Goal: Task Accomplishment & Management: Complete application form

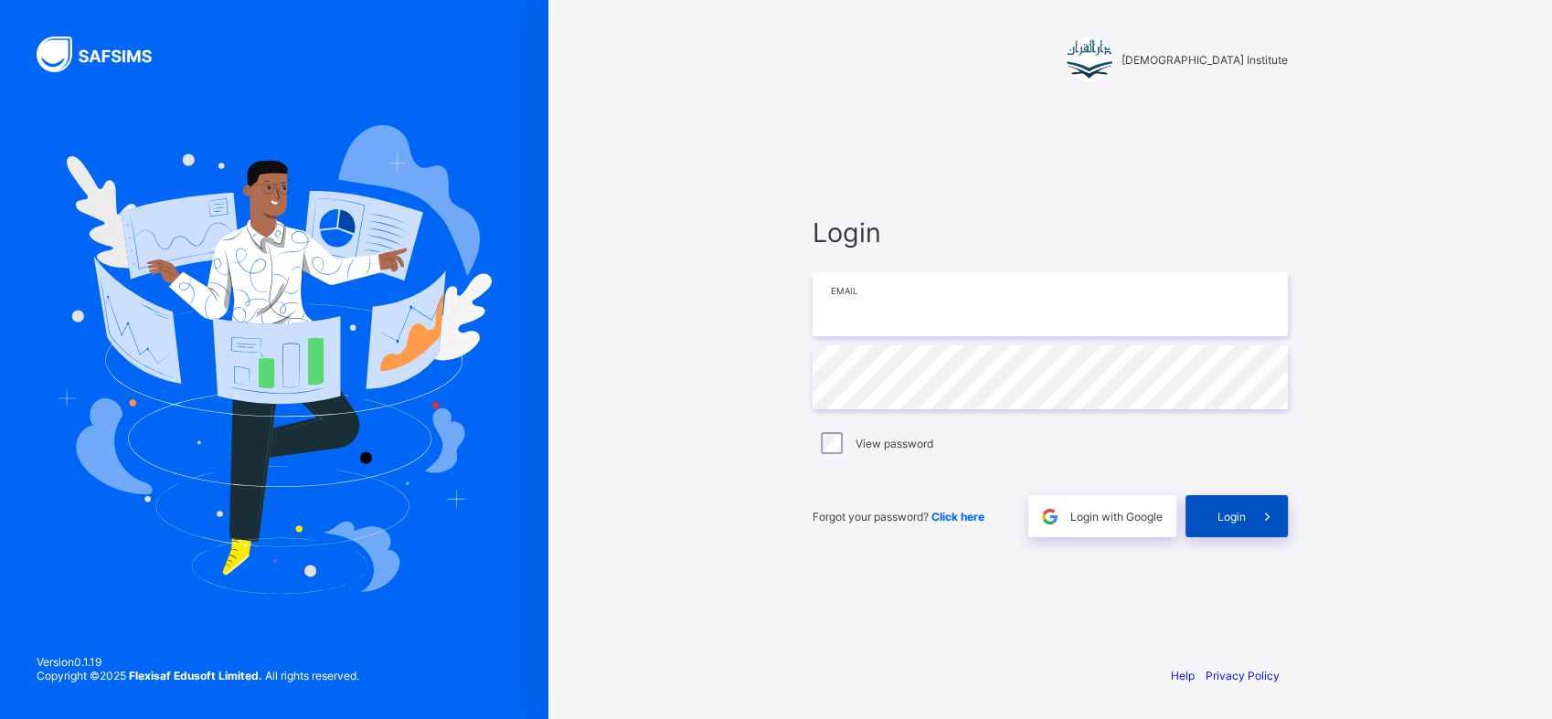
type input "**********"
click at [1247, 533] on span at bounding box center [1267, 516] width 42 height 42
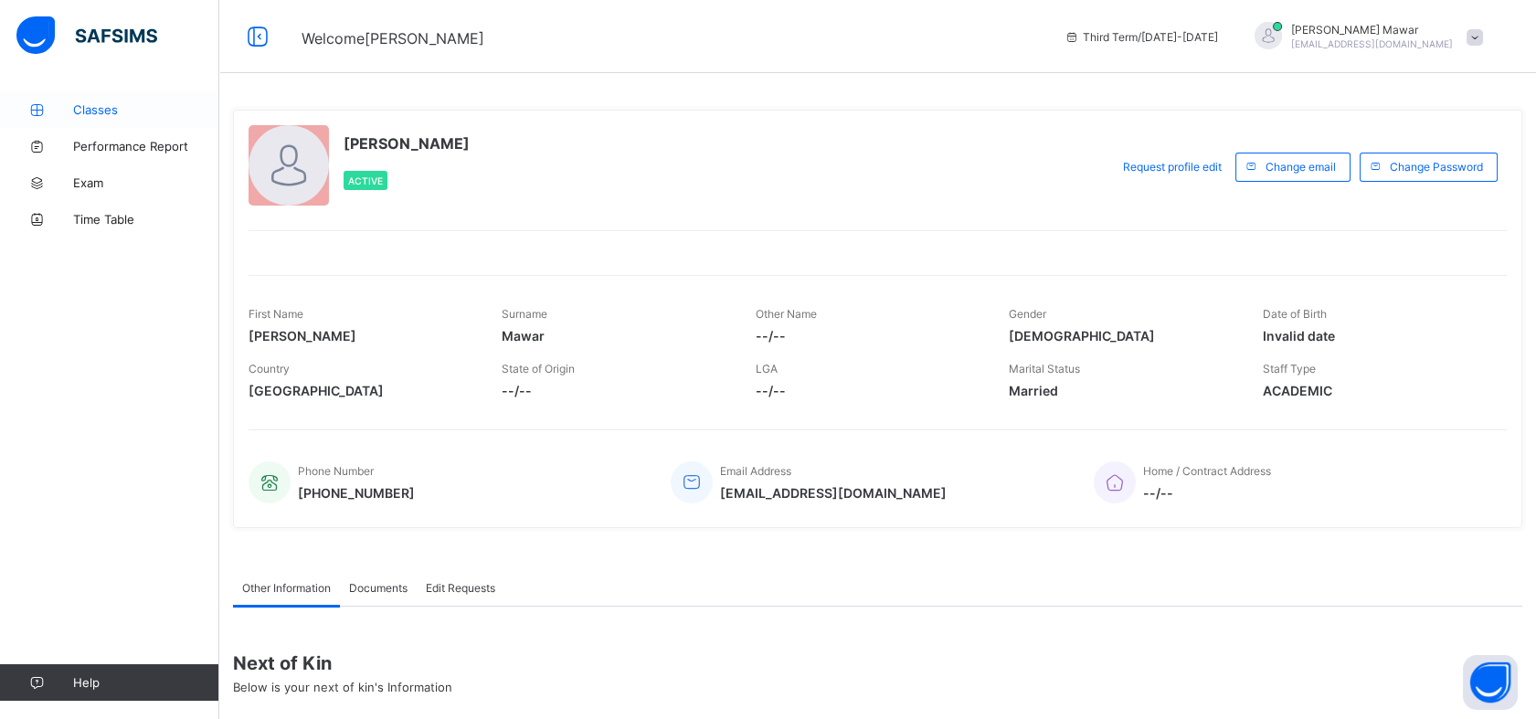
click at [77, 112] on span "Classes" at bounding box center [146, 109] width 146 height 15
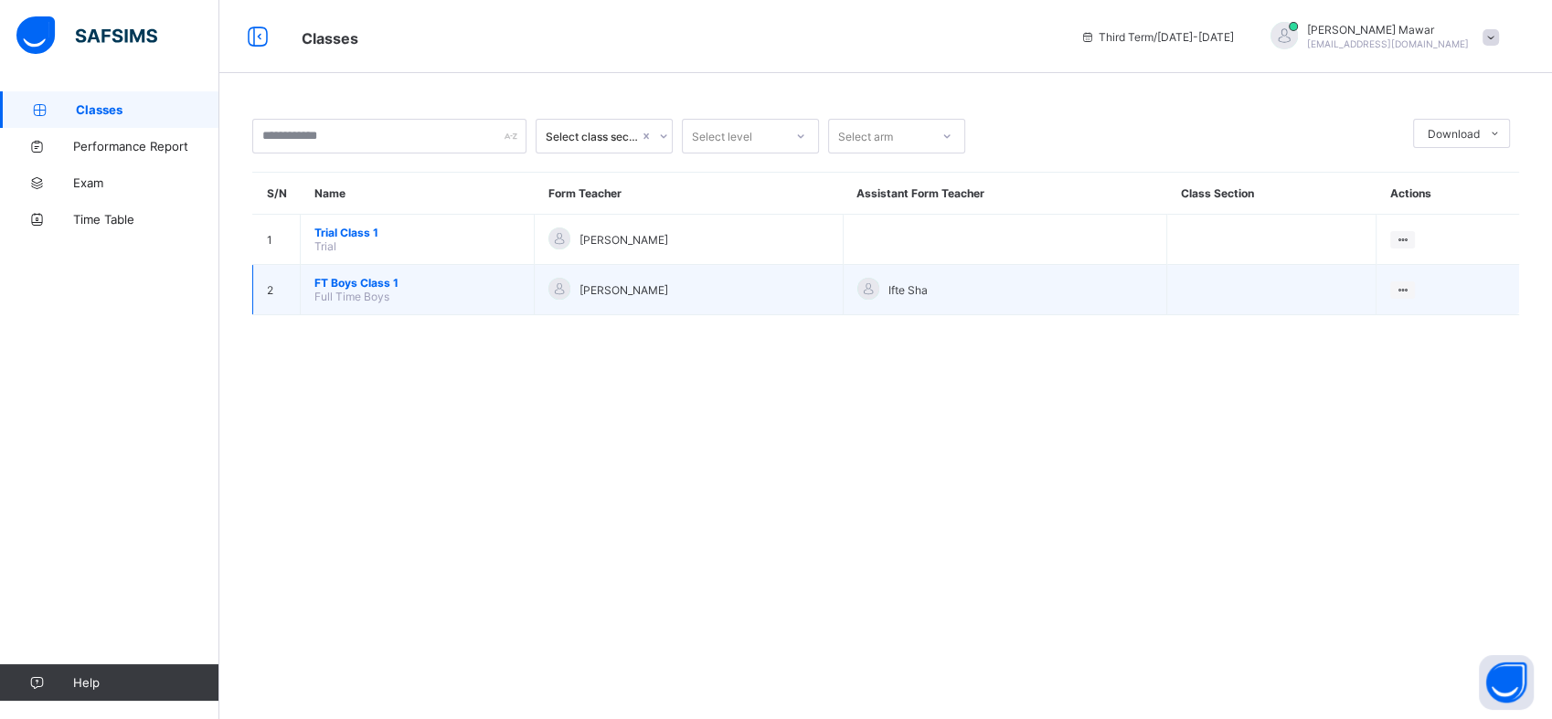
click at [366, 276] on span "FT Boys Class 1" at bounding box center [417, 283] width 206 height 14
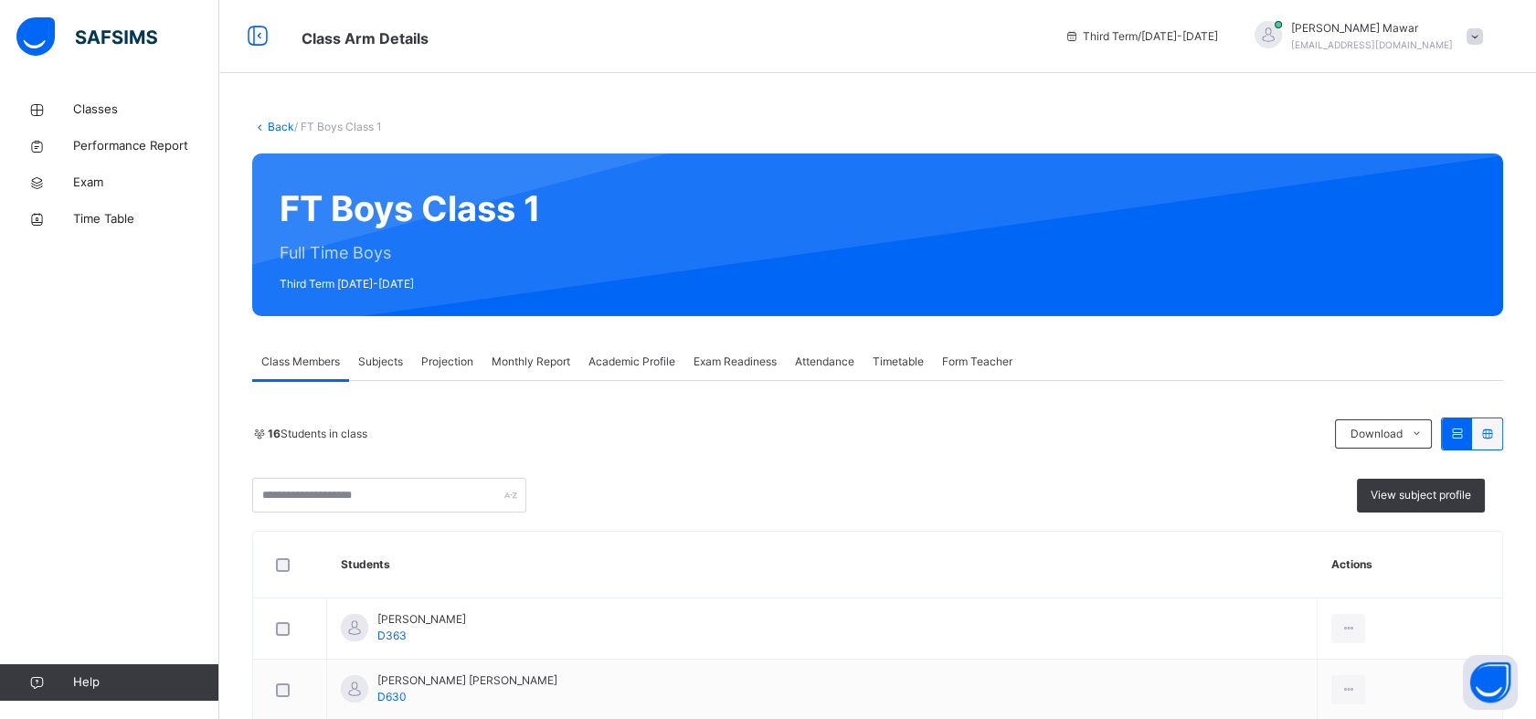
click at [452, 355] on span "Projection" at bounding box center [447, 362] width 52 height 16
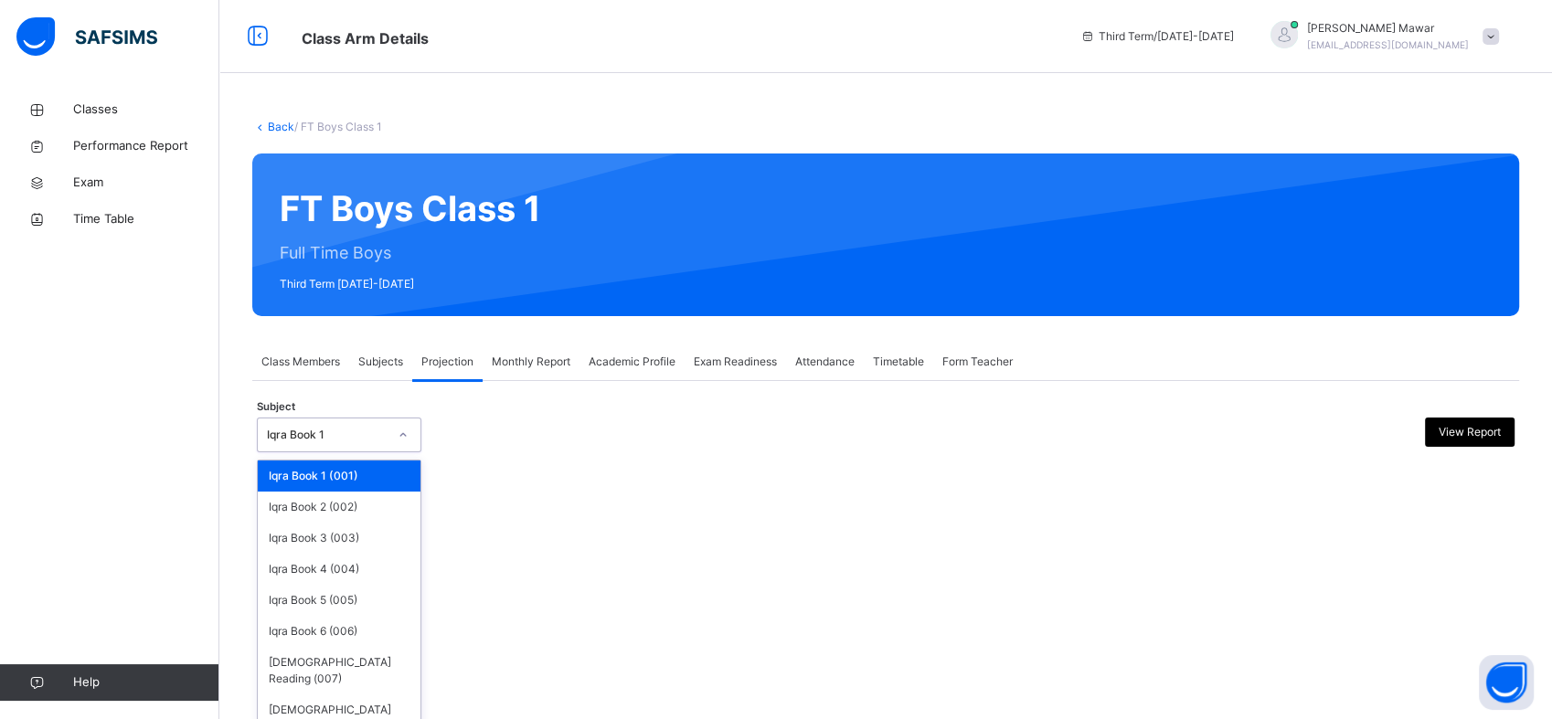
click at [395, 425] on div at bounding box center [402, 434] width 31 height 29
click at [389, 695] on div "[DEMOGRAPHIC_DATA] Memorisation (008)" at bounding box center [339, 719] width 163 height 48
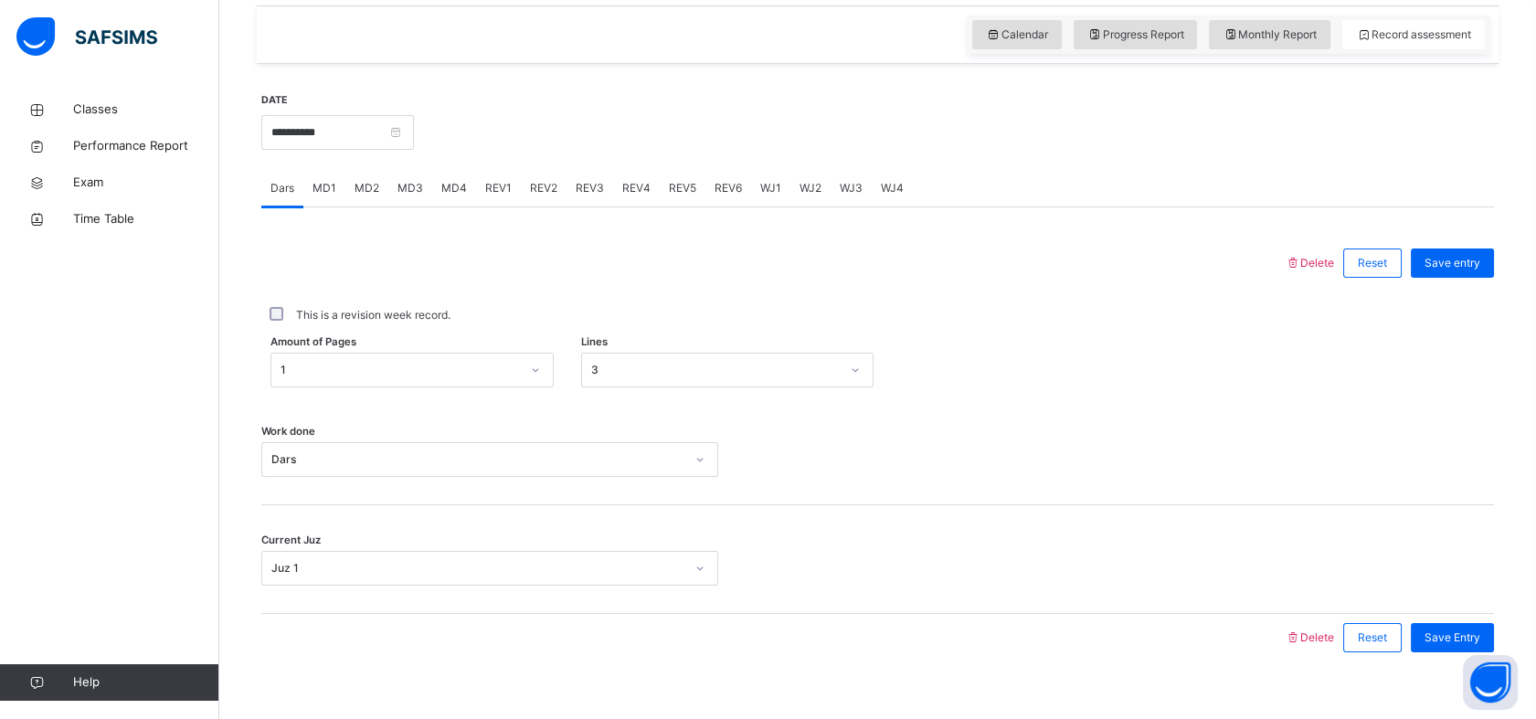
scroll to position [650, 0]
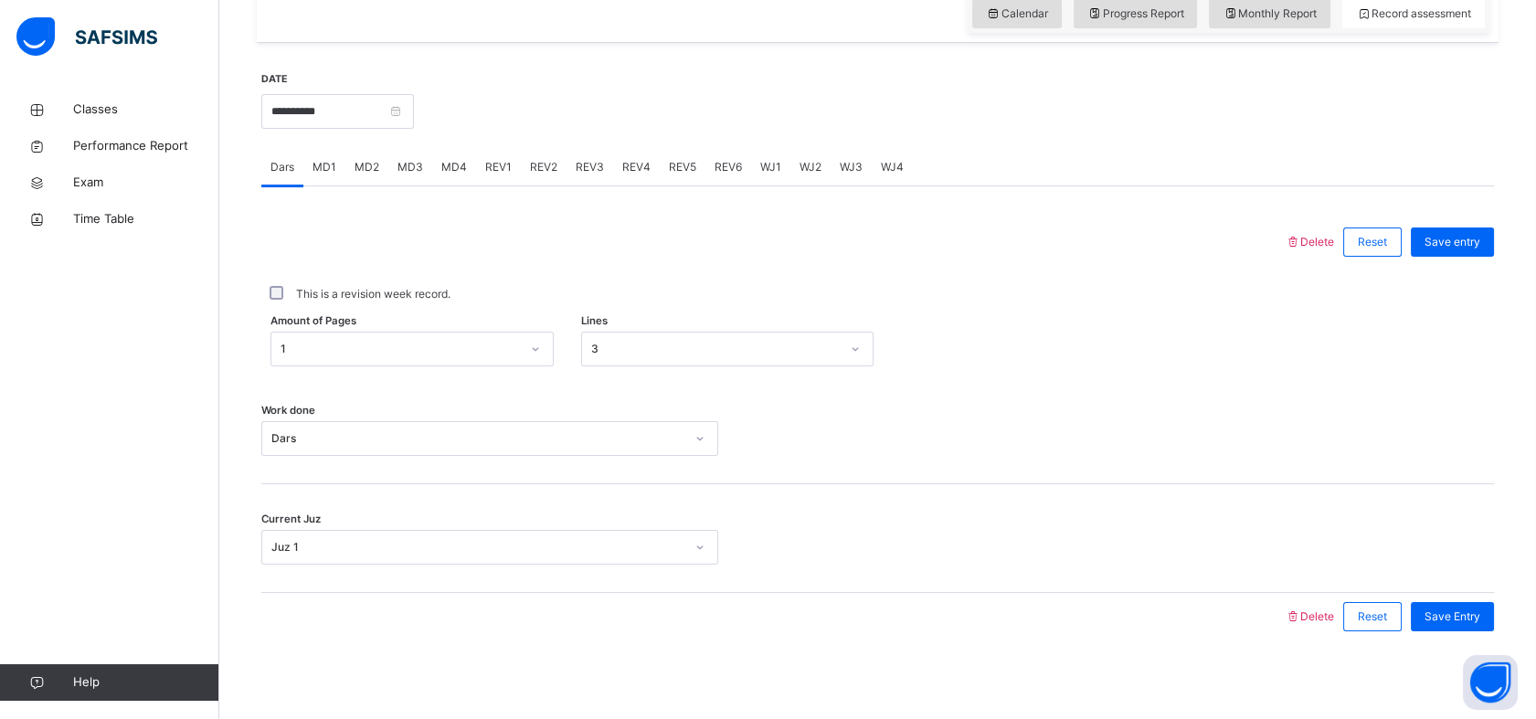
click at [465, 329] on div "Amount of Pages 1 Lines 3" at bounding box center [877, 349] width 1233 height 53
click at [475, 376] on div "Work done Dars" at bounding box center [877, 430] width 1233 height 109
click at [490, 366] on div "Amount of Pages 1 Lines 3" at bounding box center [877, 349] width 1233 height 53
click at [368, 95] on input "**********" at bounding box center [337, 111] width 153 height 35
click at [537, 188] on div "Delete Reset Save entry This is a revision week record. Amount of Pages 1 Lines…" at bounding box center [877, 413] width 1233 height 454
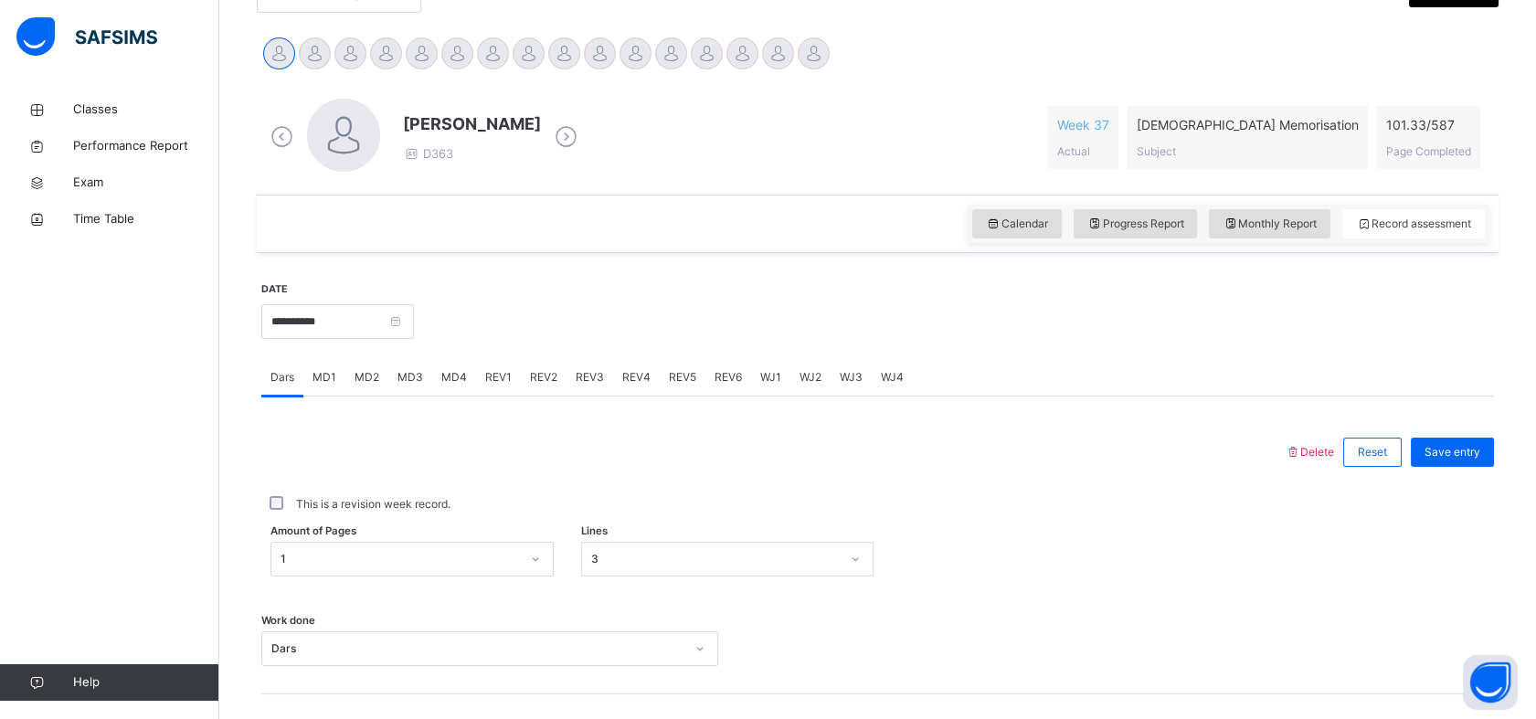
scroll to position [438, 0]
click at [301, 43] on div "[PERSON_NAME] [PERSON_NAME]" at bounding box center [315, 57] width 36 height 40
click at [307, 44] on div at bounding box center [315, 55] width 32 height 32
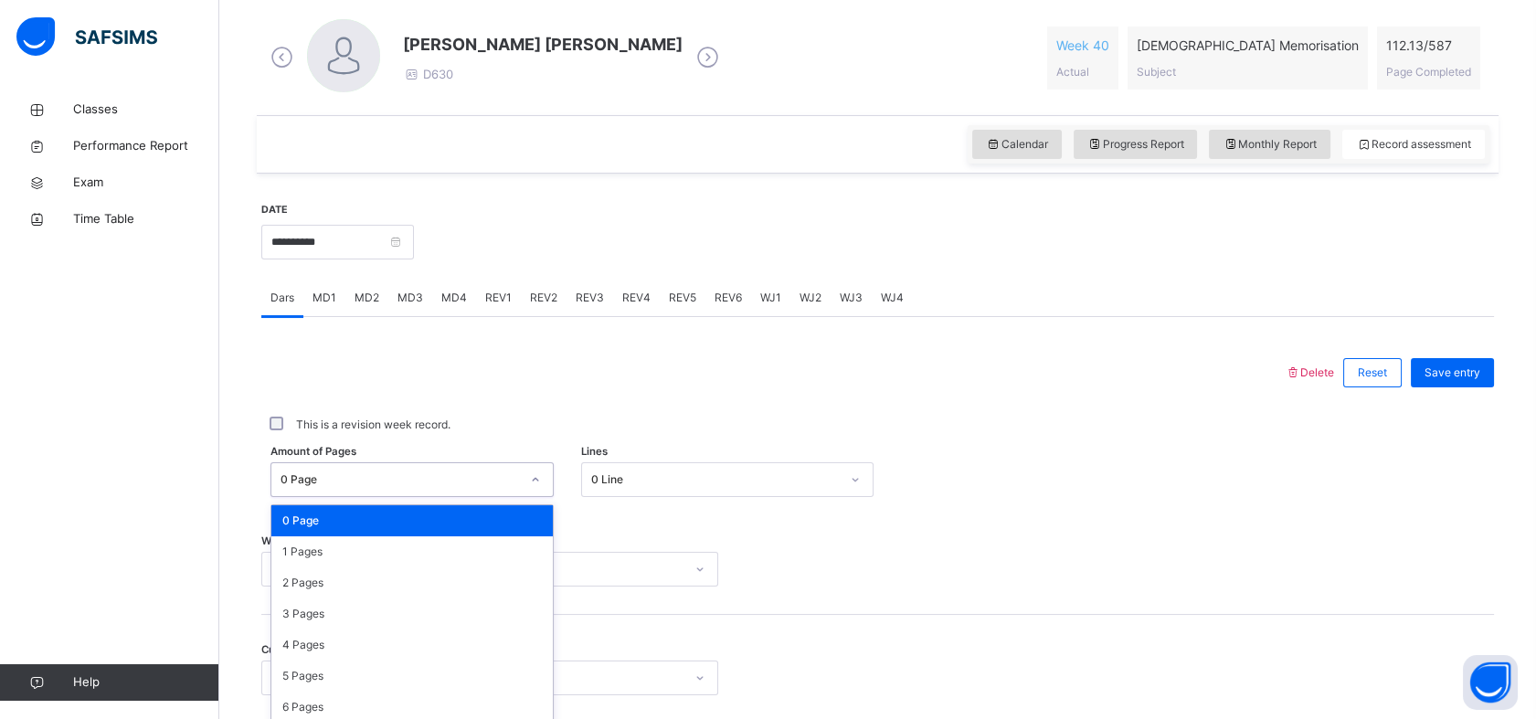
scroll to position [586, 0]
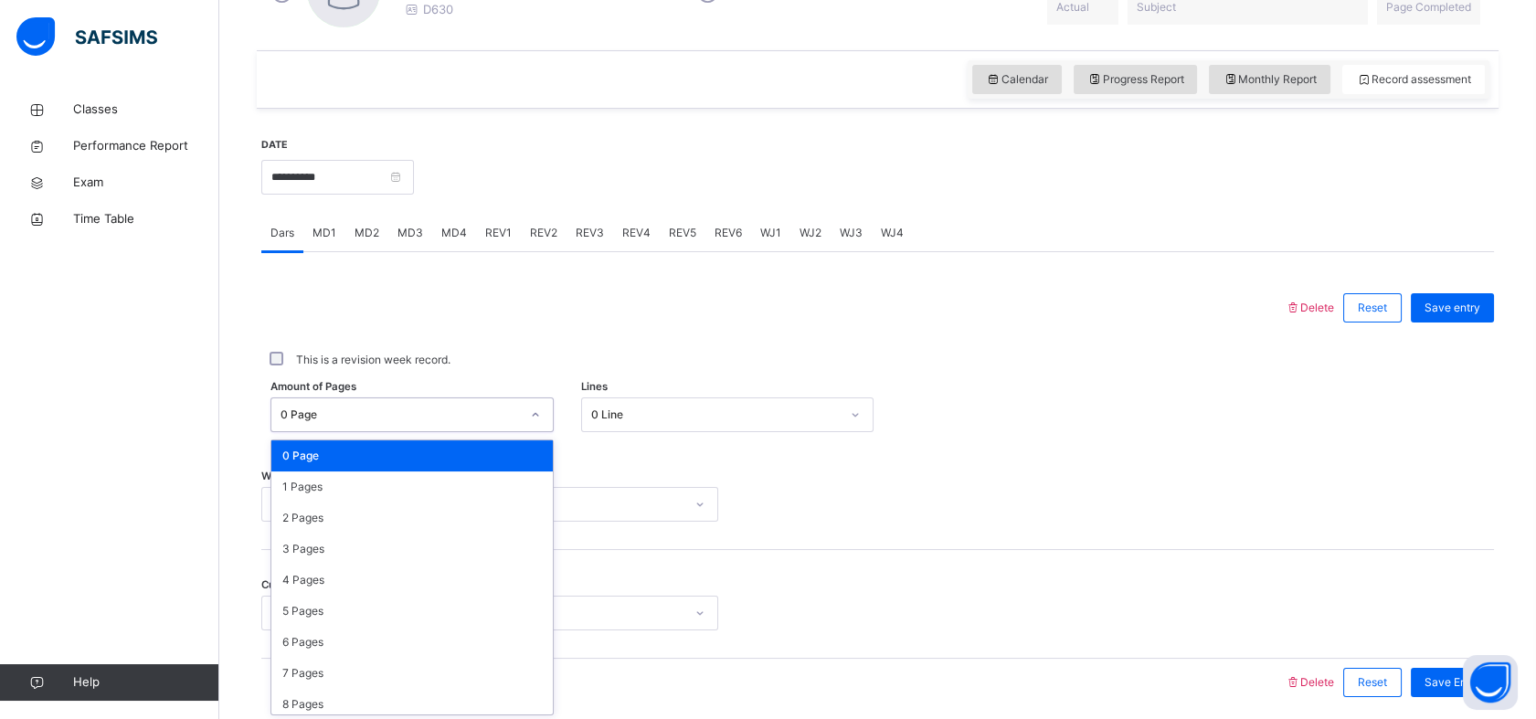
click at [460, 432] on div "option 0 Page focused, 1 of 588. 588 results available. Use Up and Down to choo…" at bounding box center [411, 415] width 283 height 35
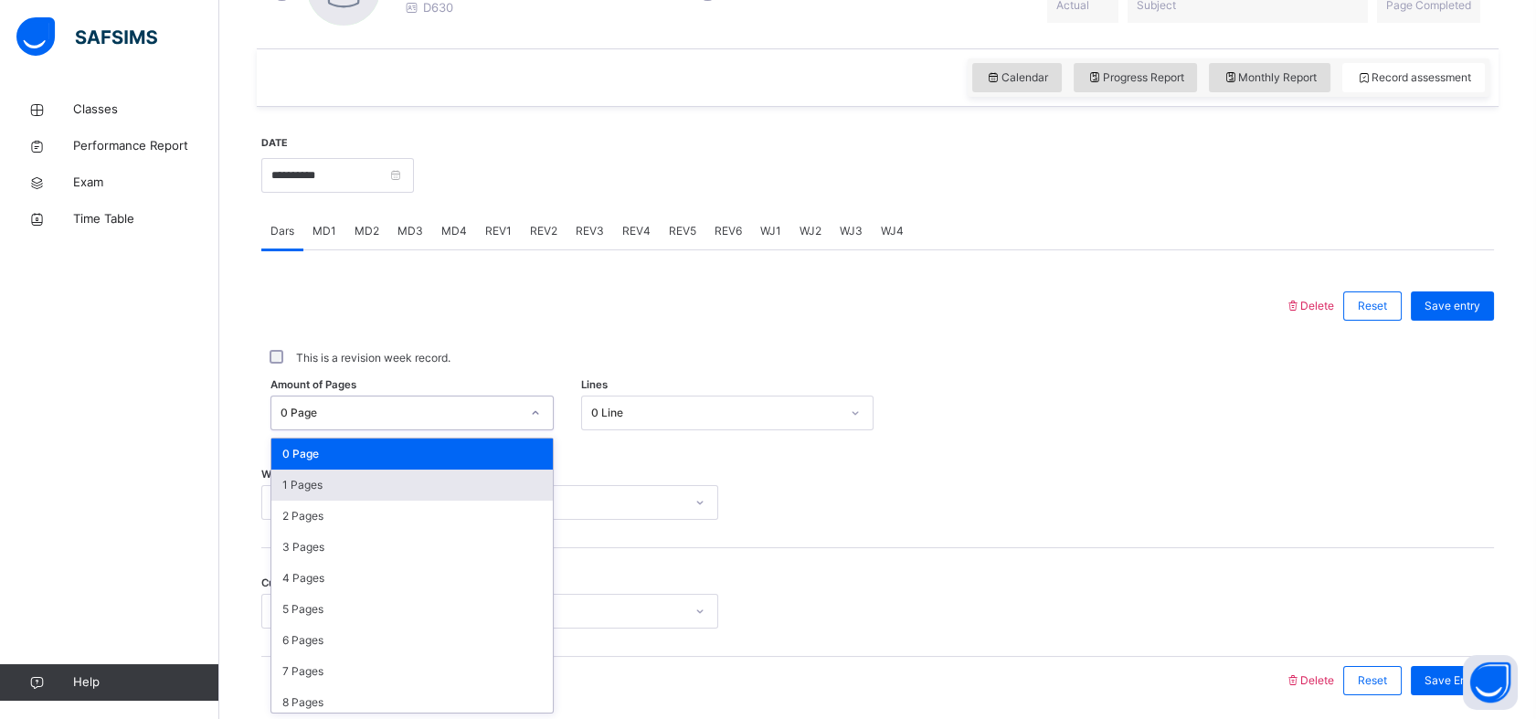
click at [286, 490] on div "1 Pages" at bounding box center [411, 485] width 281 height 31
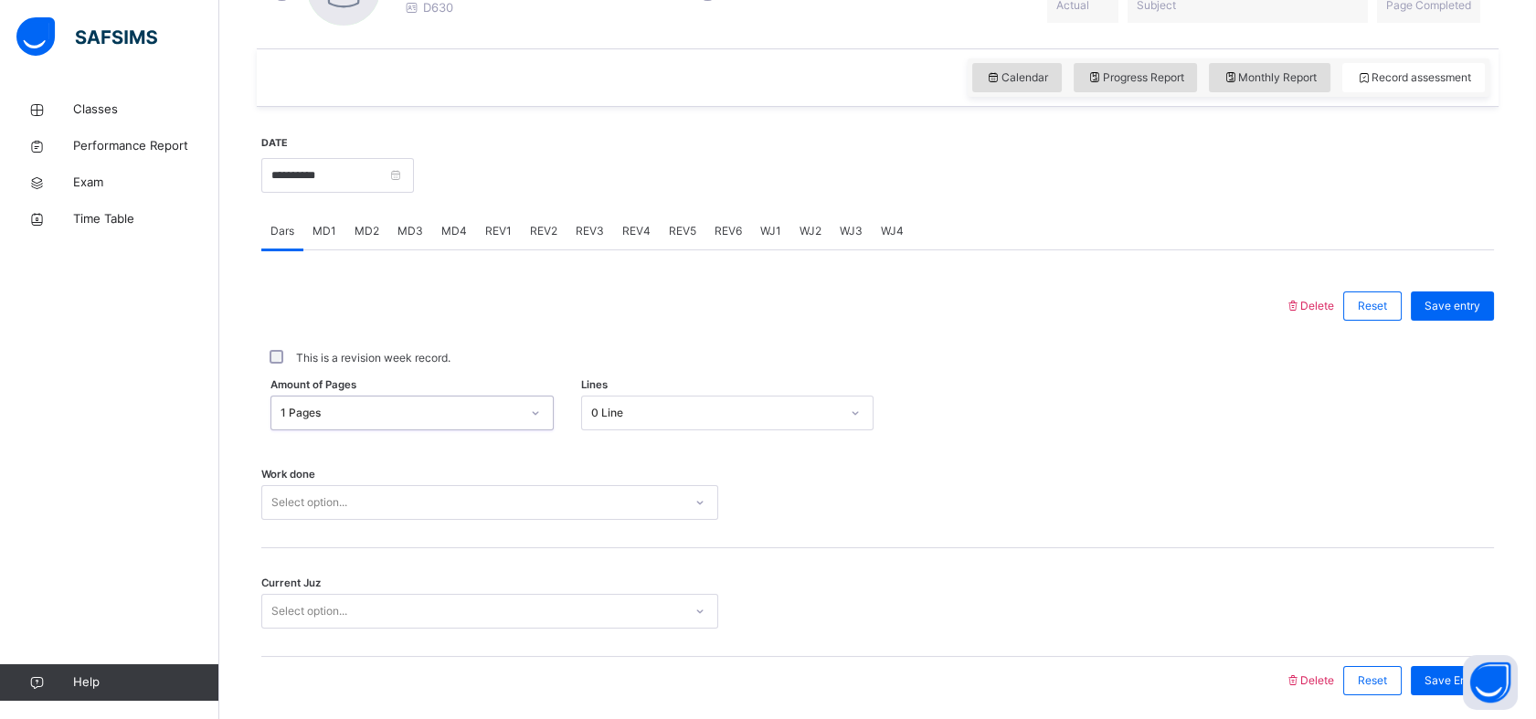
scroll to position [652, 0]
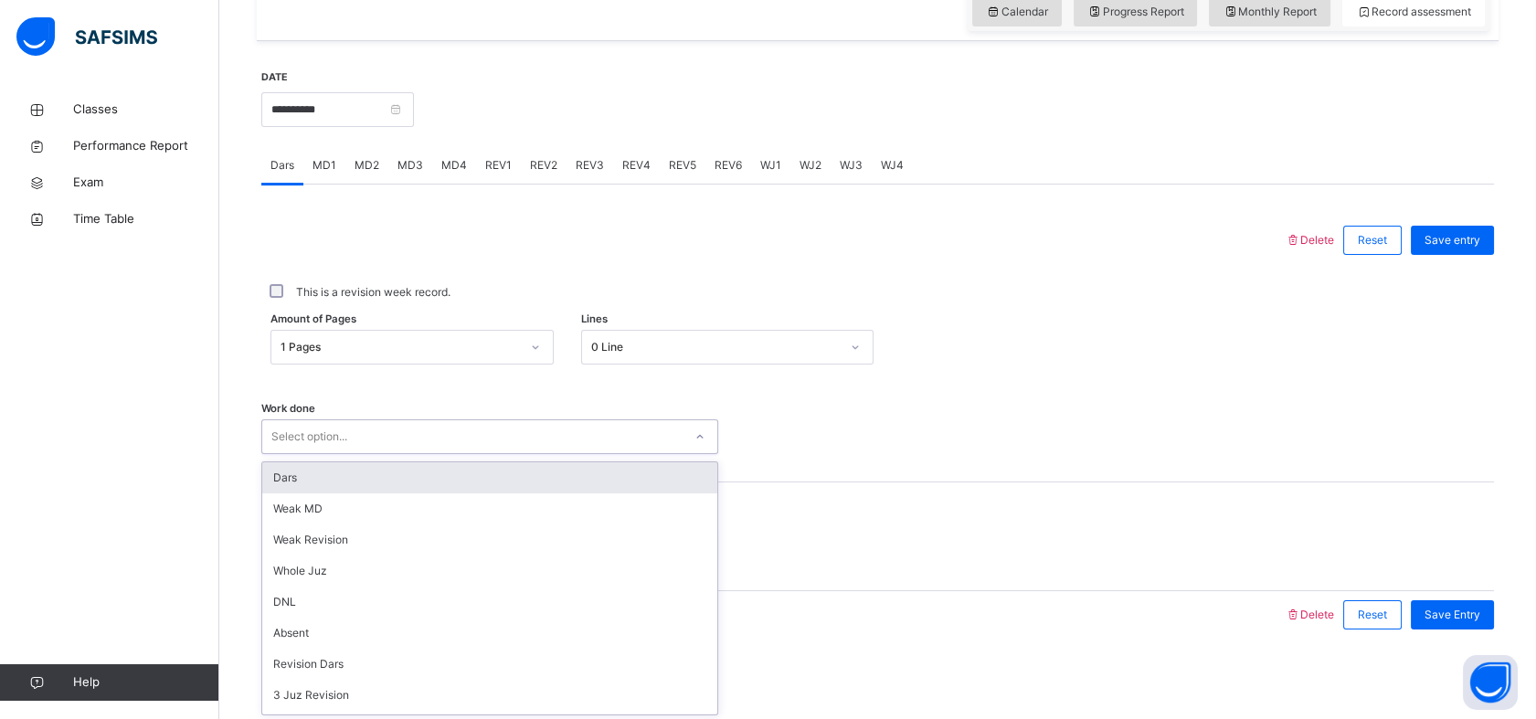
click at [276, 486] on div "Dars" at bounding box center [489, 477] width 455 height 31
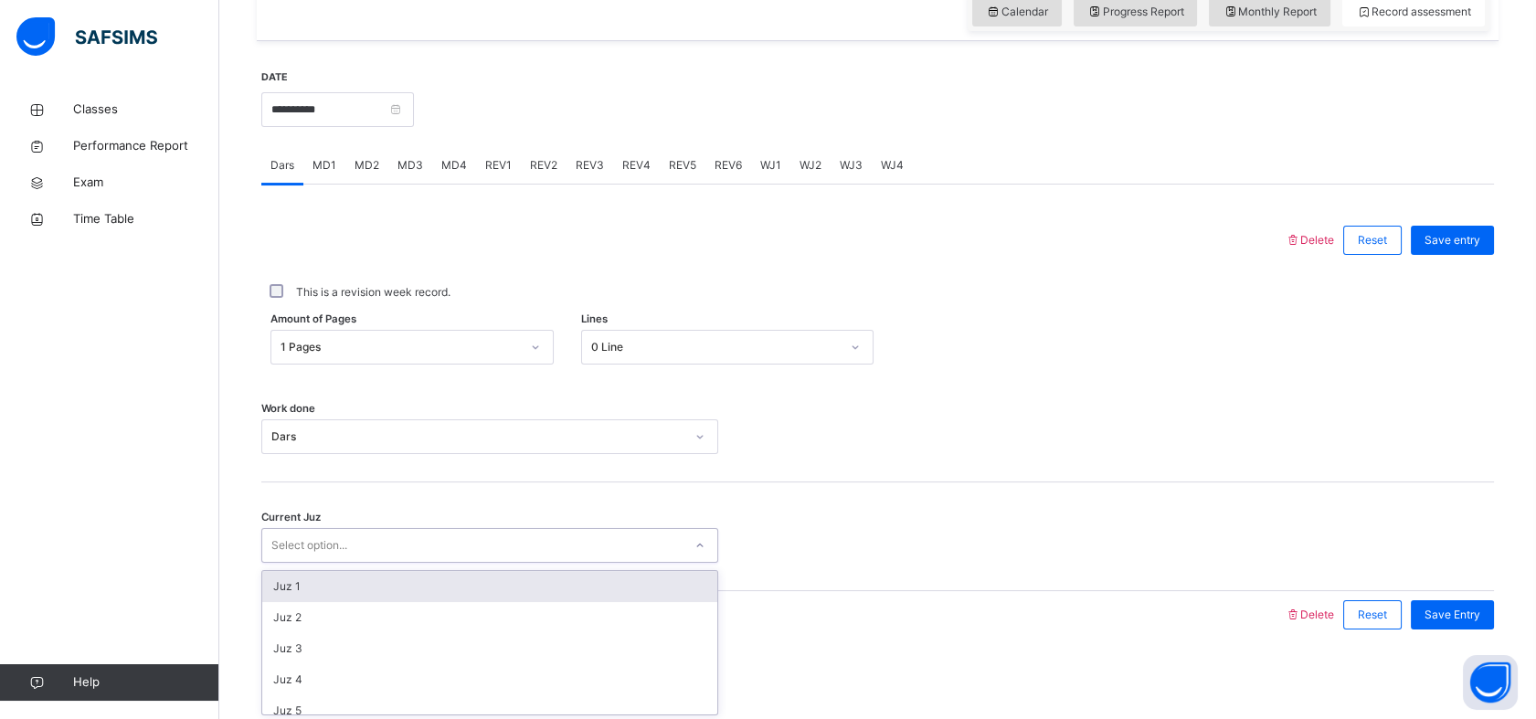
type input "*"
click at [279, 592] on div "Juz 1" at bounding box center [489, 586] width 455 height 31
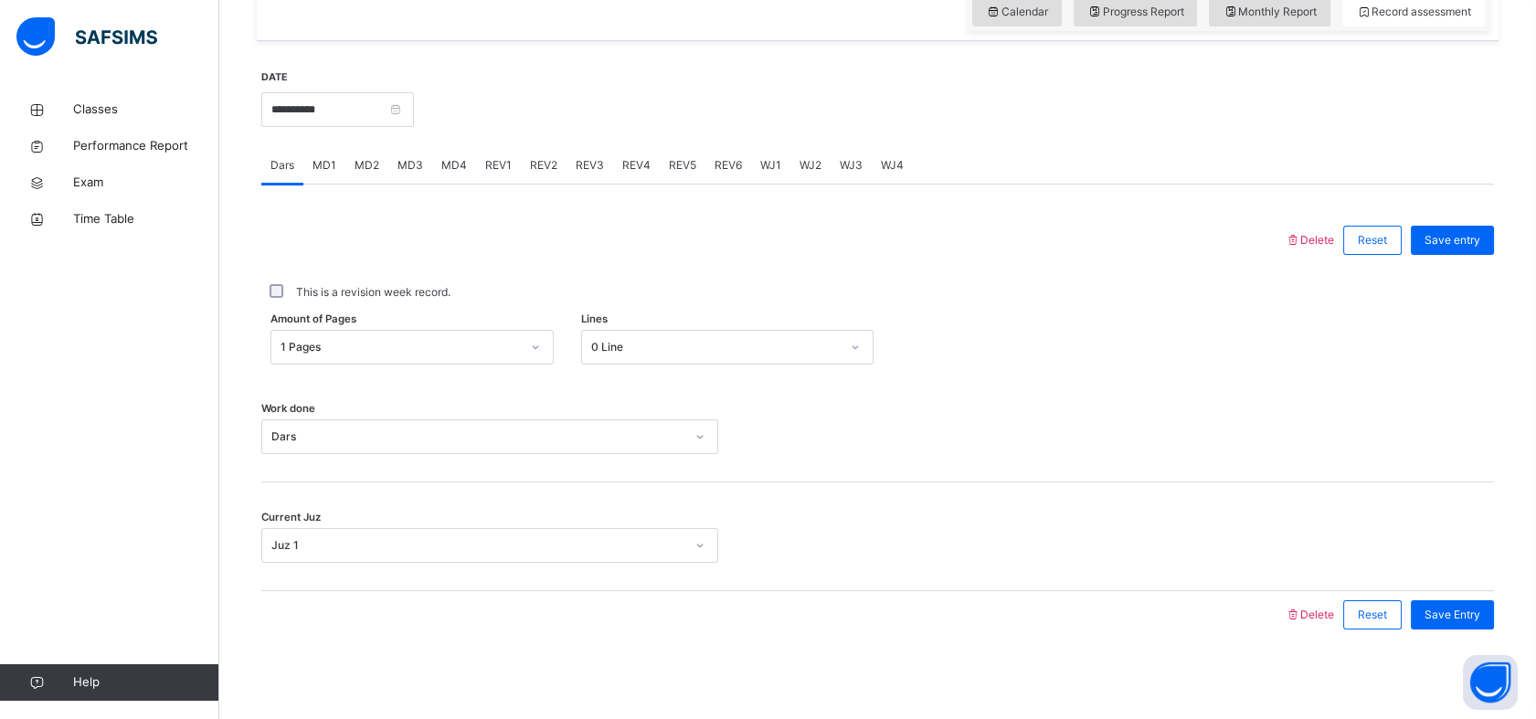
click at [460, 472] on div "Work done Dars" at bounding box center [877, 428] width 1233 height 109
click at [1464, 660] on button "Open asap" at bounding box center [1490, 682] width 55 height 55
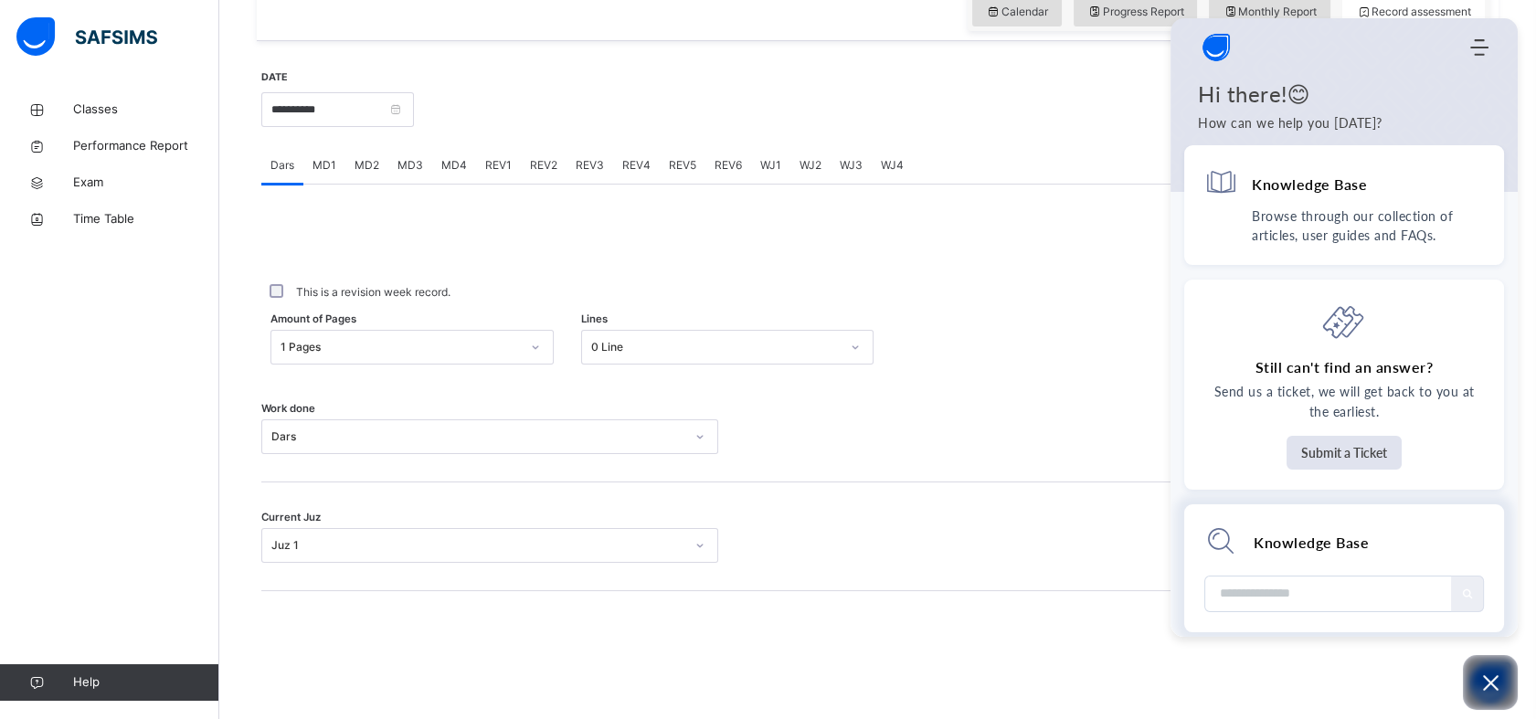
click at [1447, 620] on div "Knowledge Base No result found" at bounding box center [1344, 568] width 320 height 128
click at [978, 380] on div "Work done Dars" at bounding box center [877, 428] width 1233 height 109
click at [1479, 700] on button "Open asap" at bounding box center [1490, 682] width 55 height 55
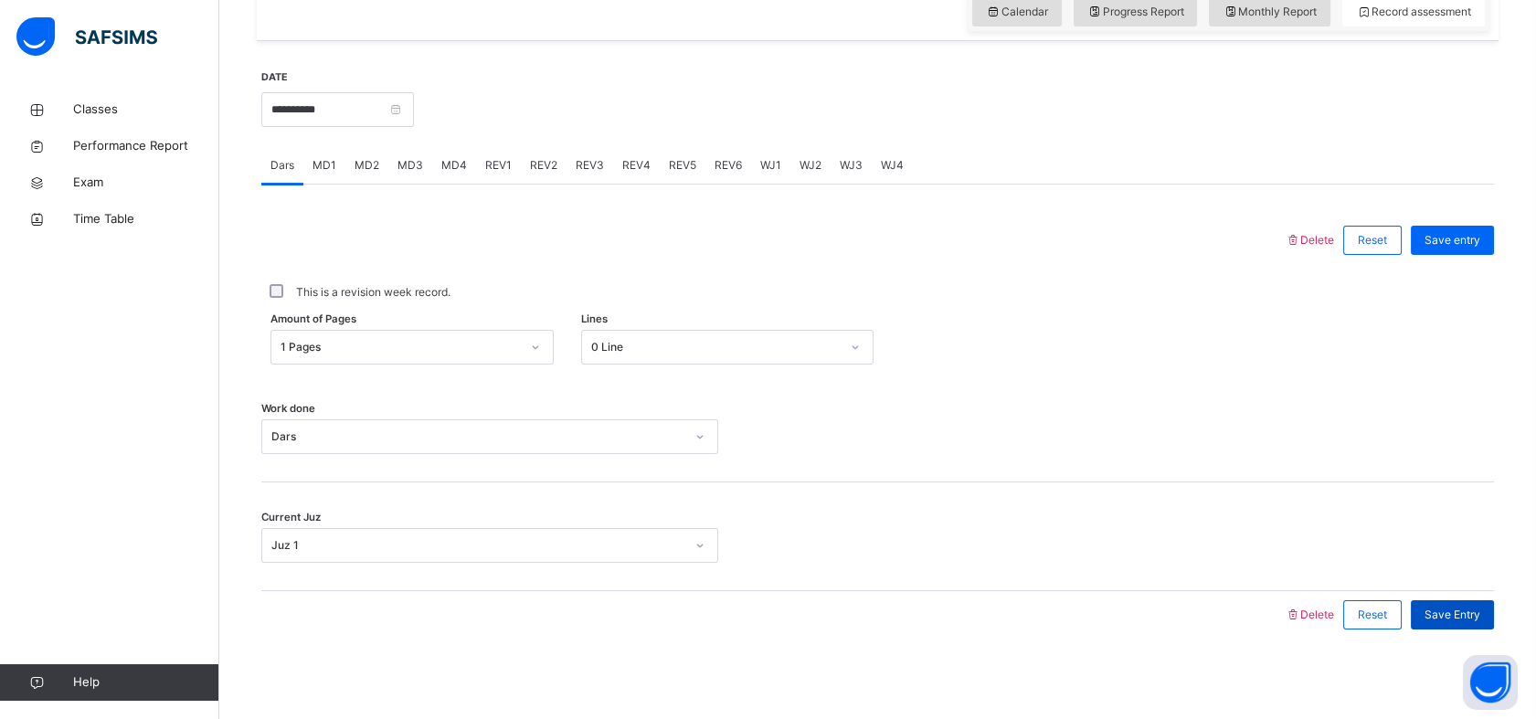
click at [1440, 614] on span "Save Entry" at bounding box center [1453, 615] width 56 height 16
click at [1474, 627] on div "Save Entry" at bounding box center [1452, 614] width 83 height 29
click at [450, 173] on div "MD4" at bounding box center [454, 165] width 44 height 37
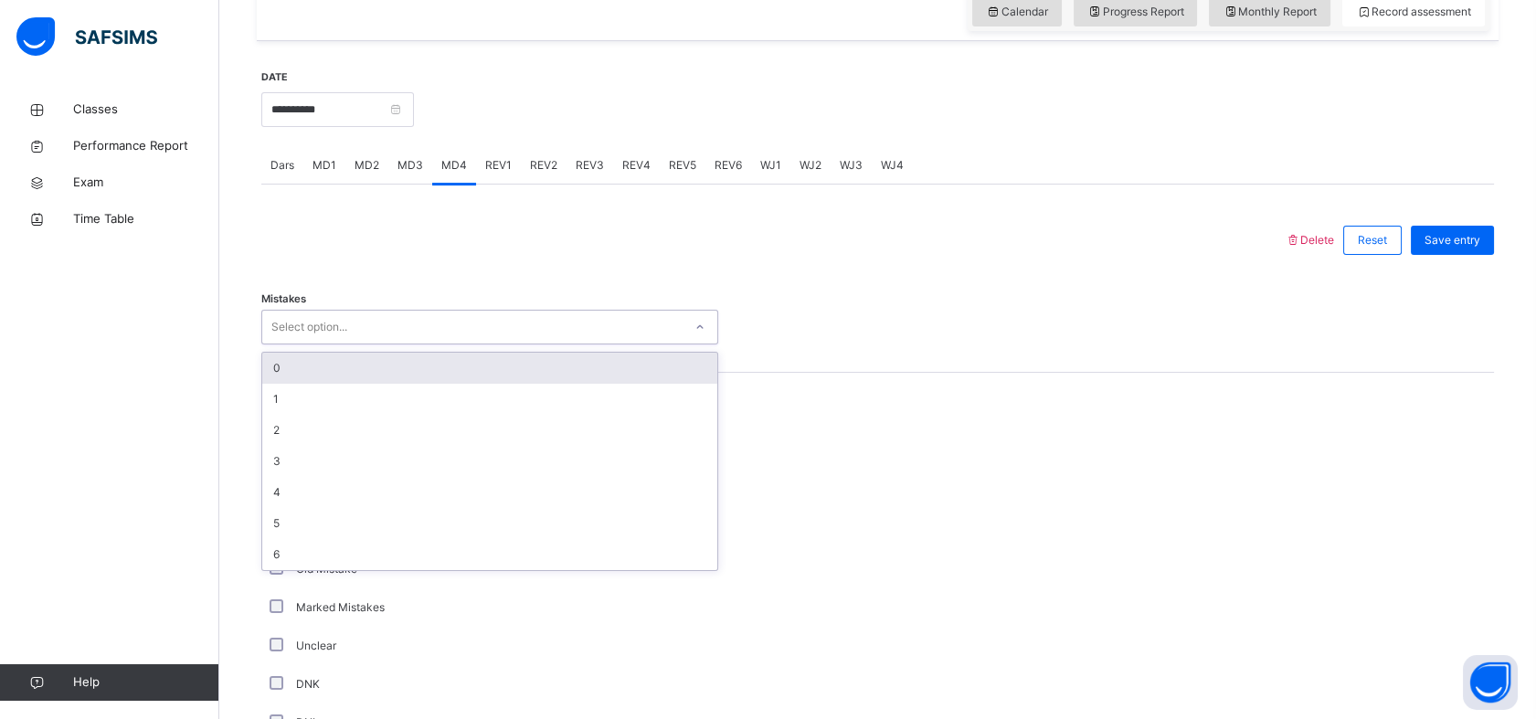
click at [497, 376] on div "0" at bounding box center [489, 368] width 455 height 31
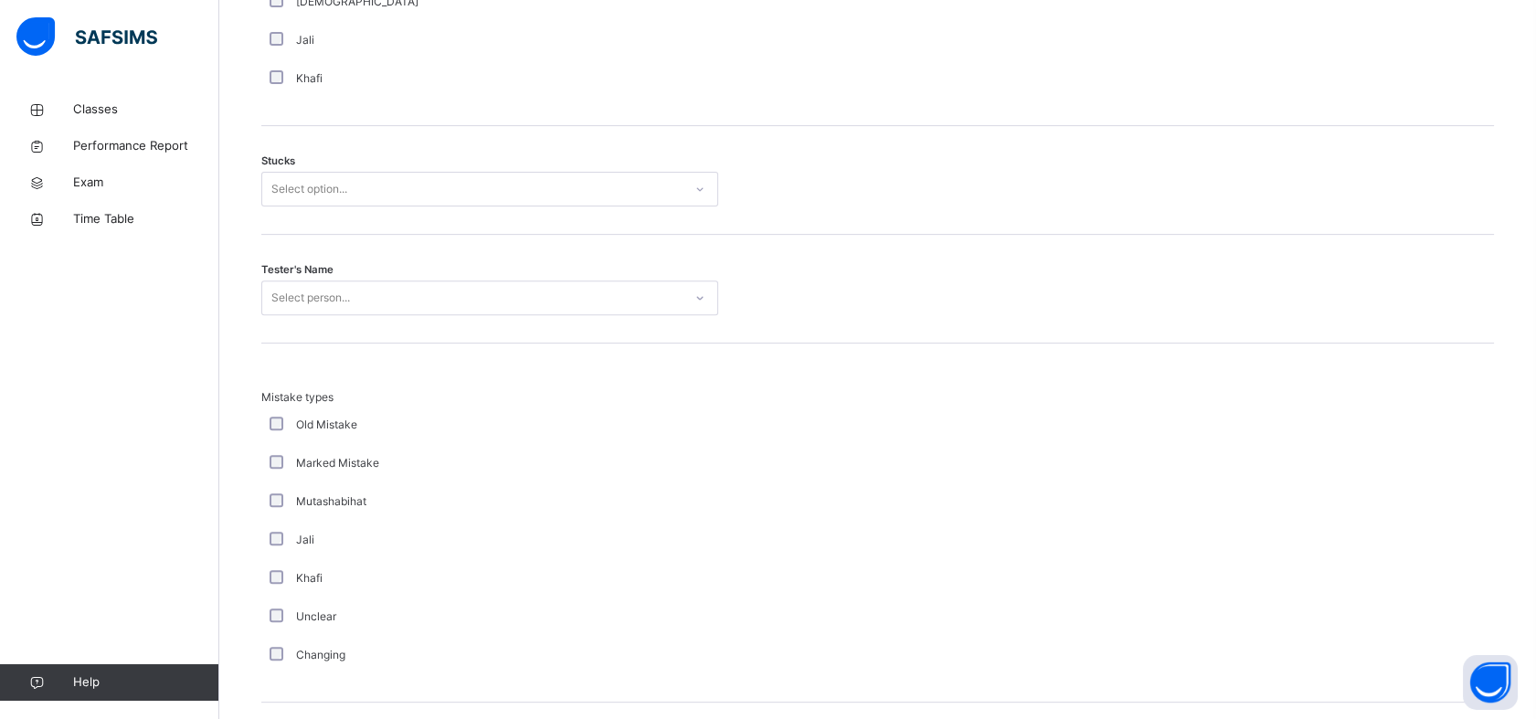
scroll to position [1503, 0]
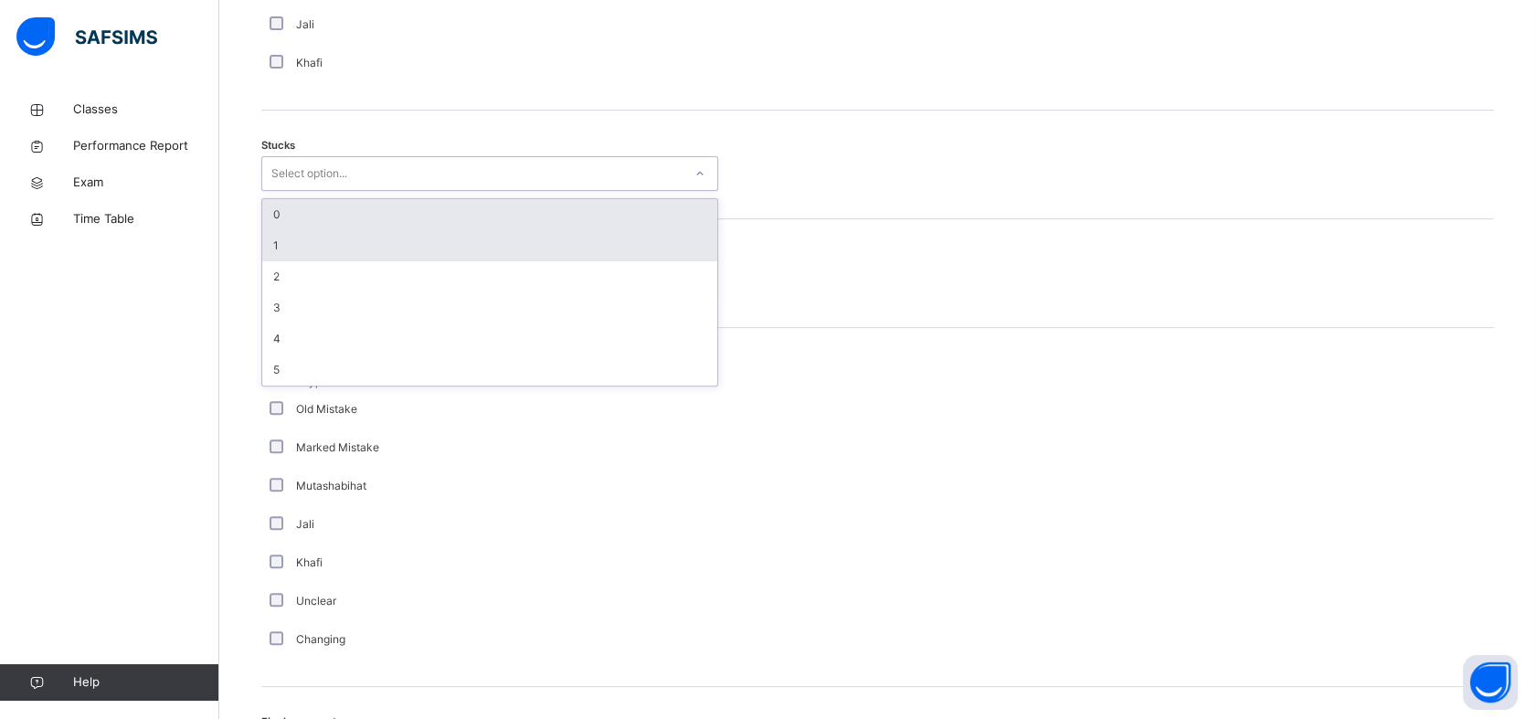
click at [422, 242] on div "1" at bounding box center [489, 245] width 455 height 31
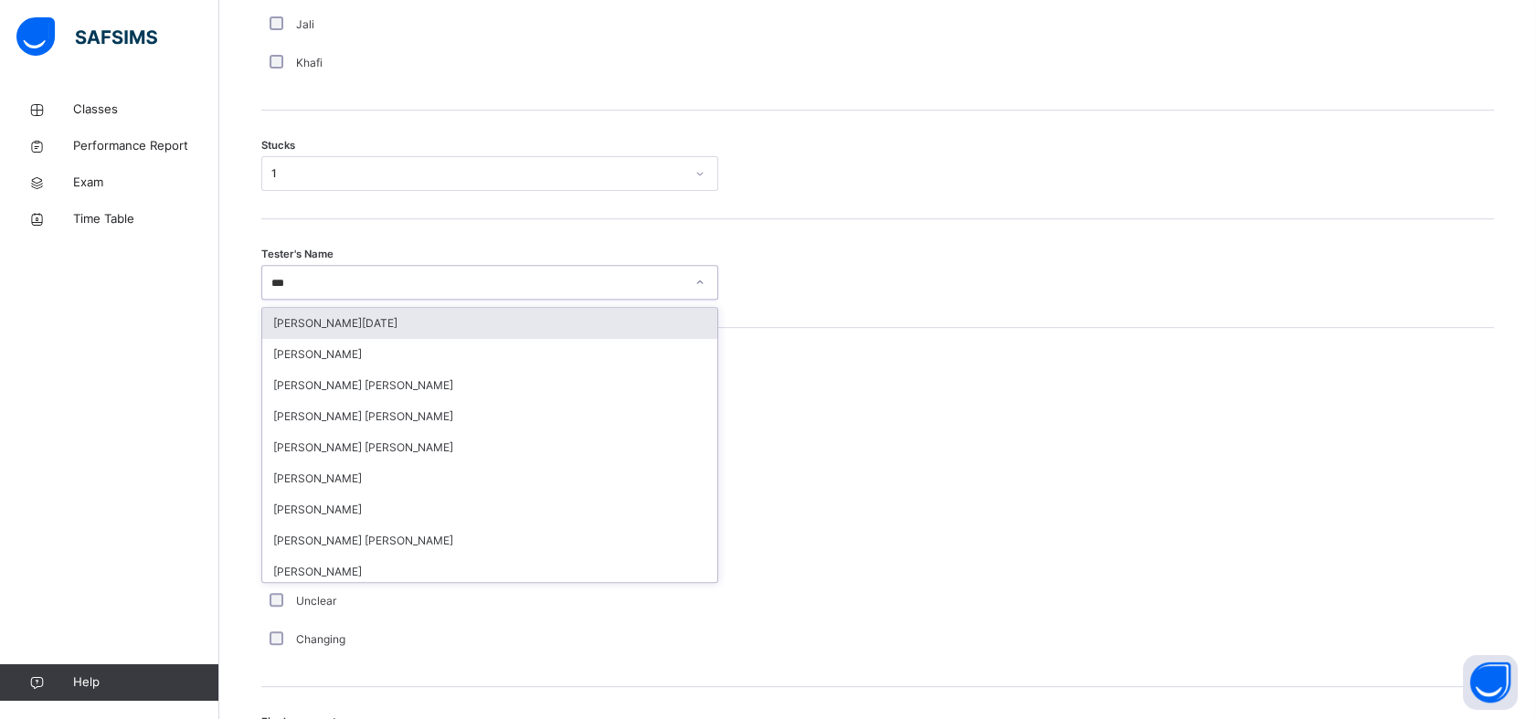
type input "****"
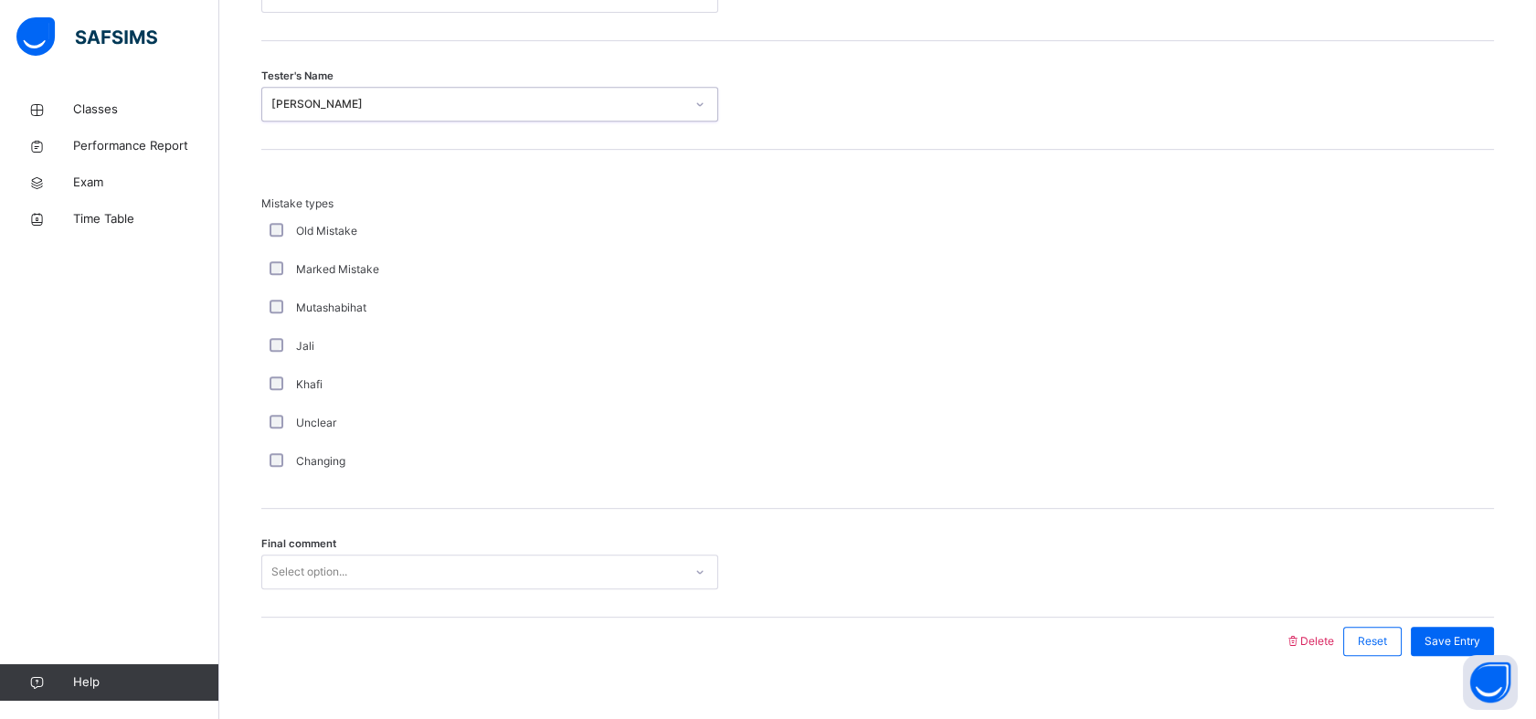
scroll to position [1708, 0]
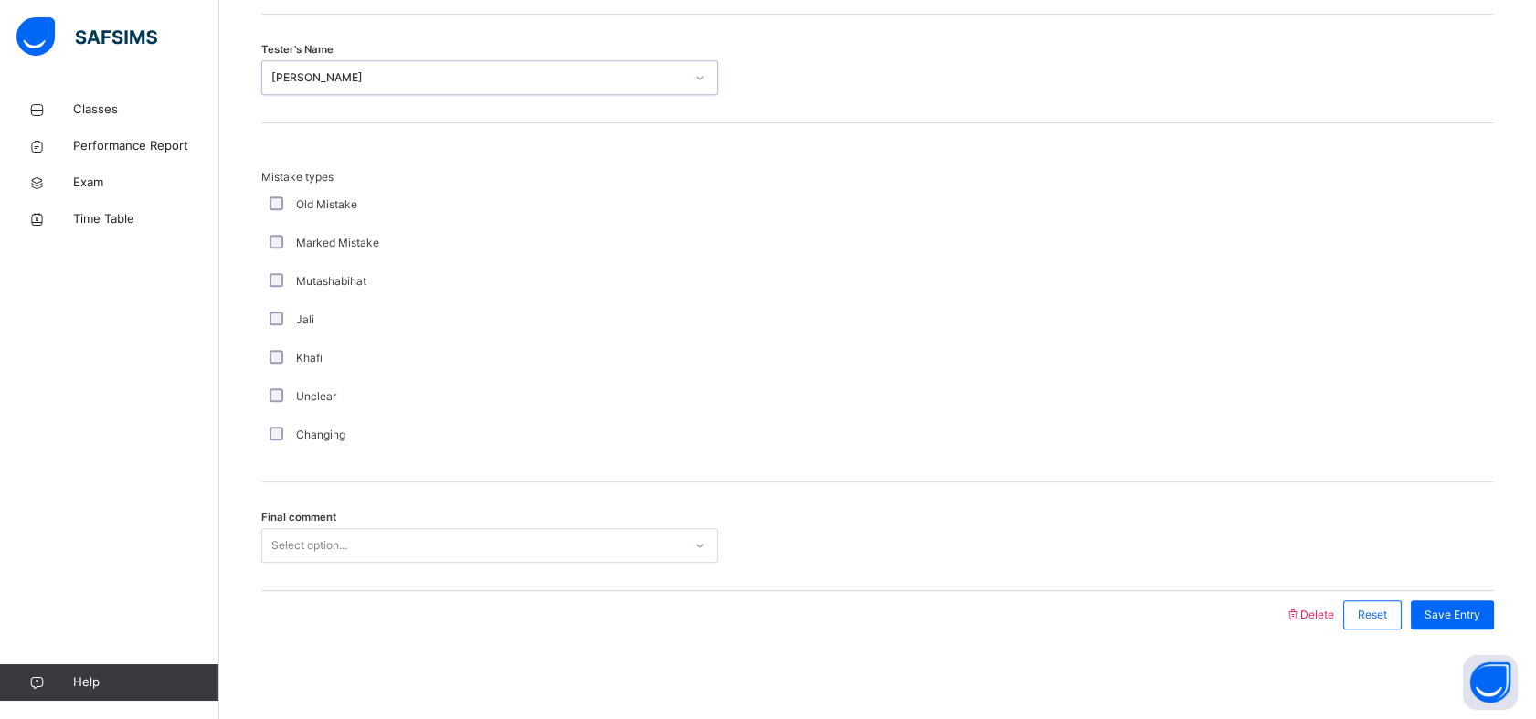
click at [665, 504] on div "Final comment Select option..." at bounding box center [877, 536] width 1233 height 109
click at [1473, 618] on span "Save Entry" at bounding box center [1453, 615] width 56 height 16
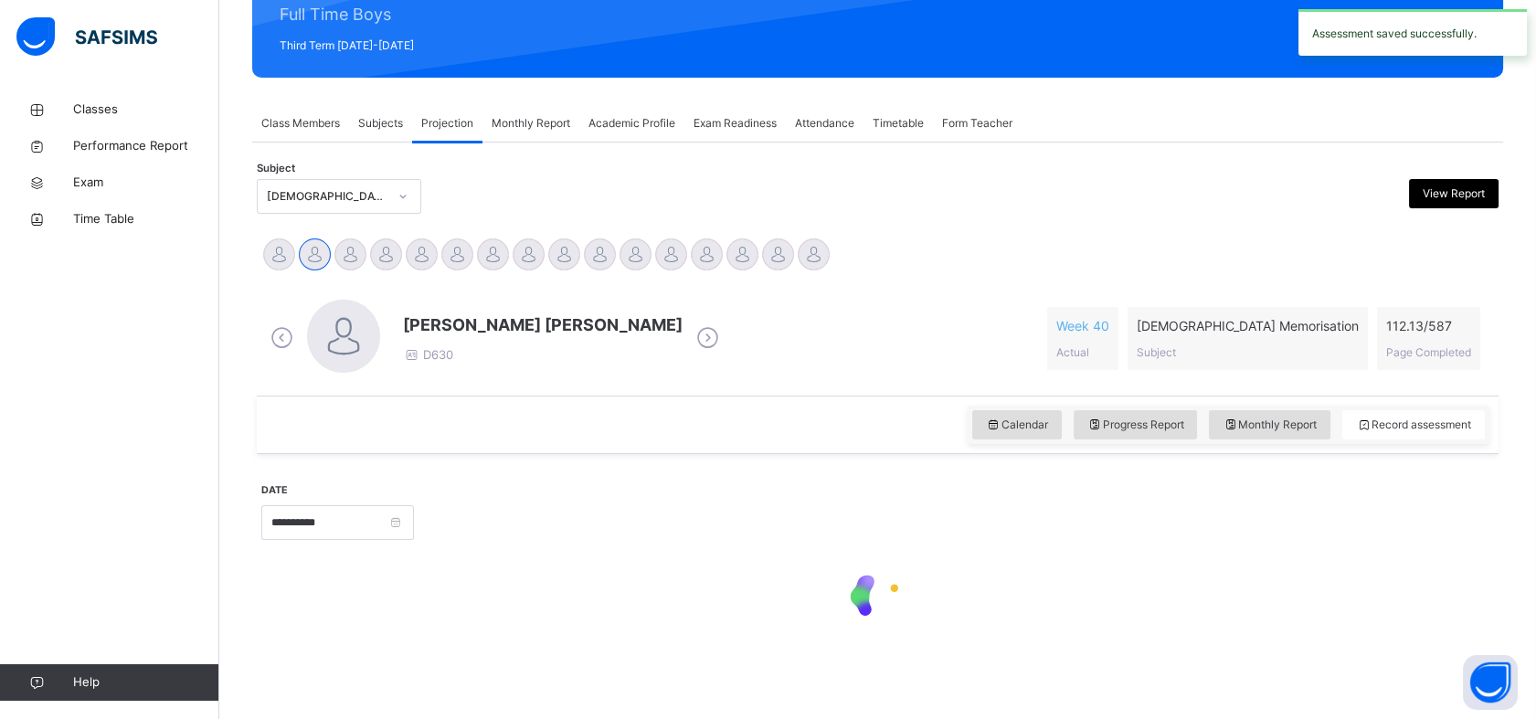
scroll to position [652, 0]
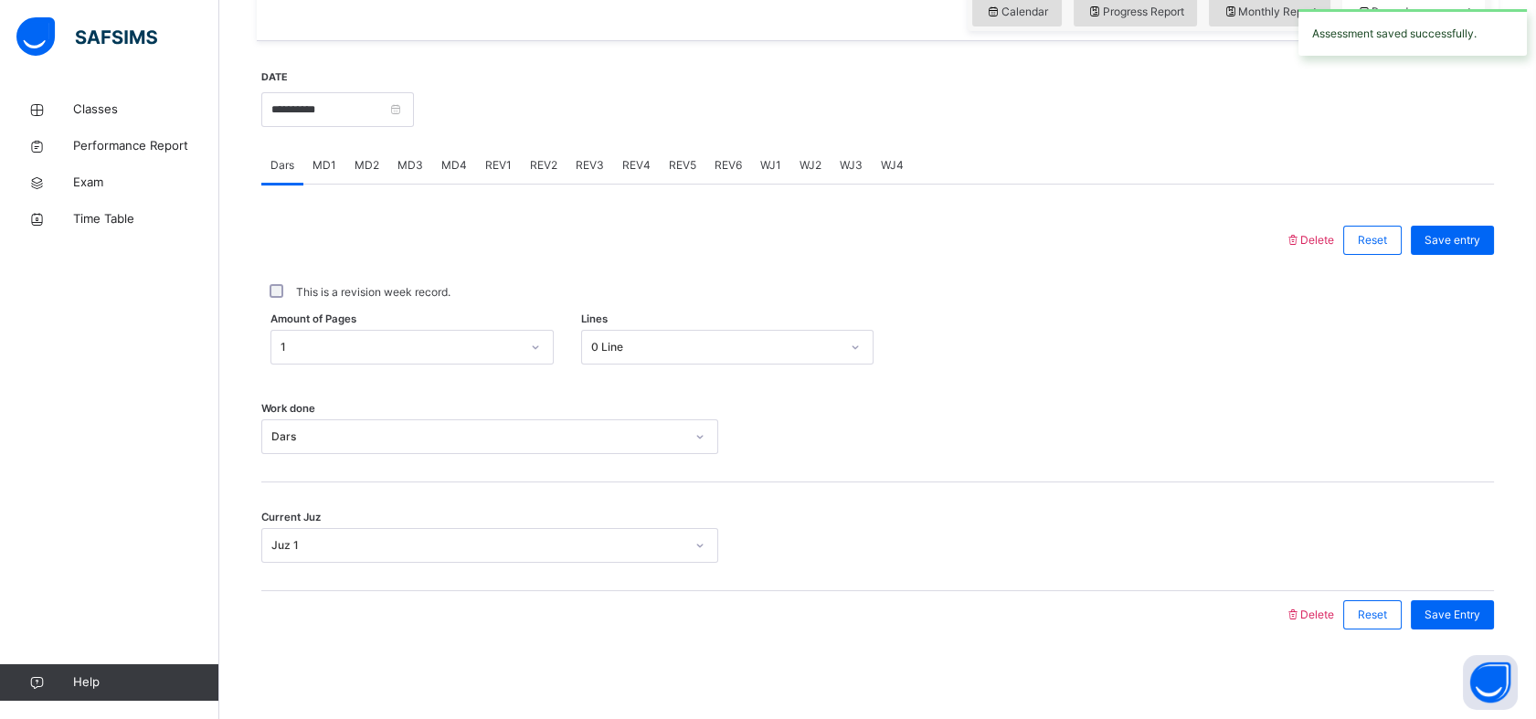
click at [492, 174] on div "REV1" at bounding box center [498, 165] width 45 height 37
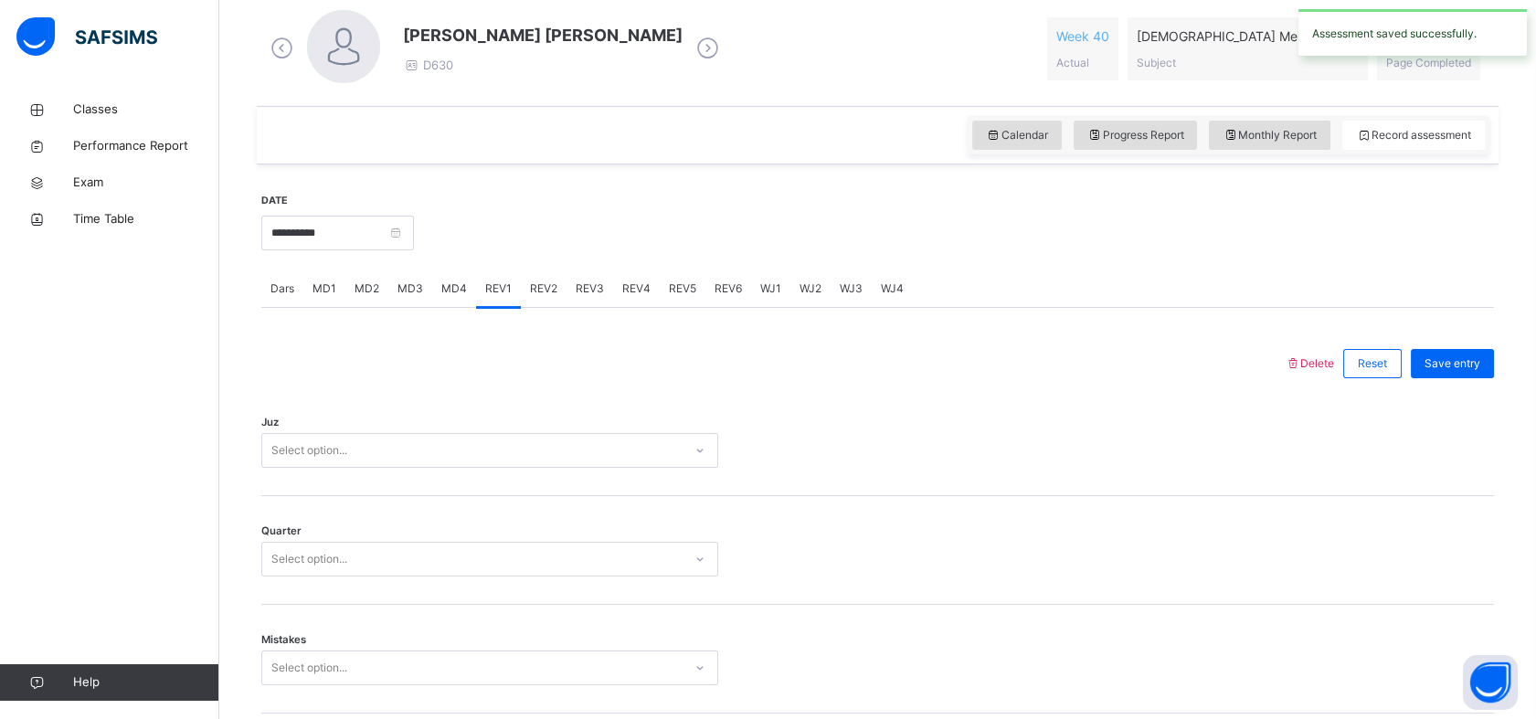
scroll to position [657, 0]
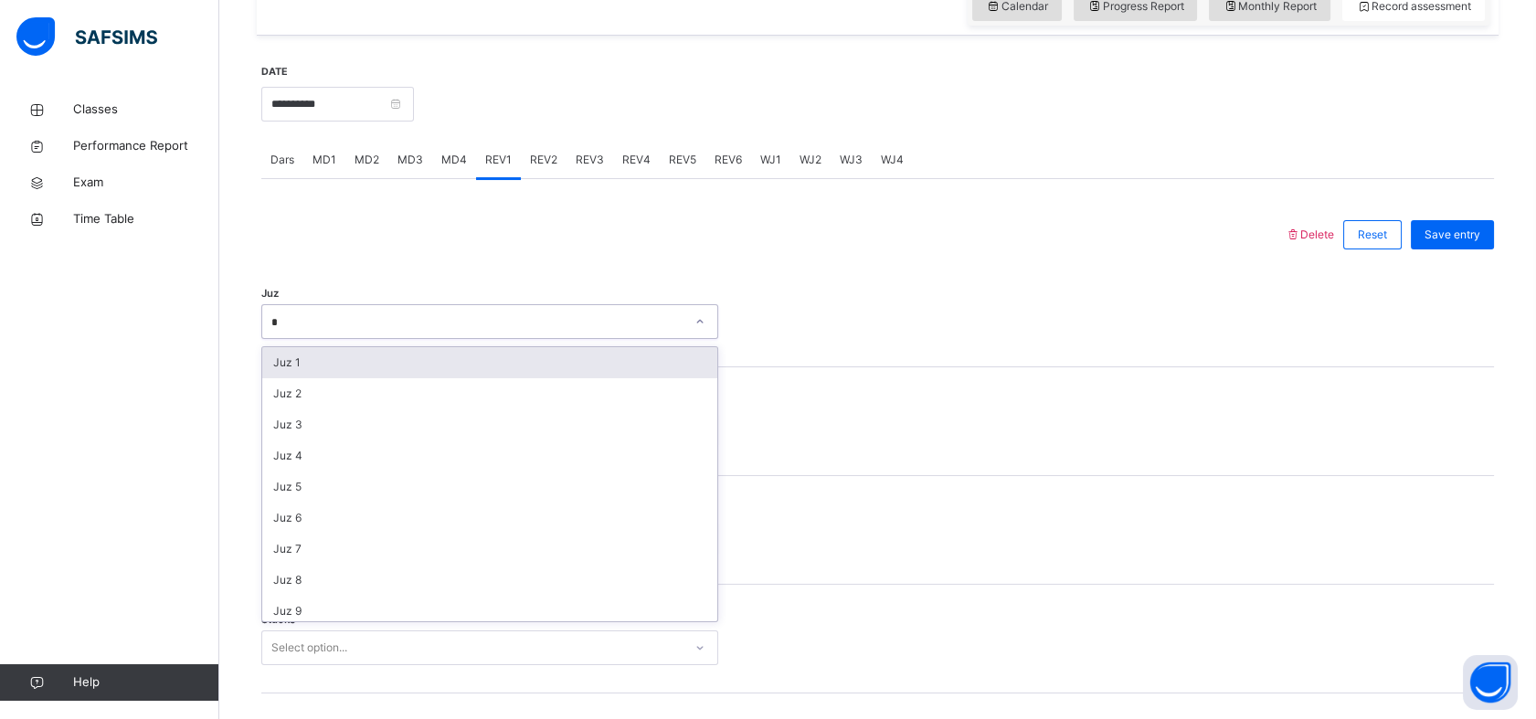
type input "**"
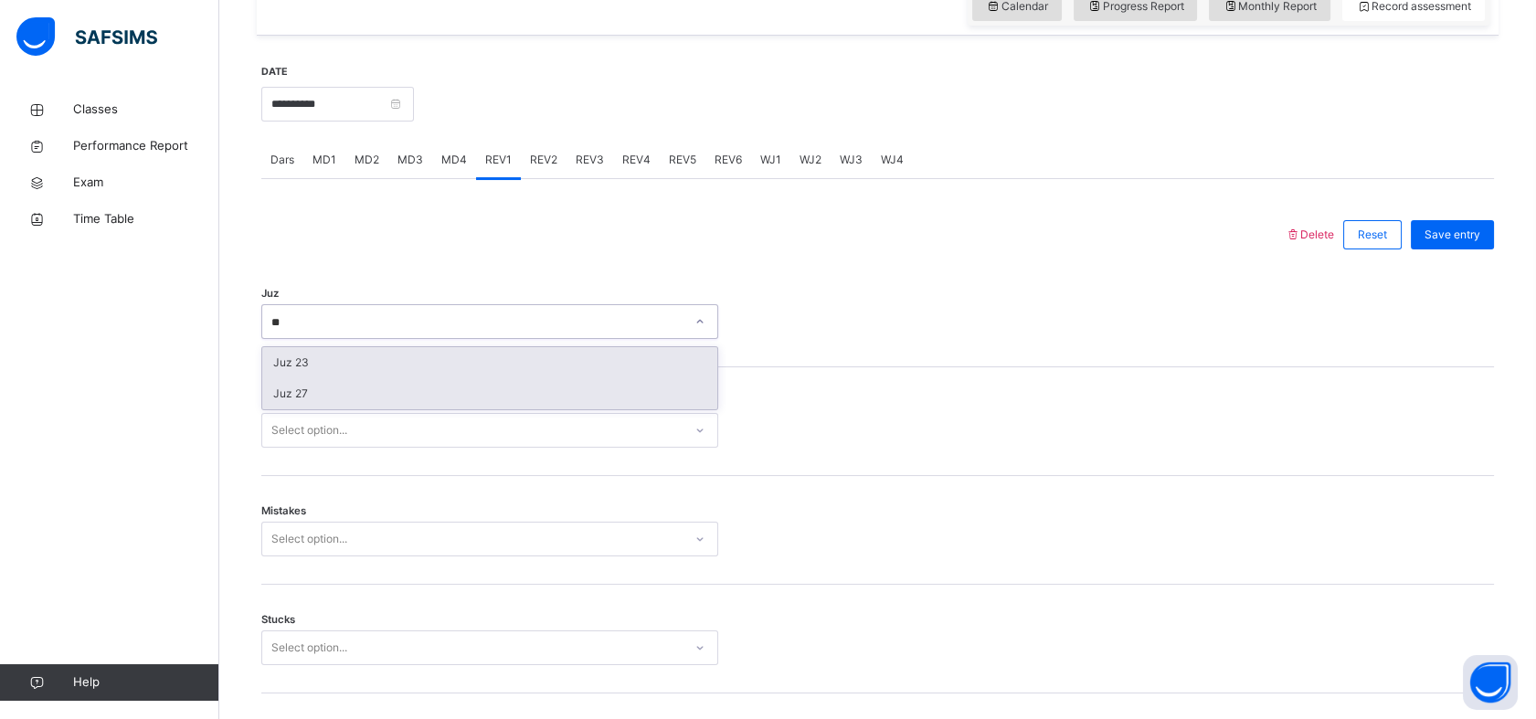
click at [475, 402] on div "Juz 27" at bounding box center [489, 393] width 455 height 31
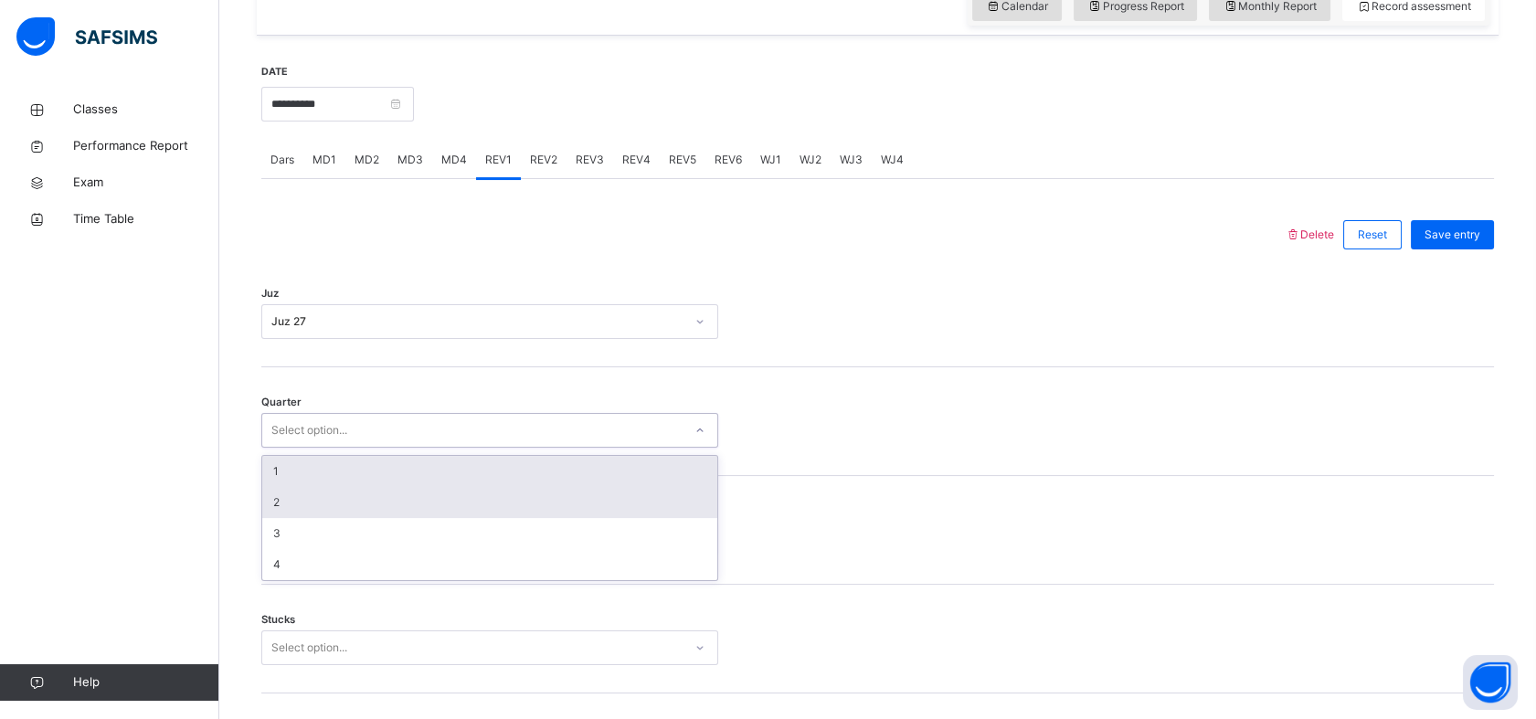
click at [494, 502] on div "2" at bounding box center [489, 502] width 455 height 31
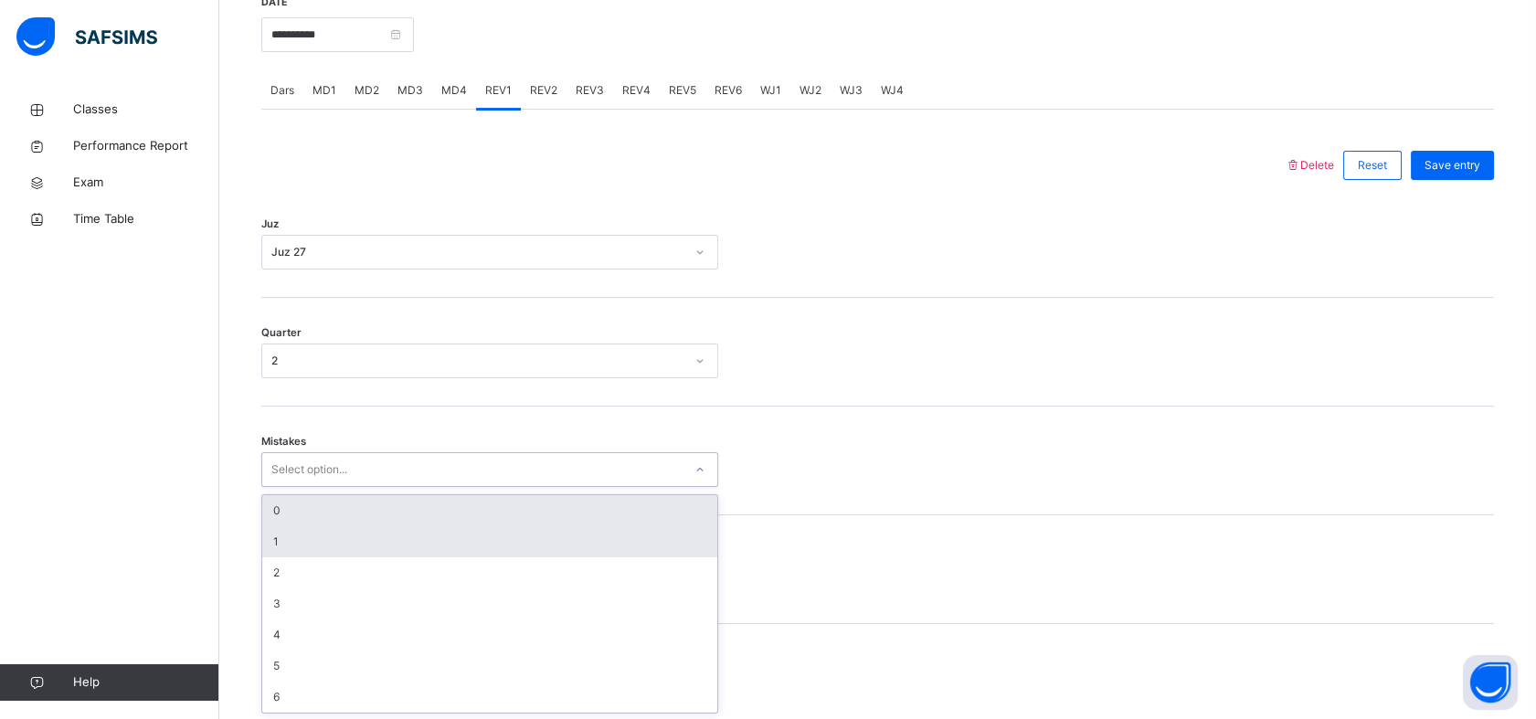
click at [482, 526] on div "1" at bounding box center [489, 541] width 455 height 31
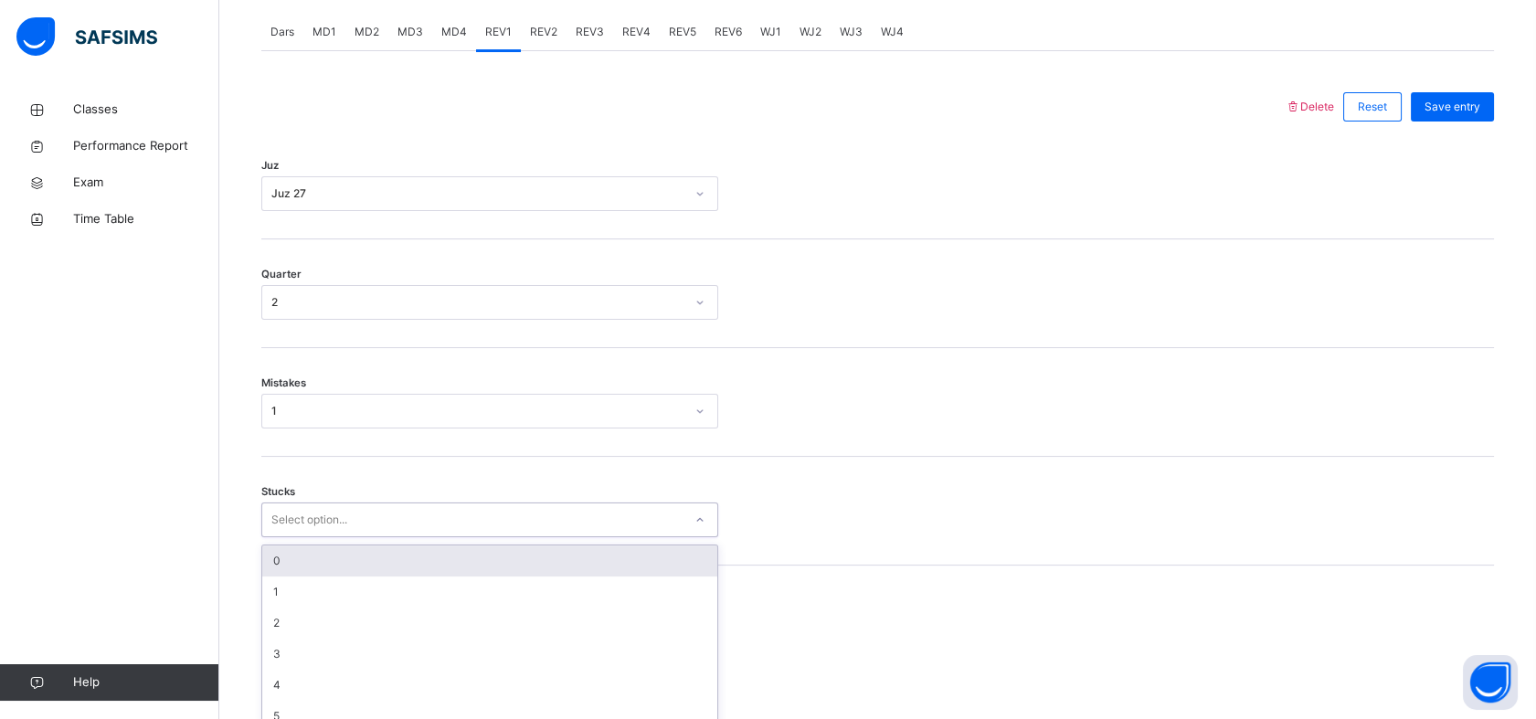
scroll to position [804, 0]
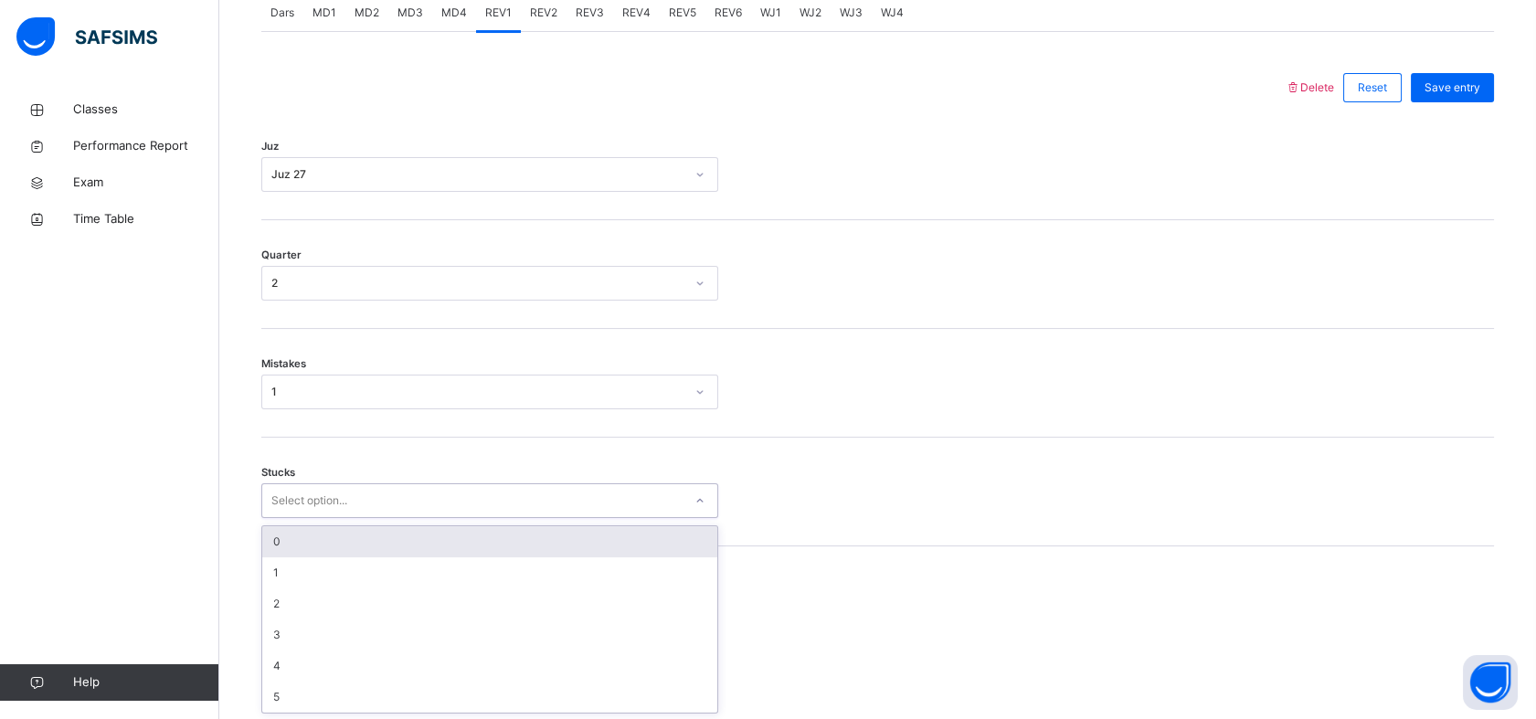
click at [444, 552] on div "0" at bounding box center [489, 541] width 455 height 31
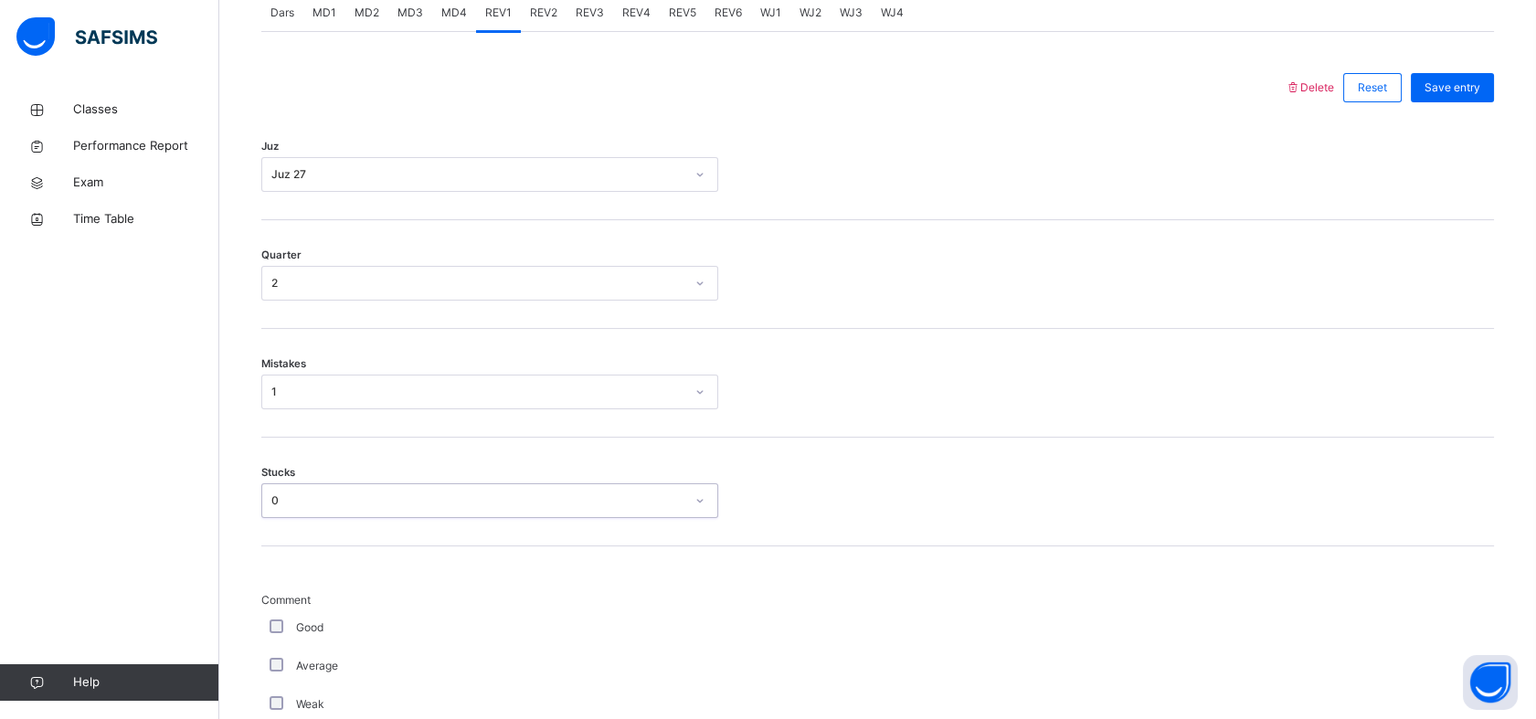
click at [293, 629] on div "Good" at bounding box center [490, 628] width 448 height 16
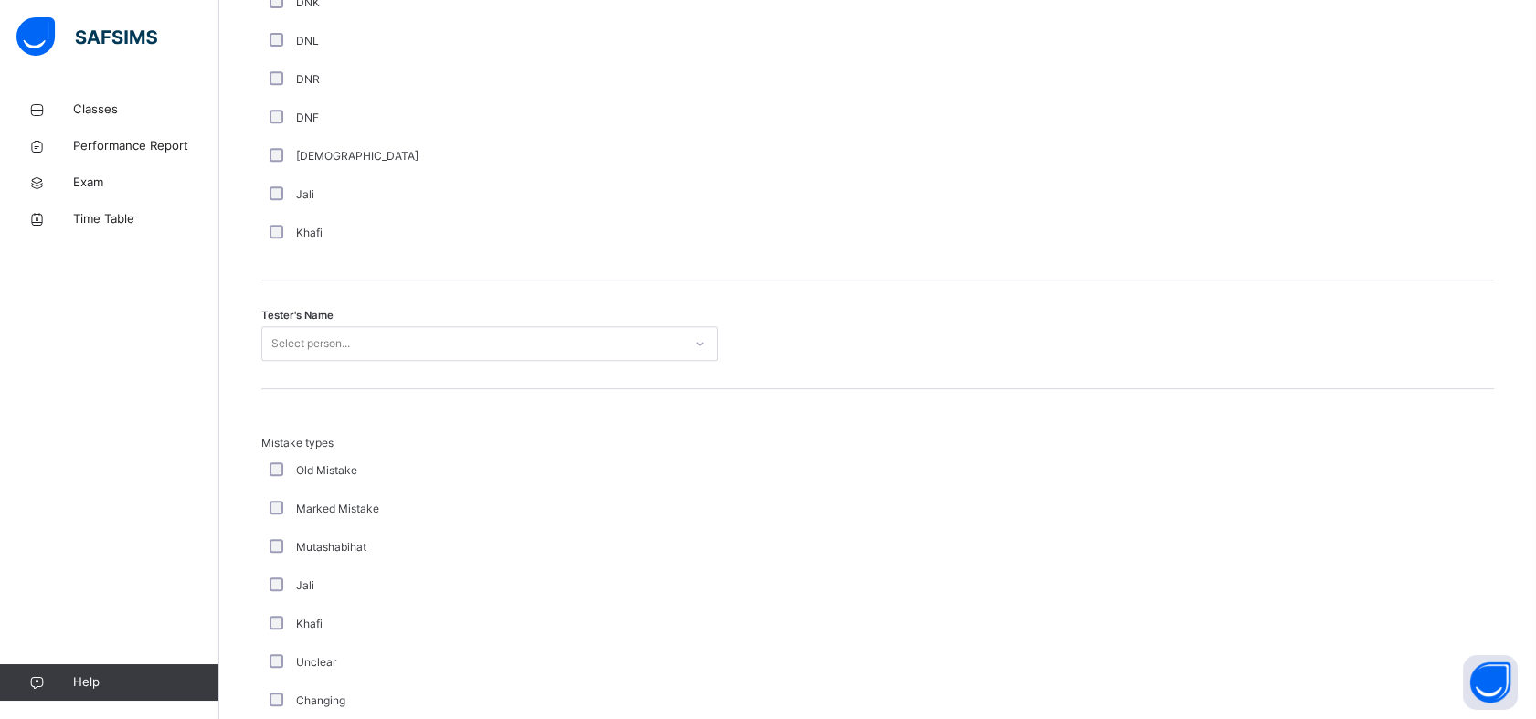
scroll to position [1706, 0]
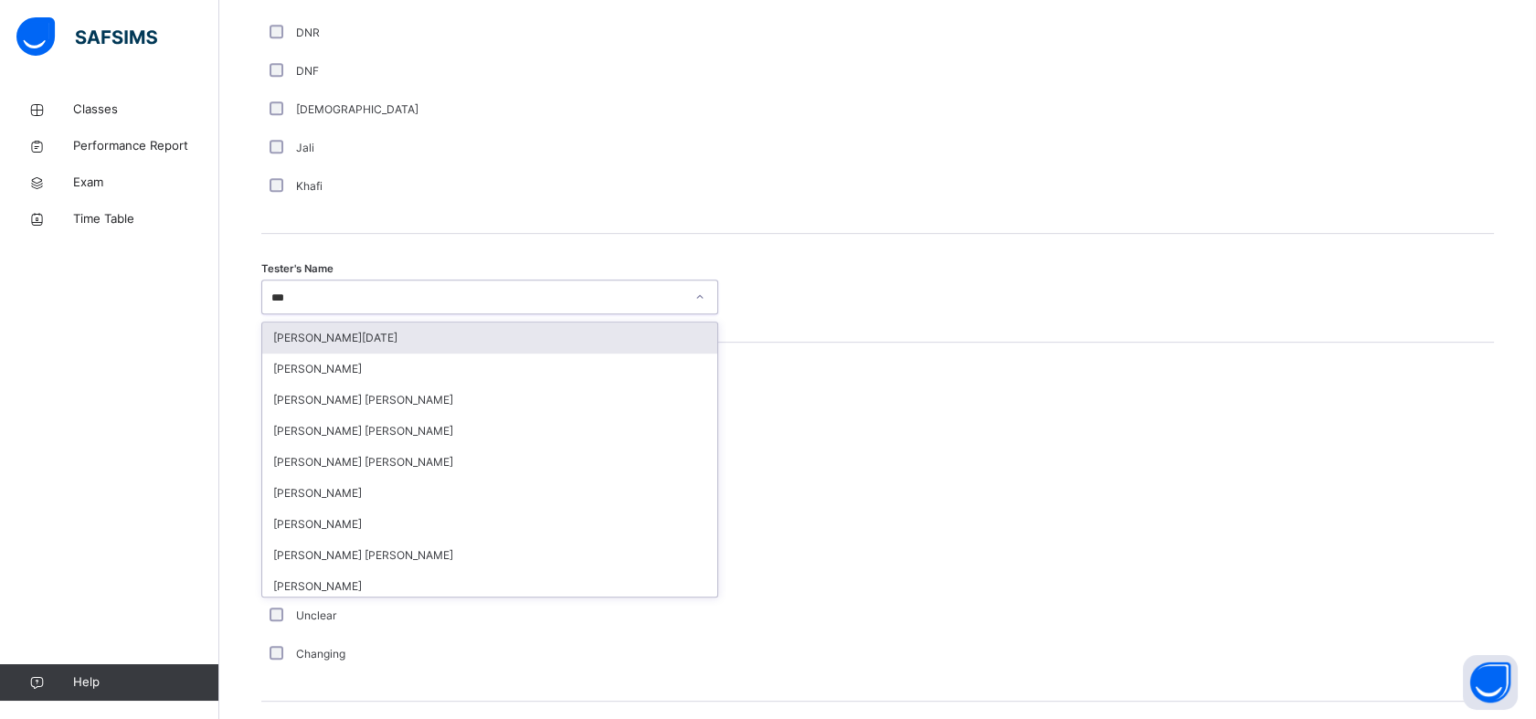
type input "****"
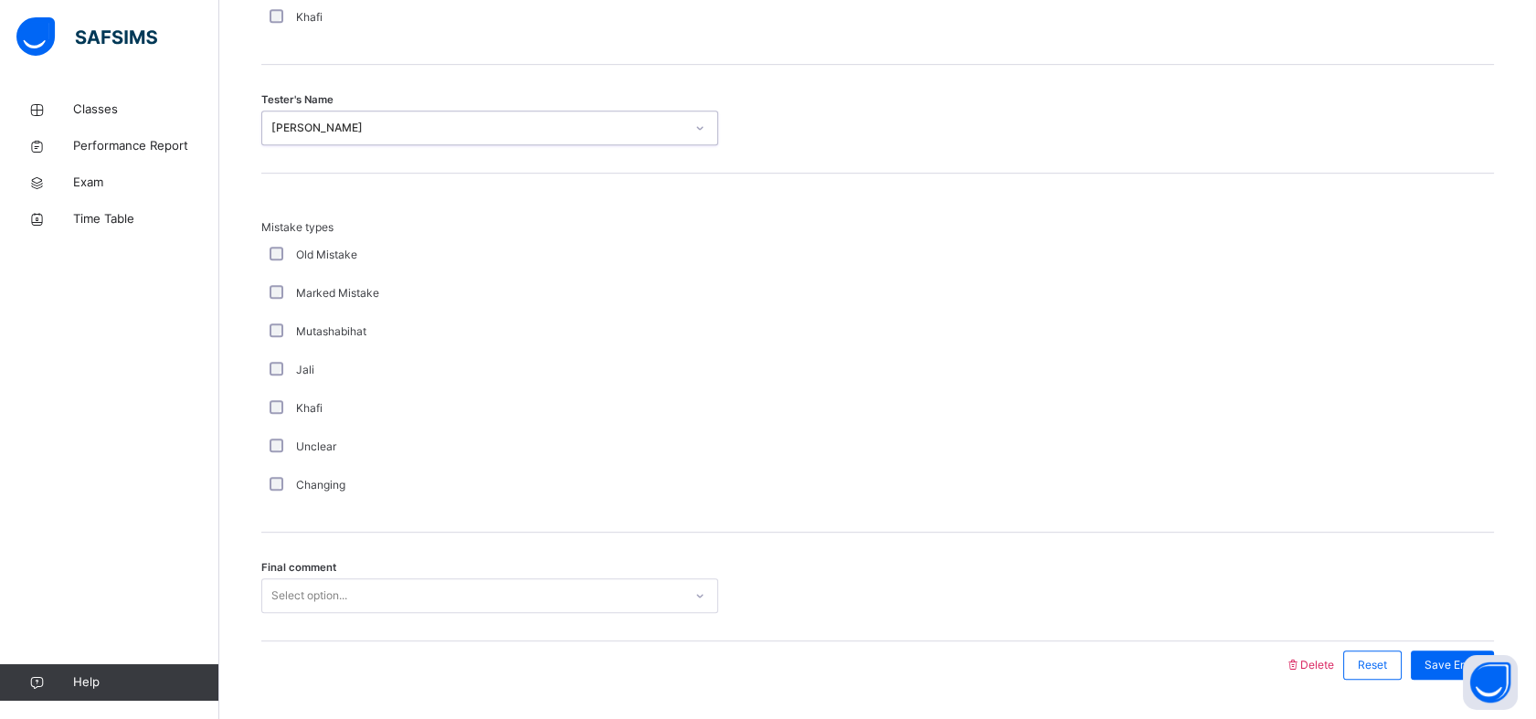
scroll to position [1925, 0]
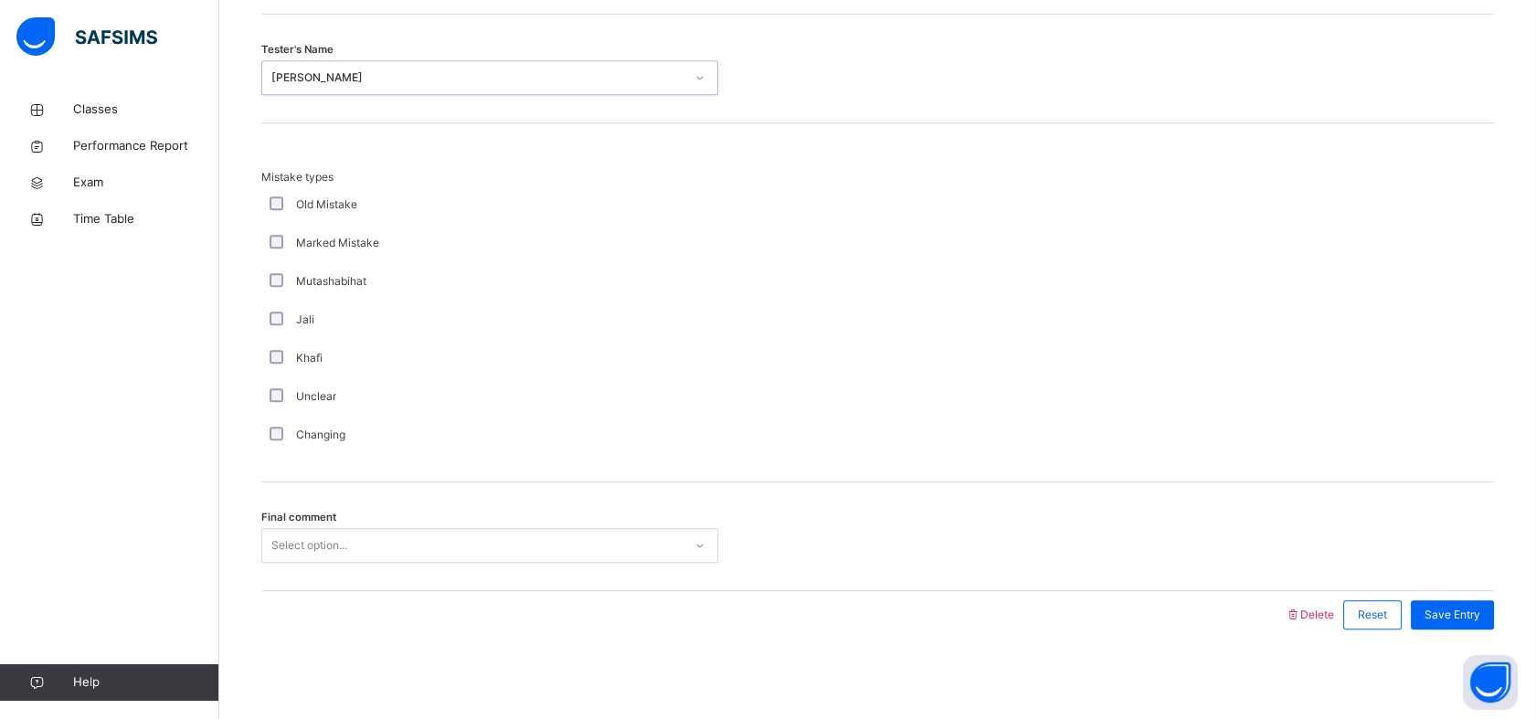
click at [584, 495] on div "Final comment Select option..." at bounding box center [877, 536] width 1233 height 109
click at [1494, 613] on div "Save Entry" at bounding box center [1452, 614] width 83 height 29
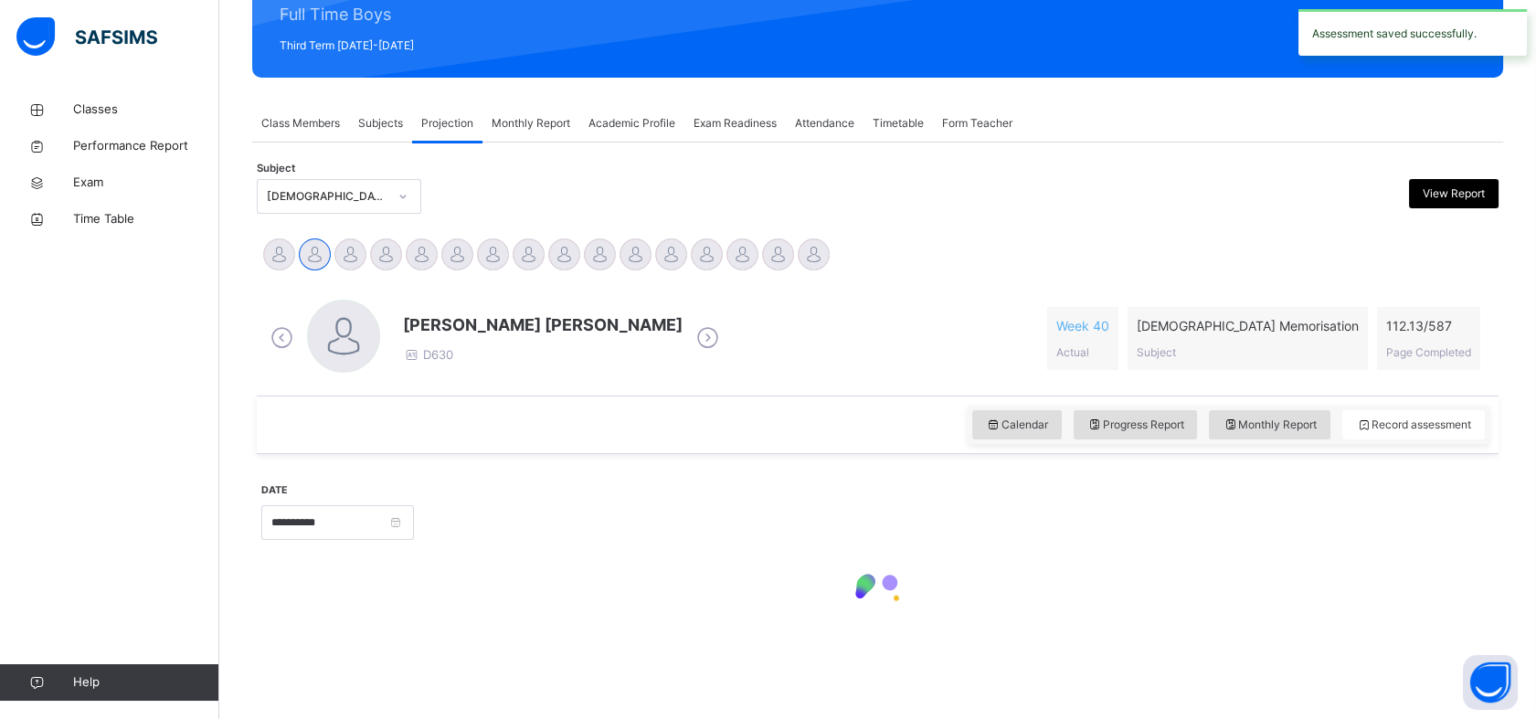
scroll to position [652, 0]
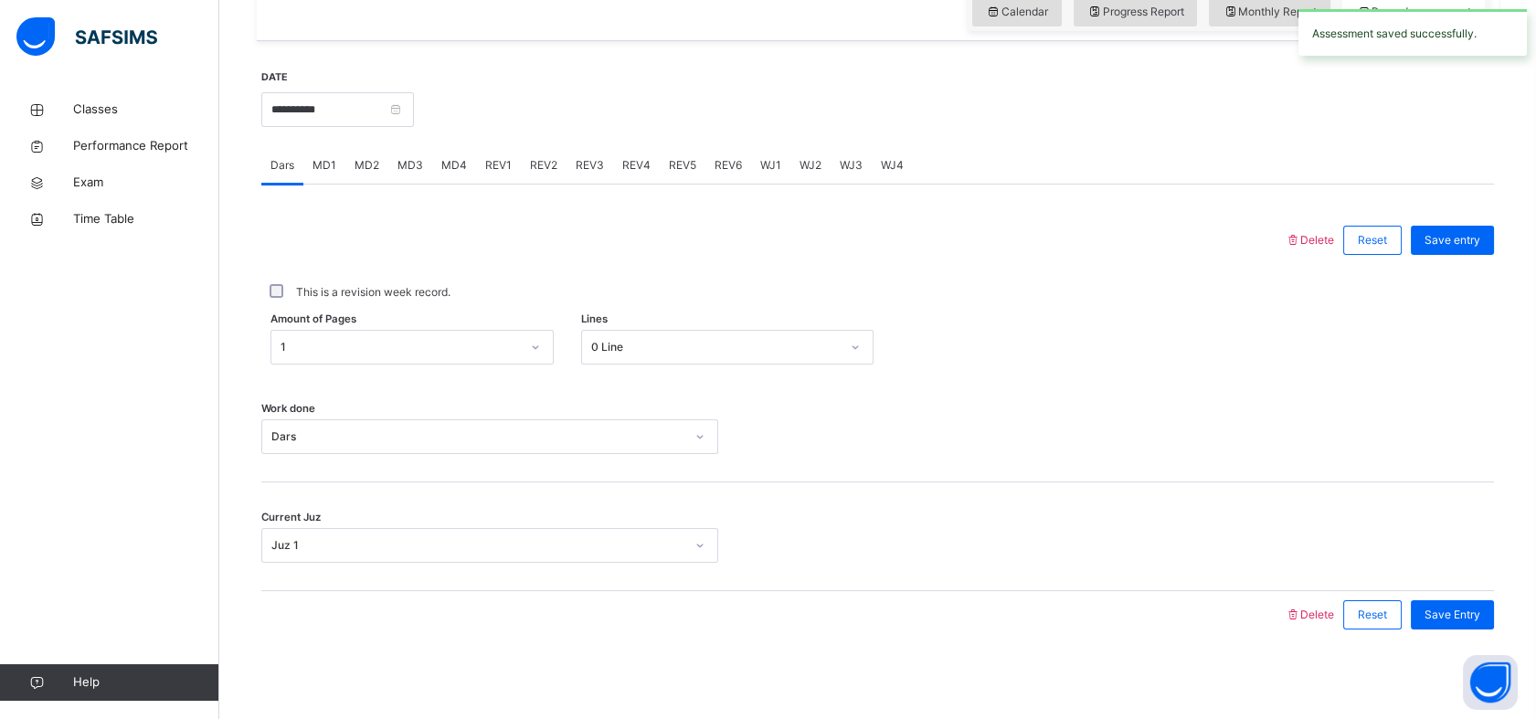
click at [548, 157] on span "REV2" at bounding box center [543, 165] width 27 height 16
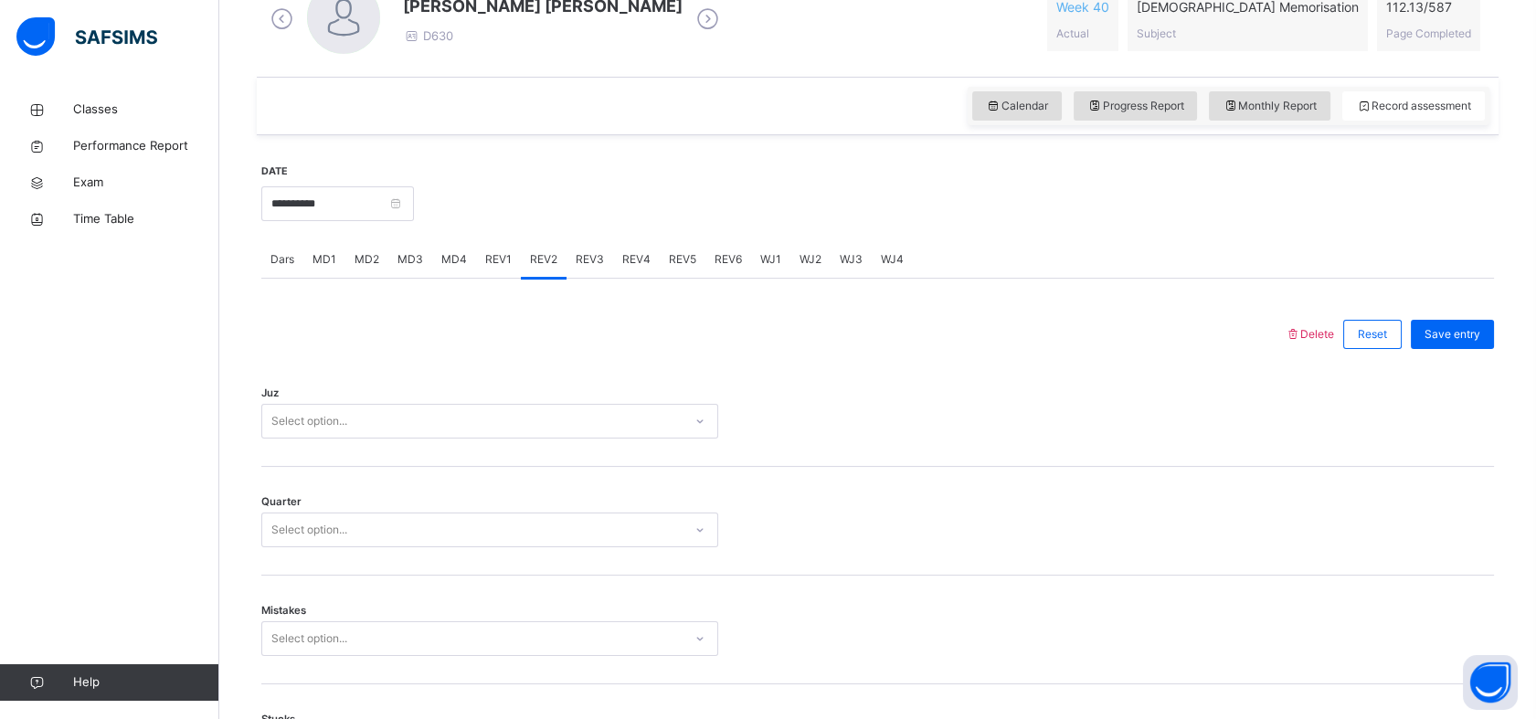
scroll to position [566, 0]
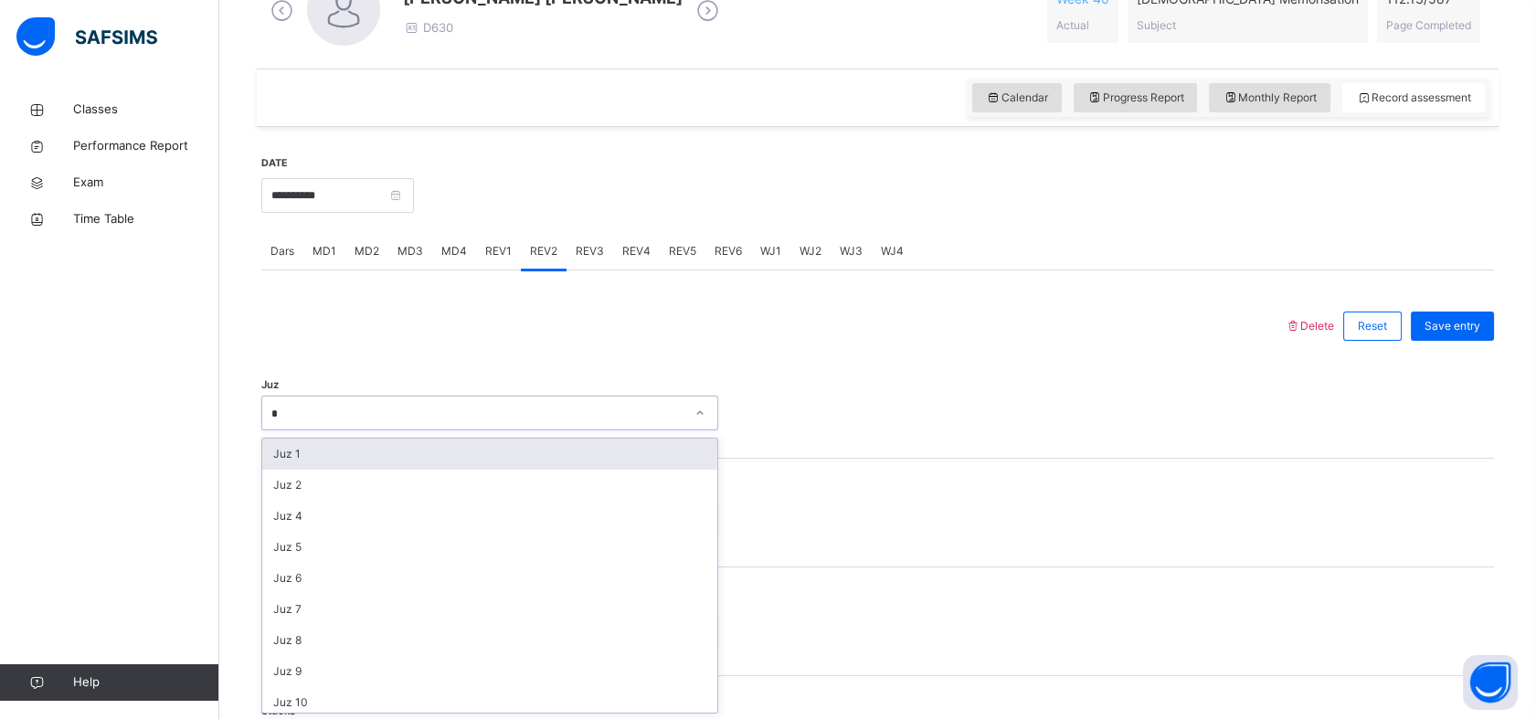
type input "**"
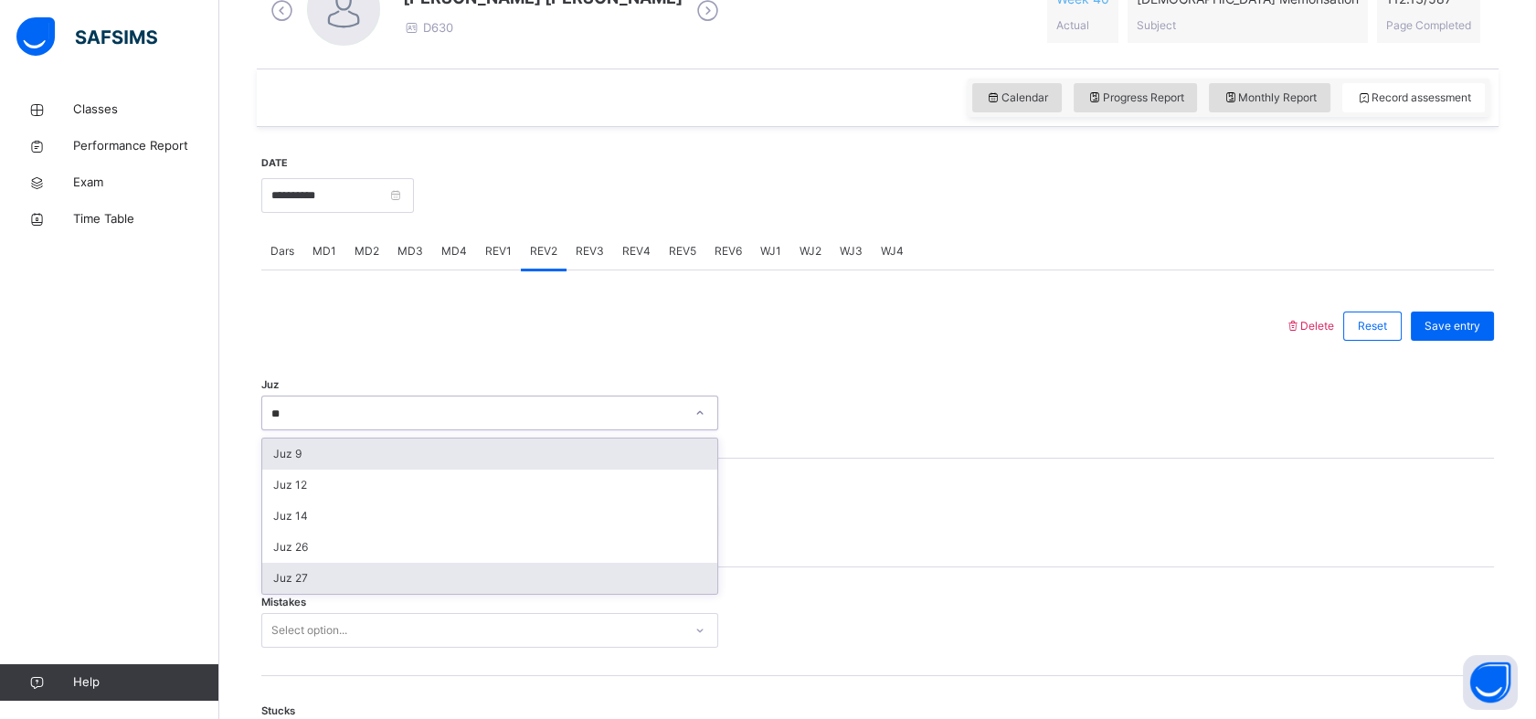
click at [319, 567] on div "Juz 27" at bounding box center [489, 578] width 455 height 31
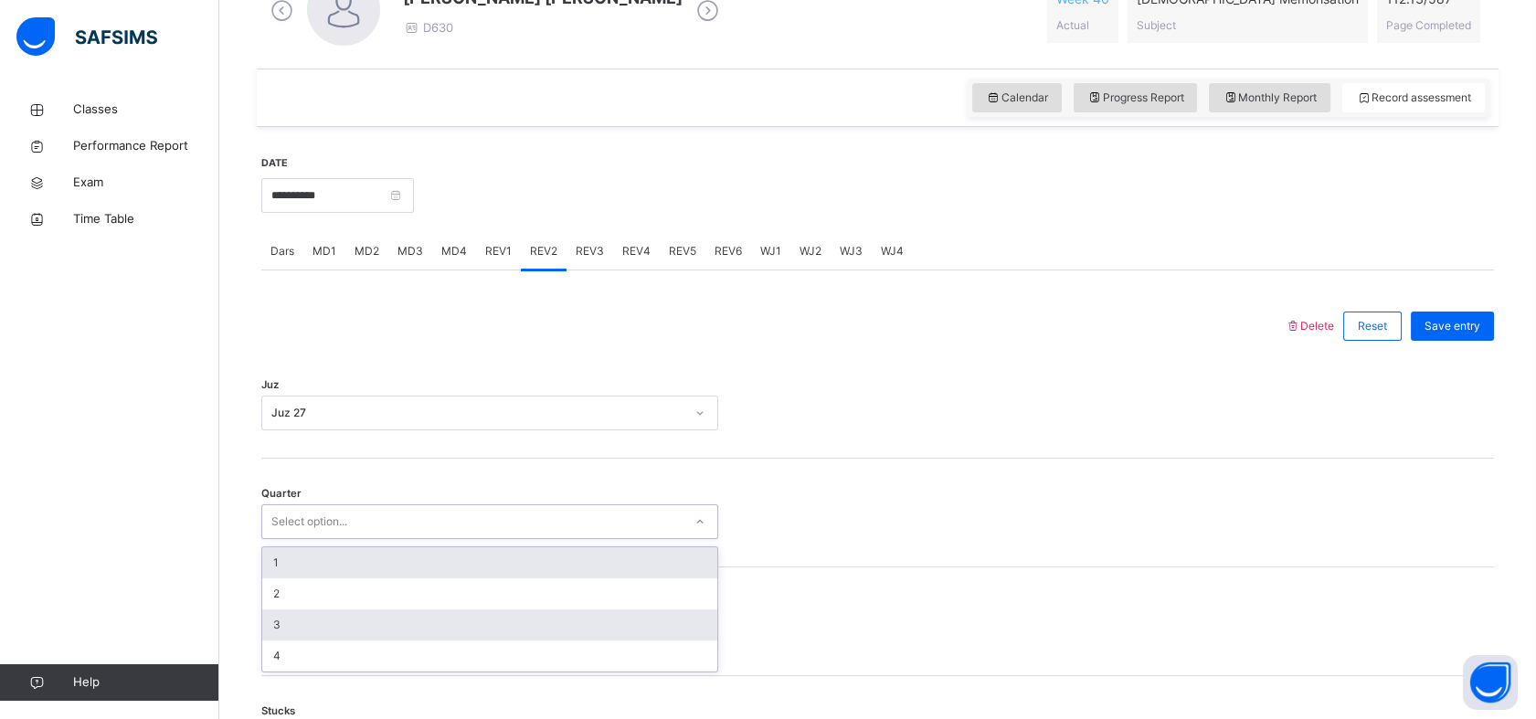
click at [265, 629] on div "3" at bounding box center [489, 625] width 455 height 31
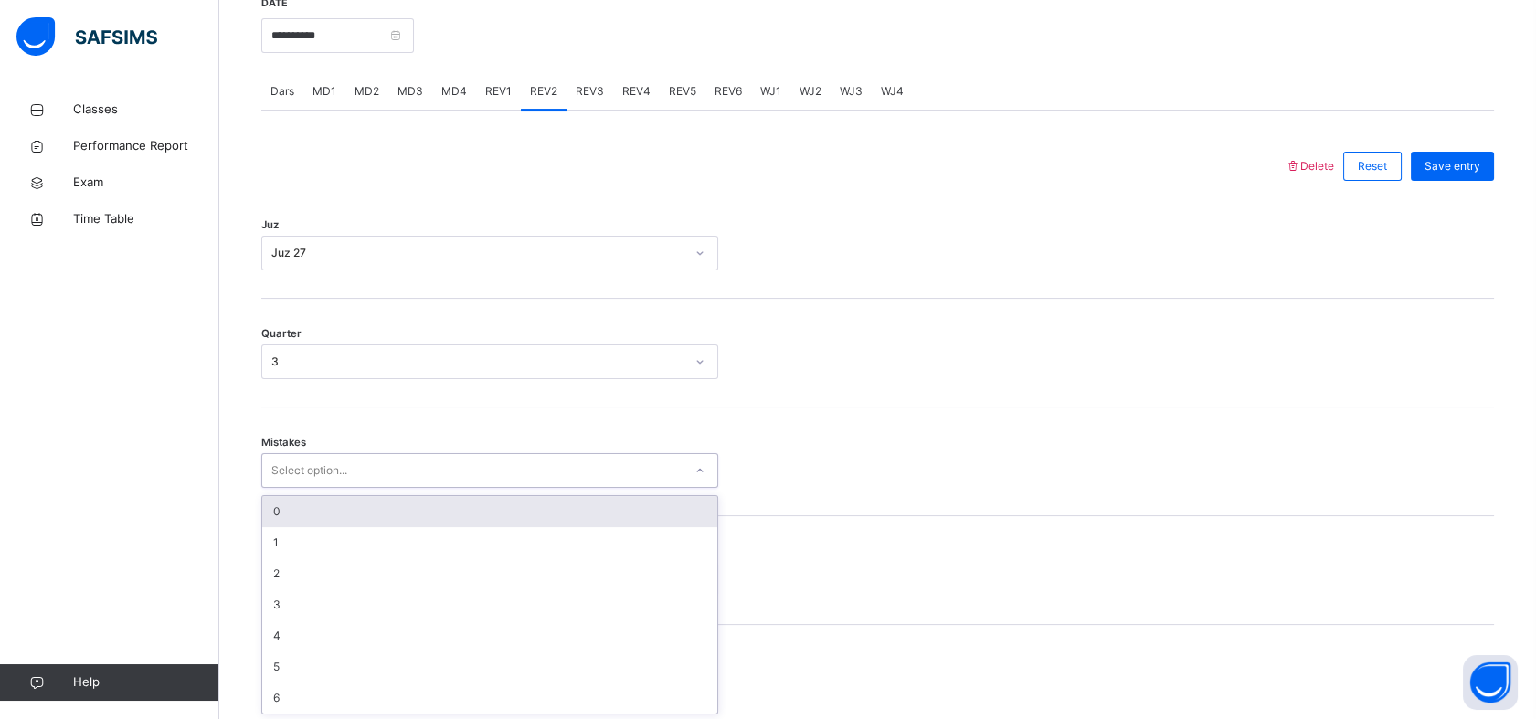
scroll to position [726, 0]
click at [266, 511] on div "0" at bounding box center [489, 510] width 455 height 31
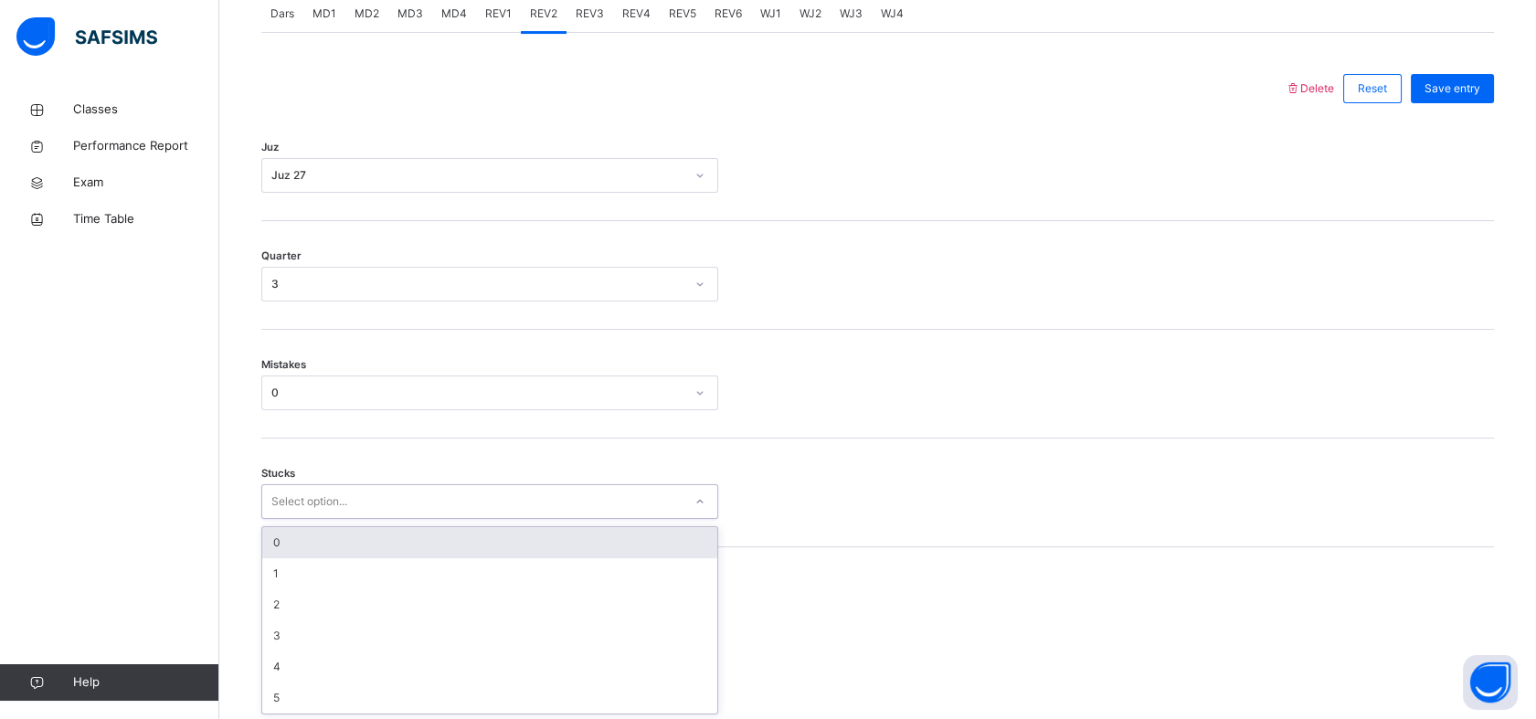
scroll to position [804, 0]
click at [270, 531] on div "0" at bounding box center [489, 541] width 455 height 31
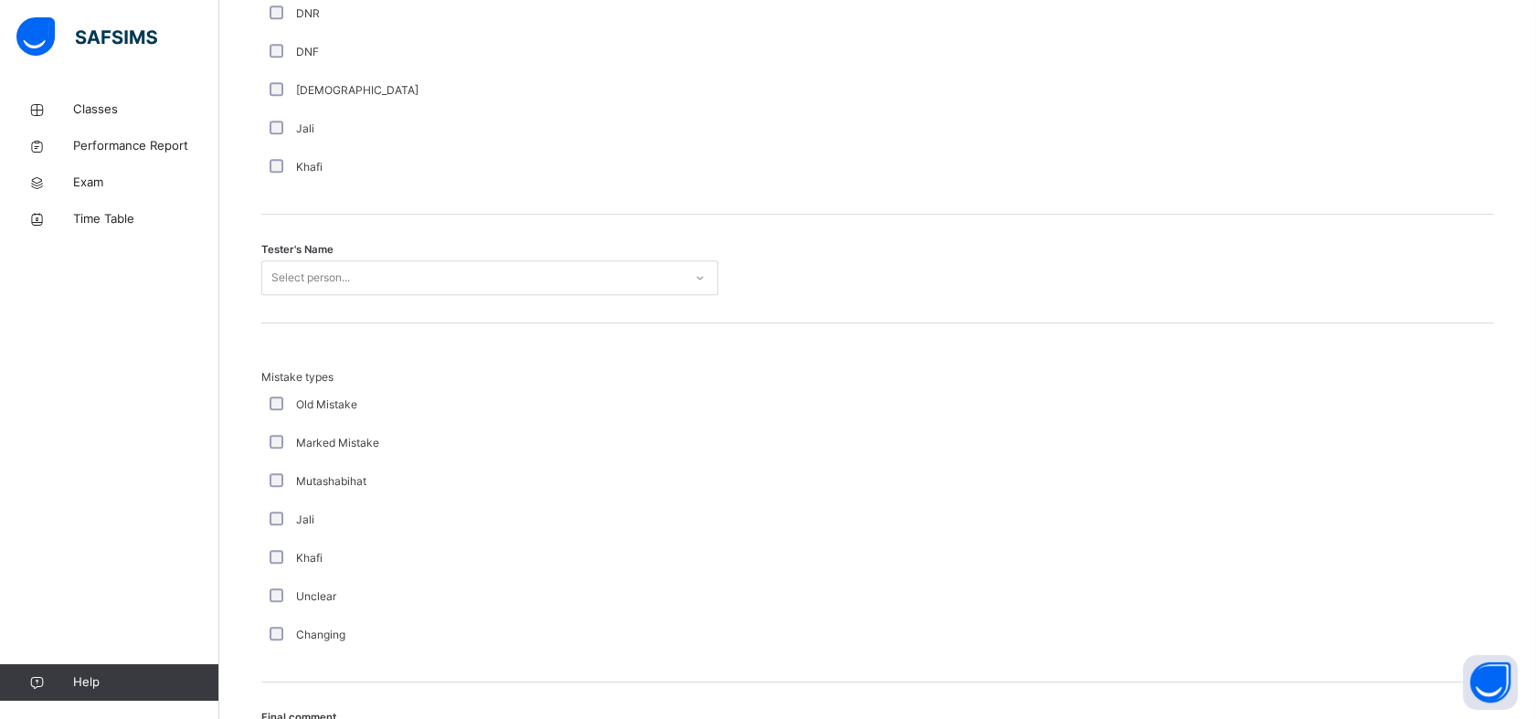
scroll to position [1729, 0]
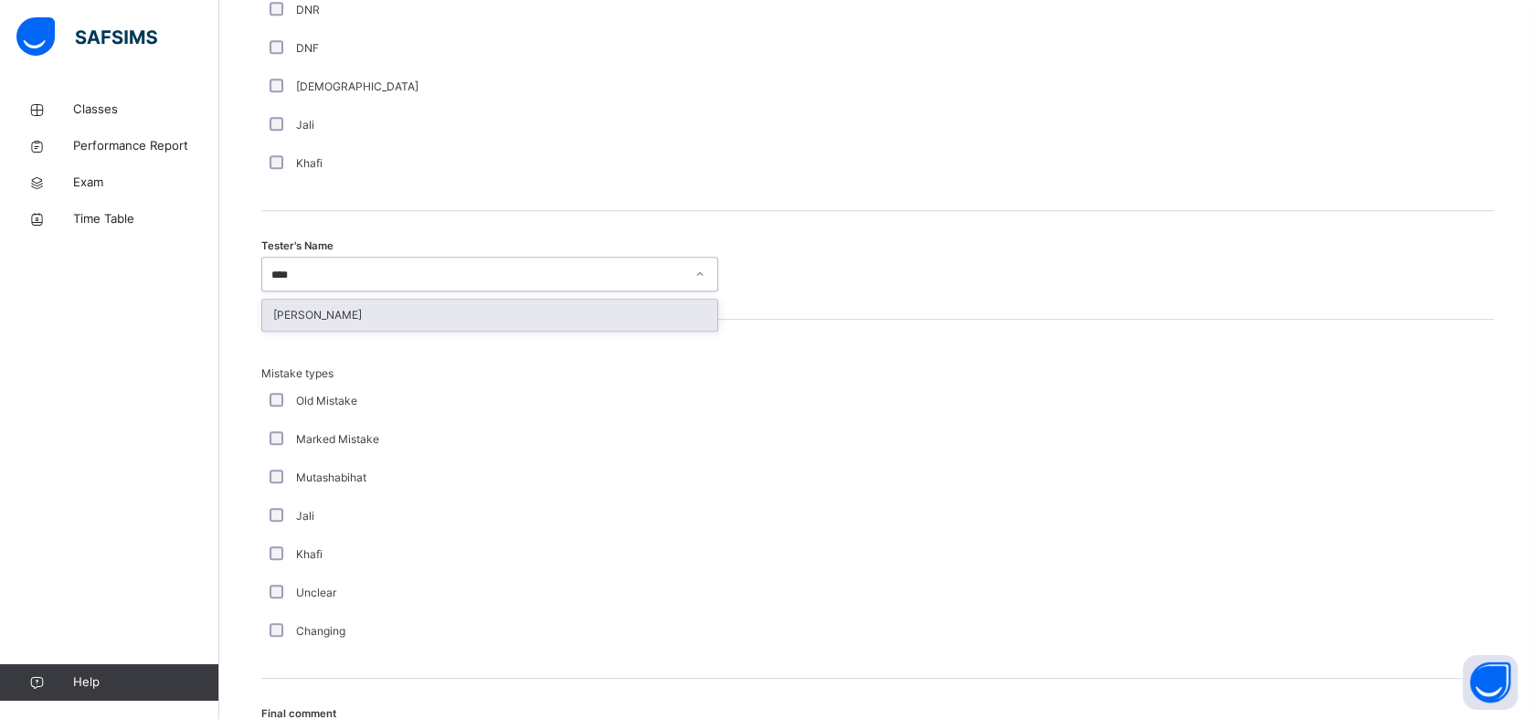
type input "*****"
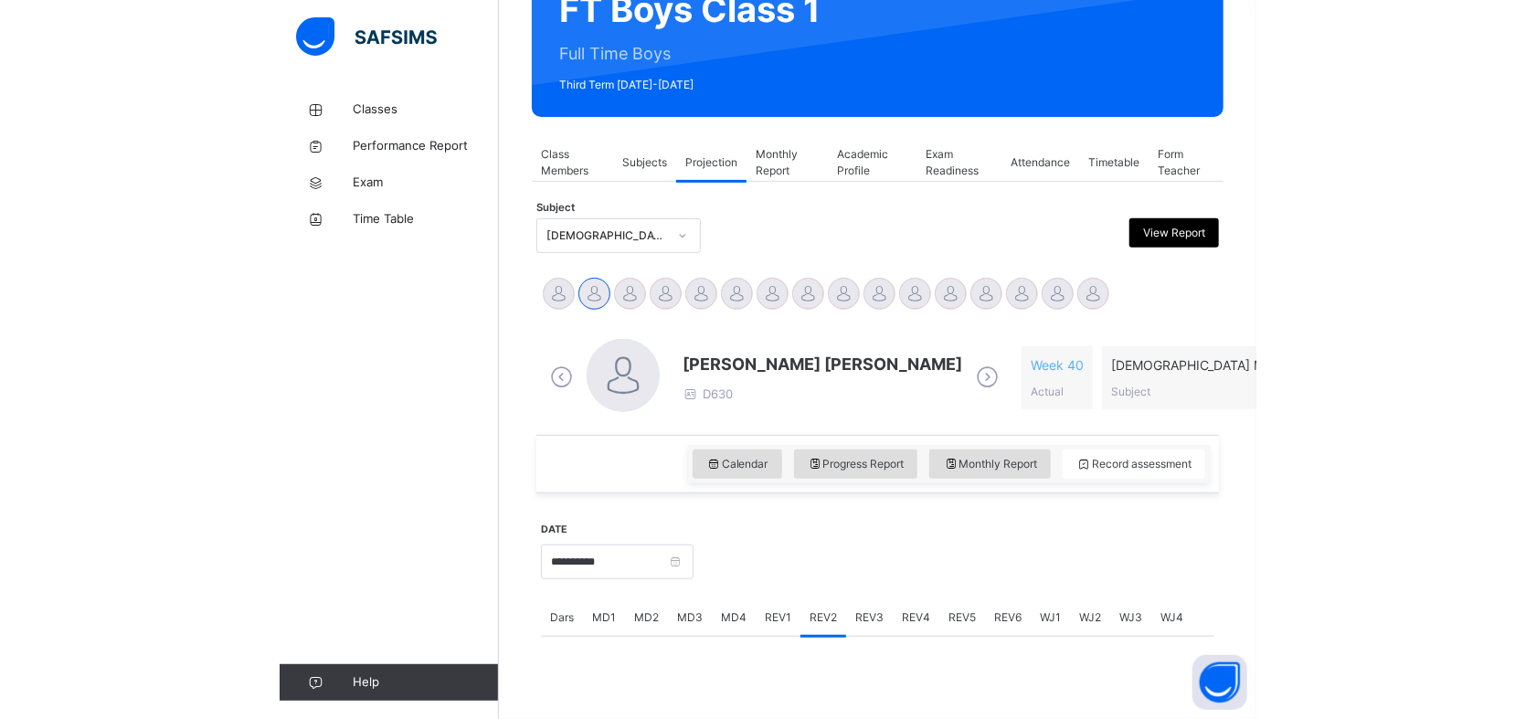
scroll to position [197, 0]
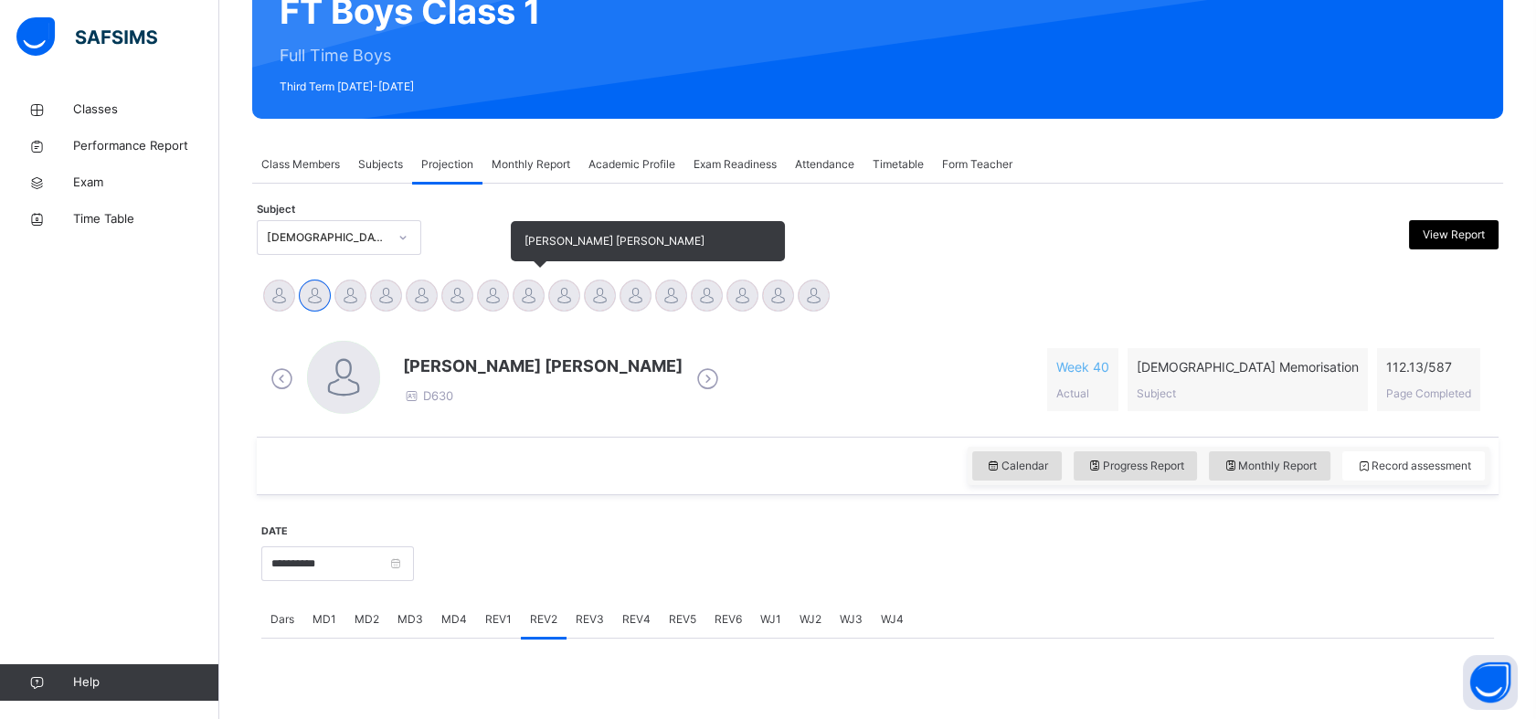
click at [530, 280] on div at bounding box center [529, 296] width 32 height 32
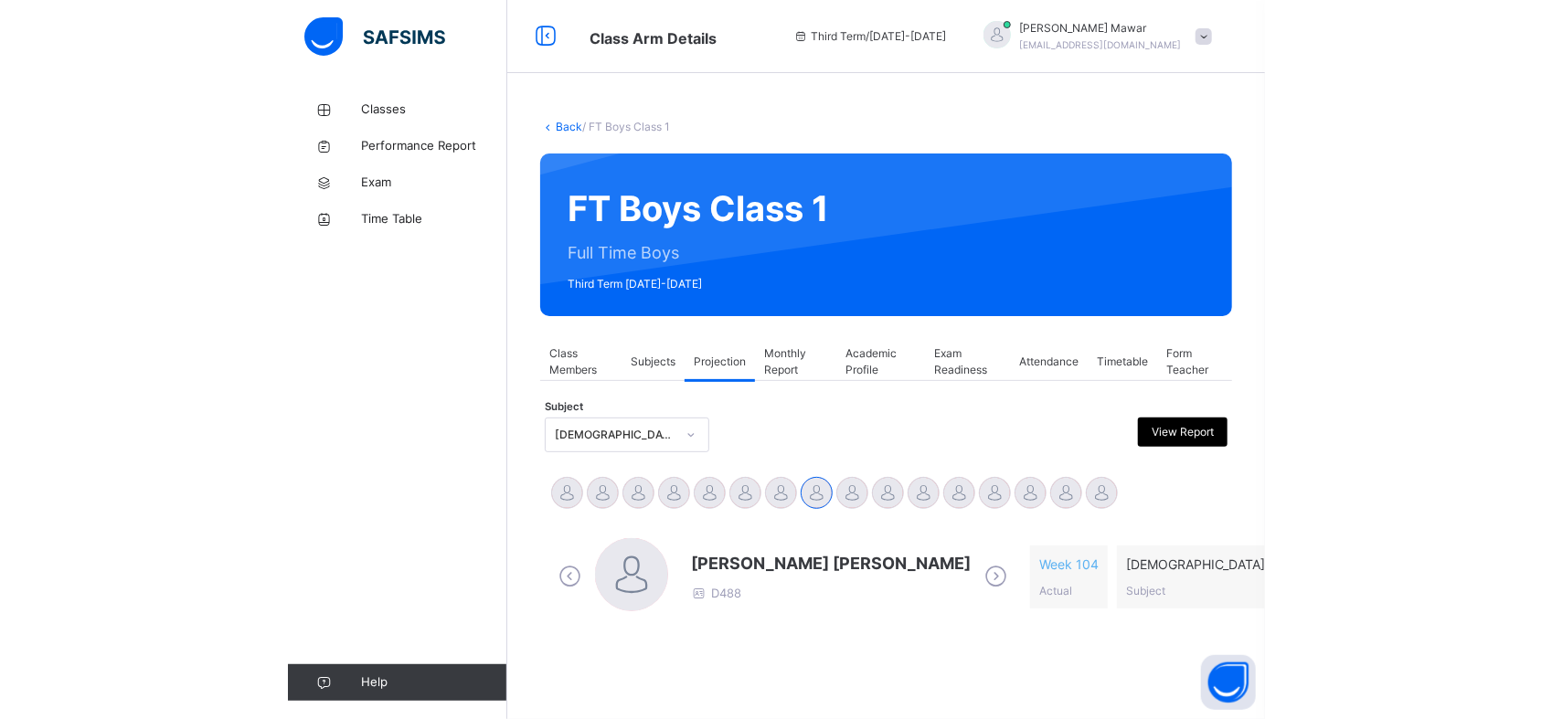
scroll to position [0, 0]
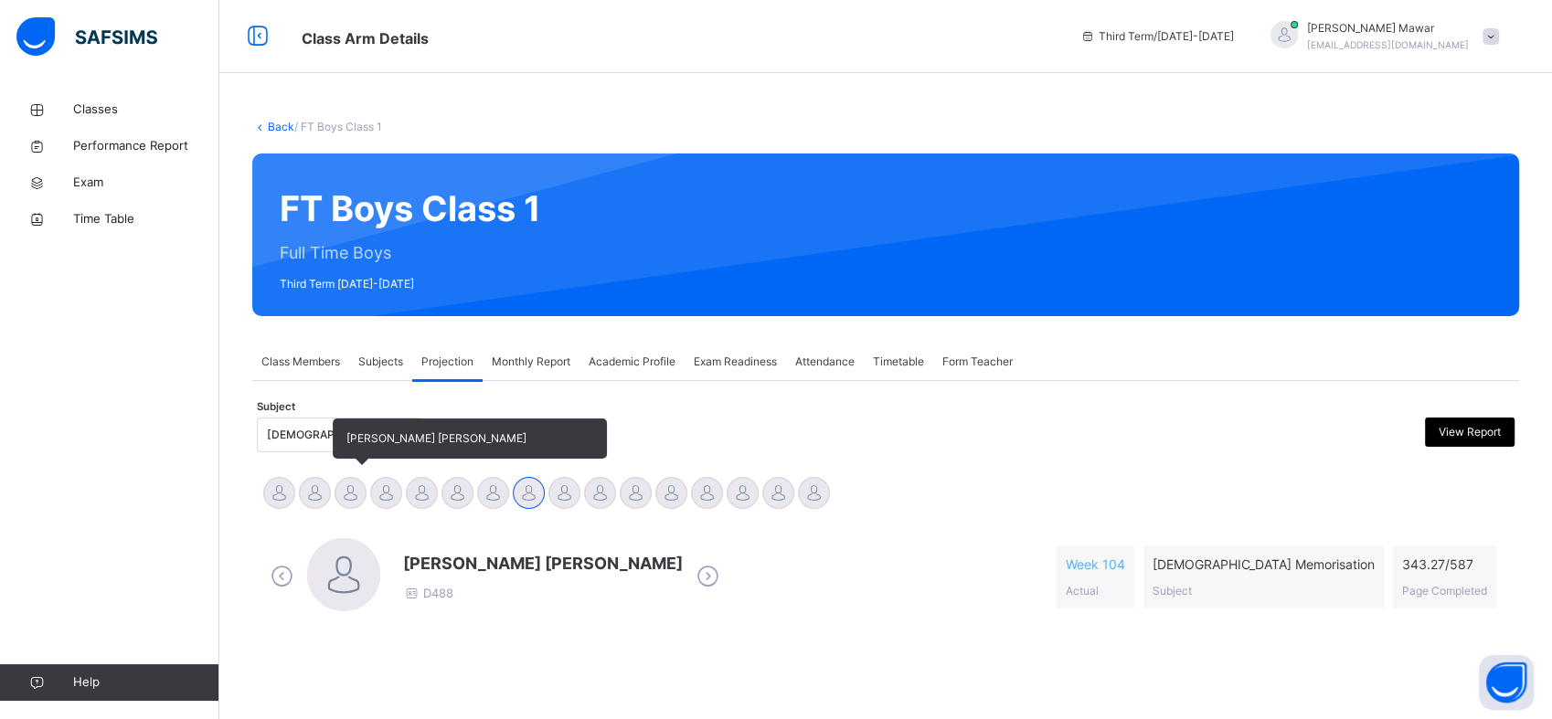
click at [347, 490] on div at bounding box center [350, 493] width 32 height 32
click at [326, 487] on div at bounding box center [315, 493] width 32 height 32
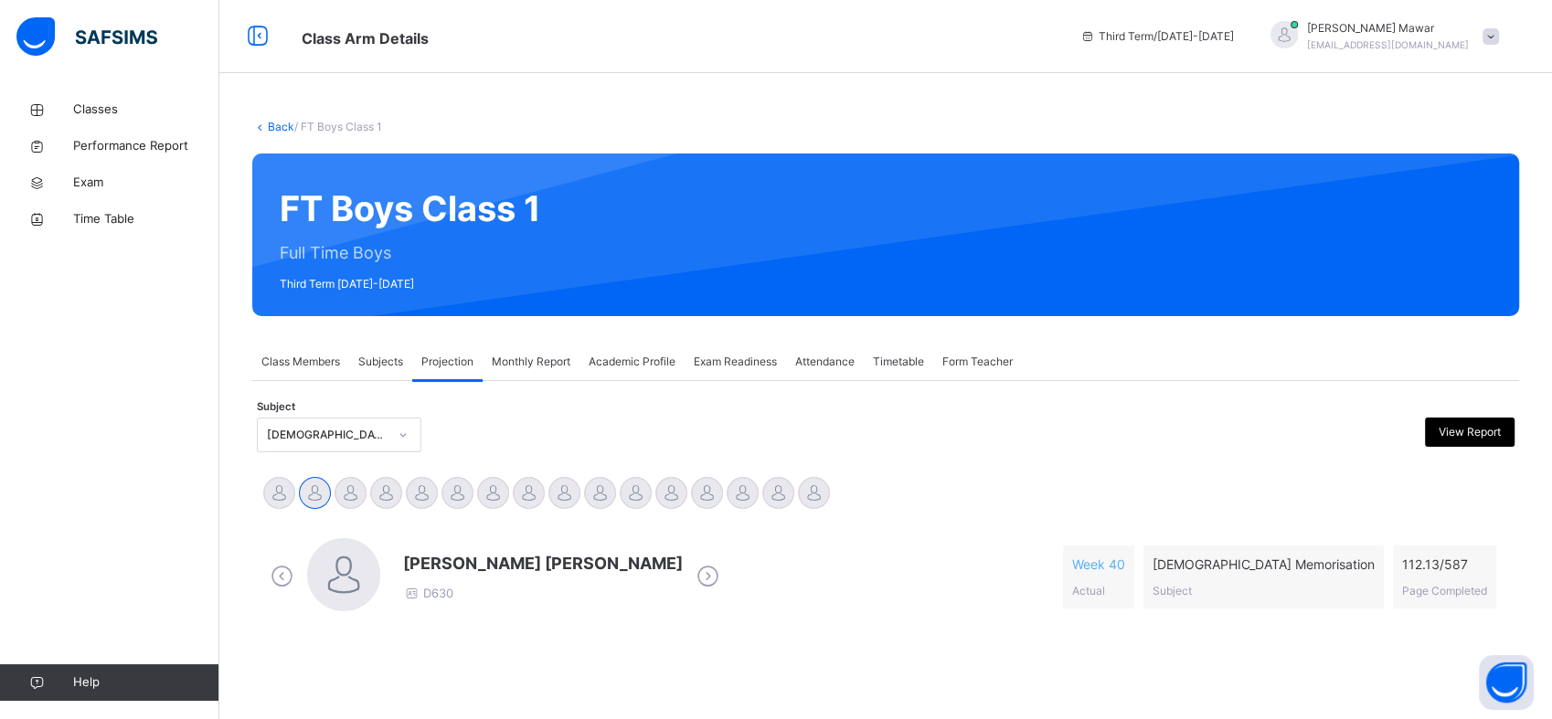
click at [300, 607] on div "Abdul Raheem Durani D630" at bounding box center [495, 577] width 458 height 78
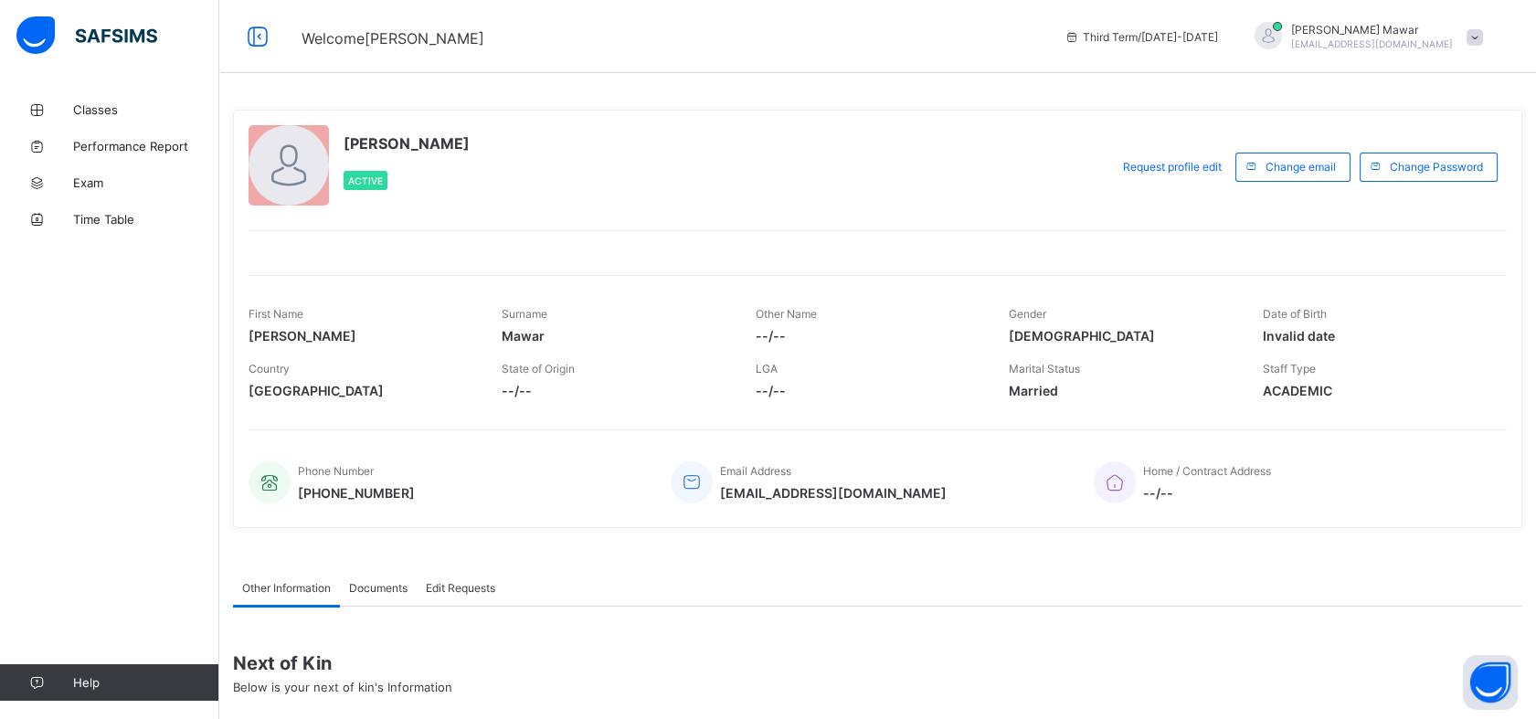
click at [1419, 686] on div "Next of Kin Below is your next of kin's Information" at bounding box center [877, 673] width 1289 height 69
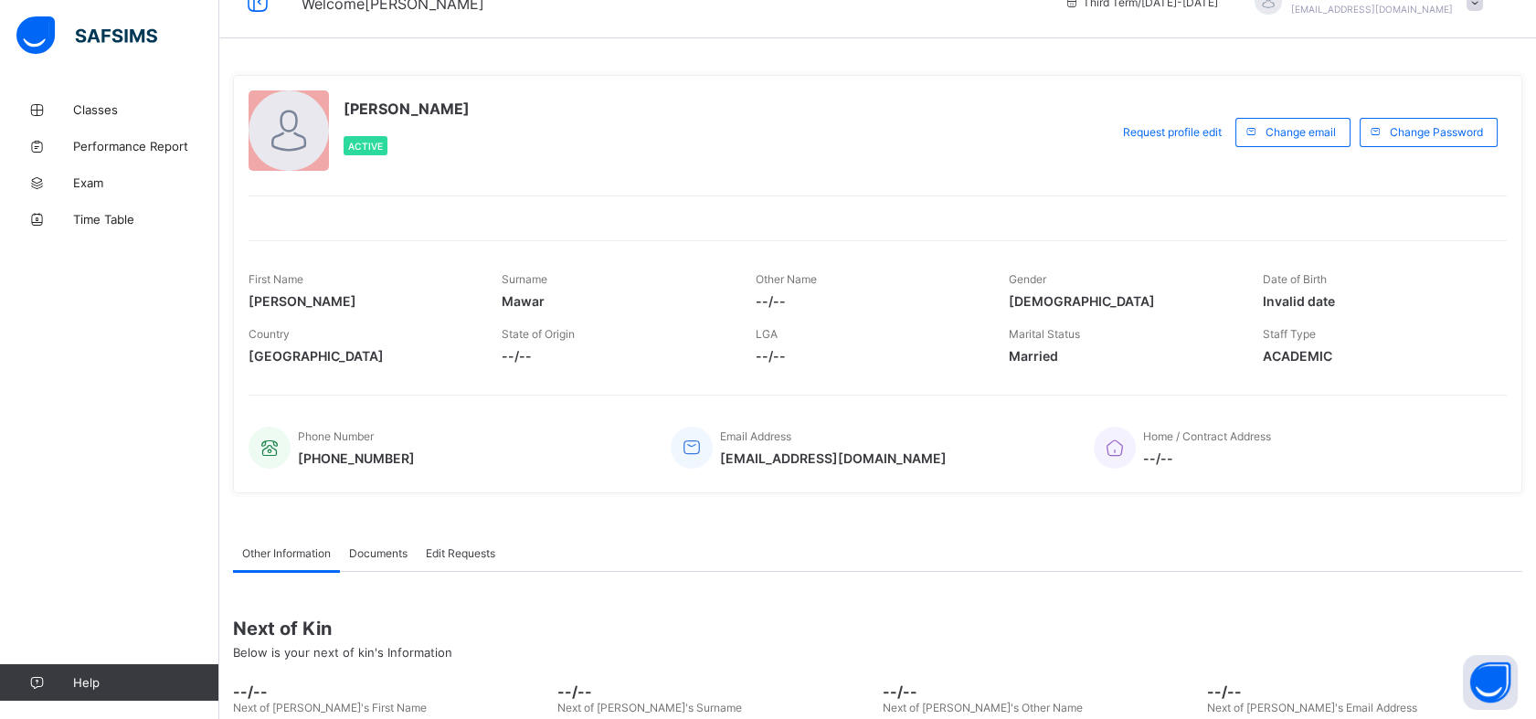
click at [1522, 461] on div "[PERSON_NAME] Active Request profile edit Change email Change Password First Na…" at bounding box center [877, 284] width 1289 height 419
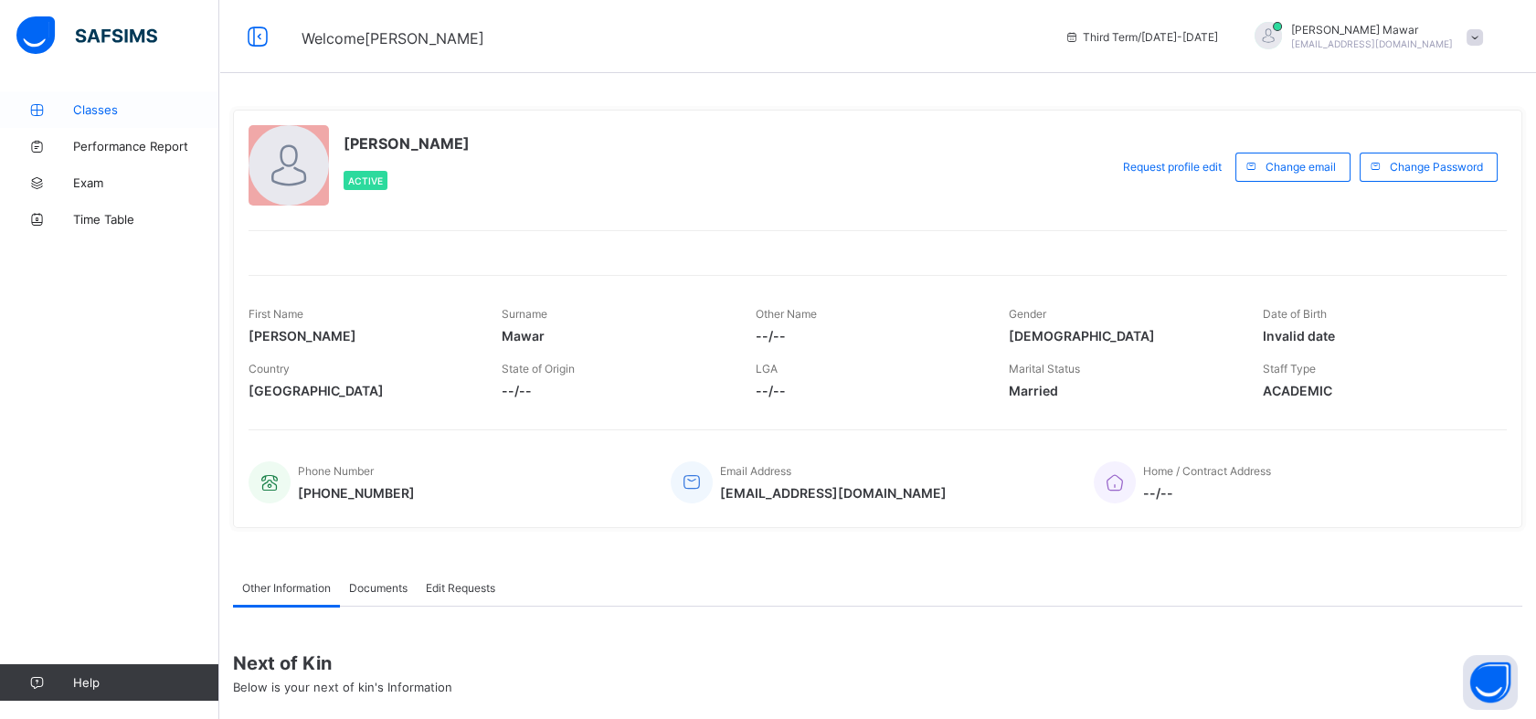
click at [173, 101] on link "Classes" at bounding box center [109, 109] width 219 height 37
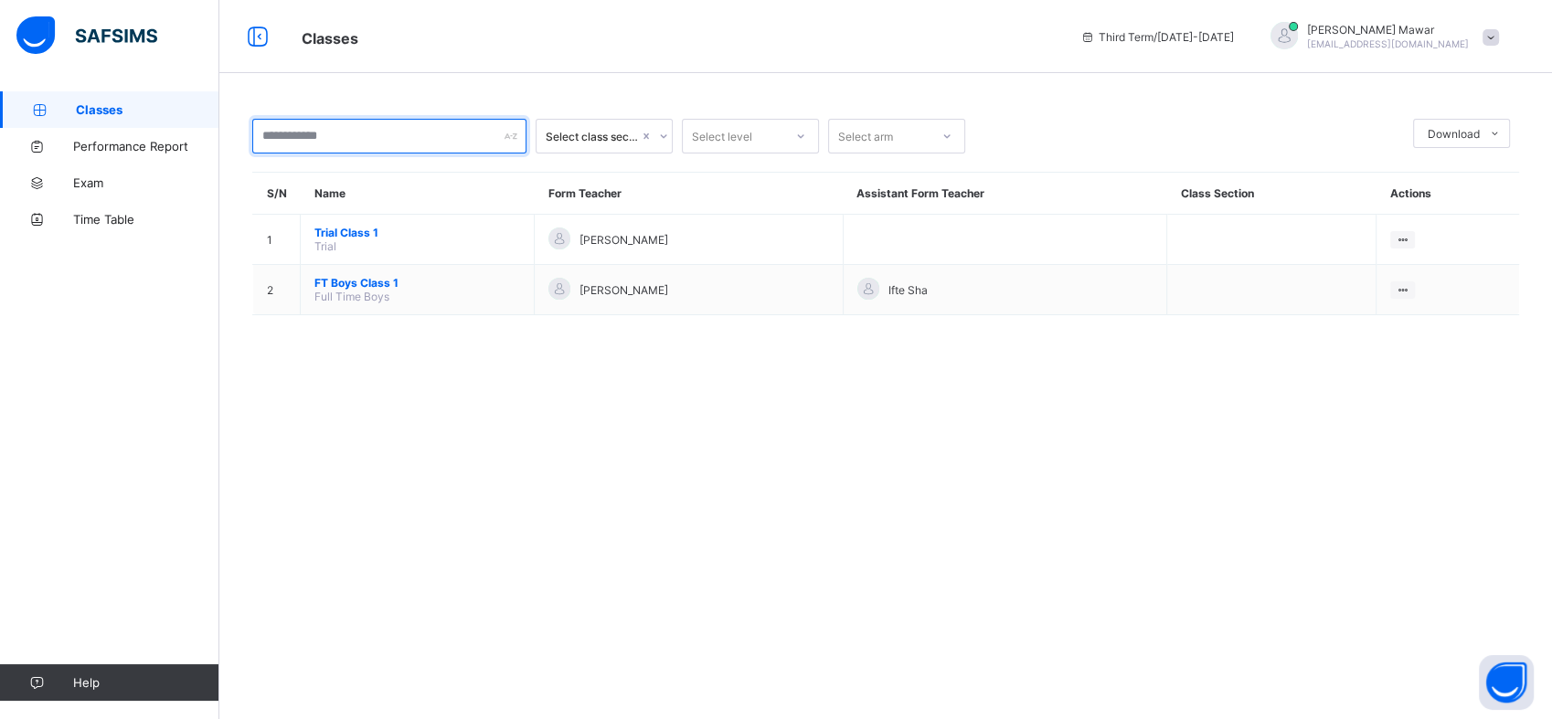
click at [414, 132] on input "text" at bounding box center [389, 136] width 274 height 35
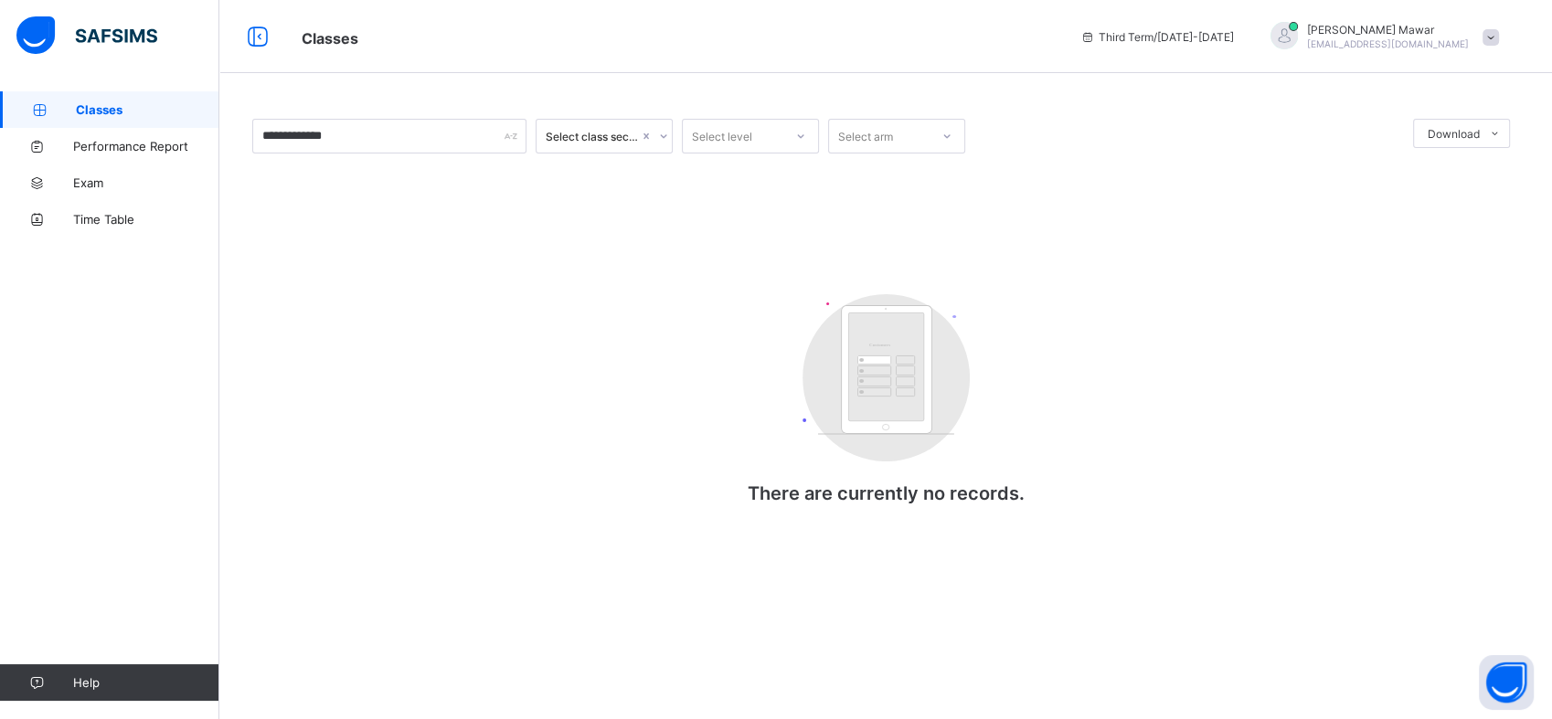
click at [512, 141] on div "**********" at bounding box center [389, 136] width 274 height 35
click at [513, 132] on div "**********" at bounding box center [389, 136] width 274 height 35
click at [385, 141] on input "**********" at bounding box center [389, 136] width 274 height 35
type input "*"
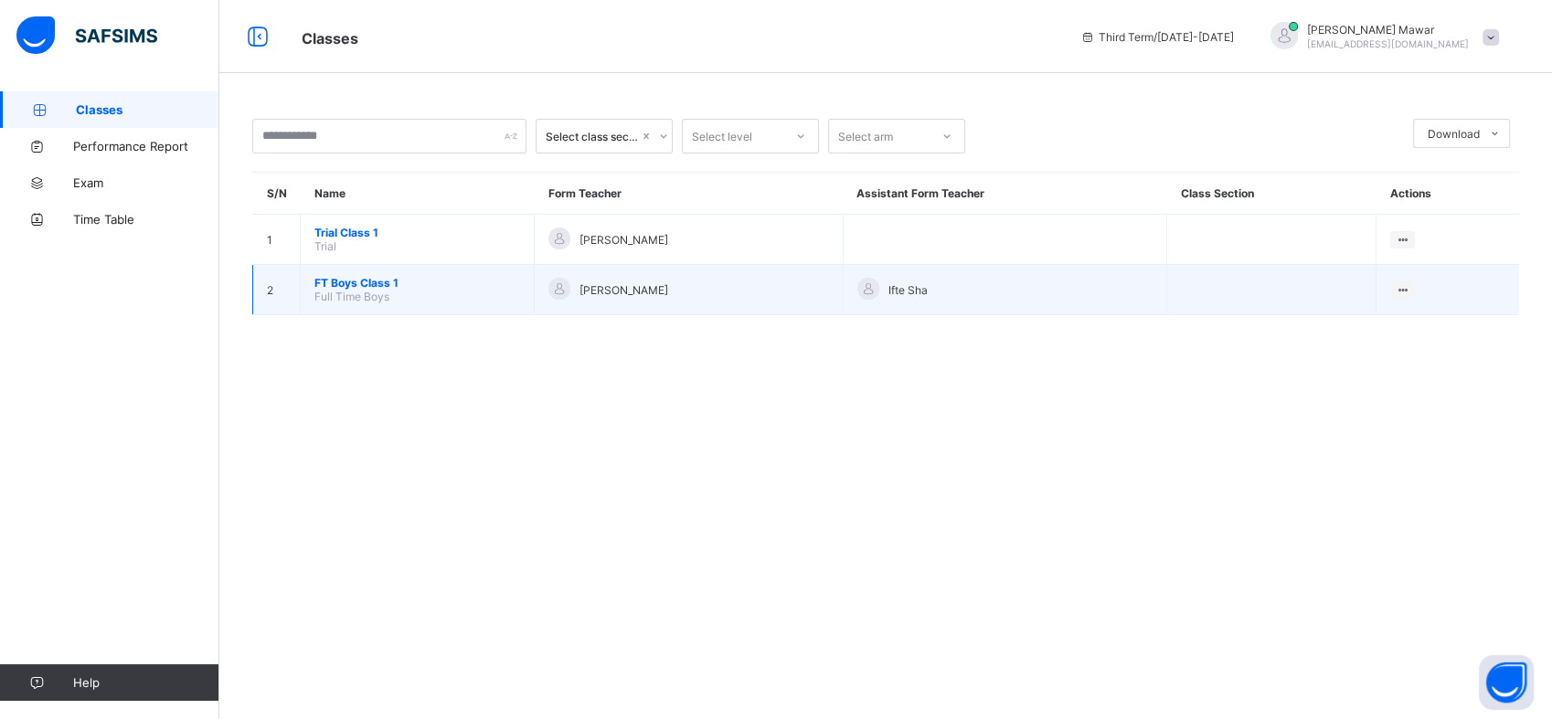
click at [323, 285] on span "FT Boys Class 1" at bounding box center [417, 283] width 206 height 14
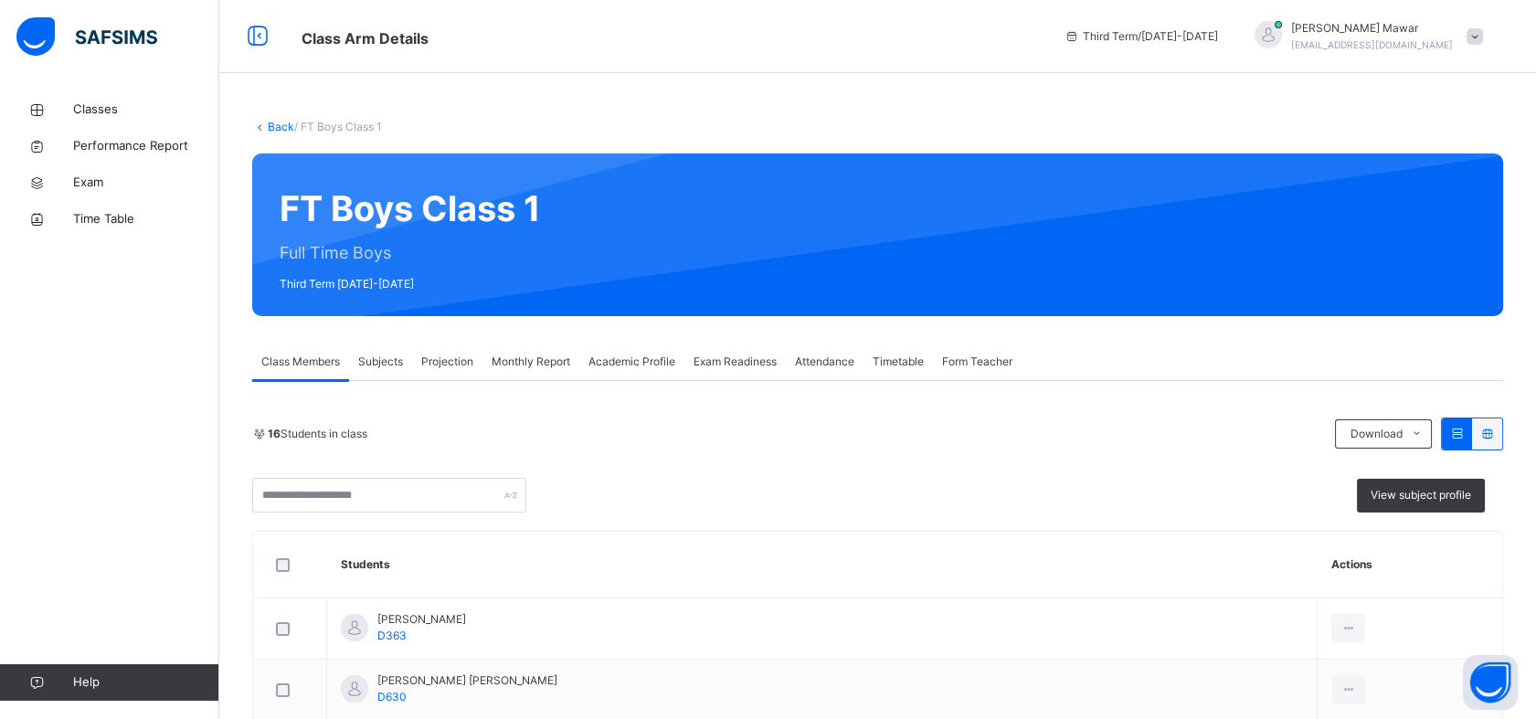
click at [441, 370] on div "Projection" at bounding box center [447, 362] width 70 height 37
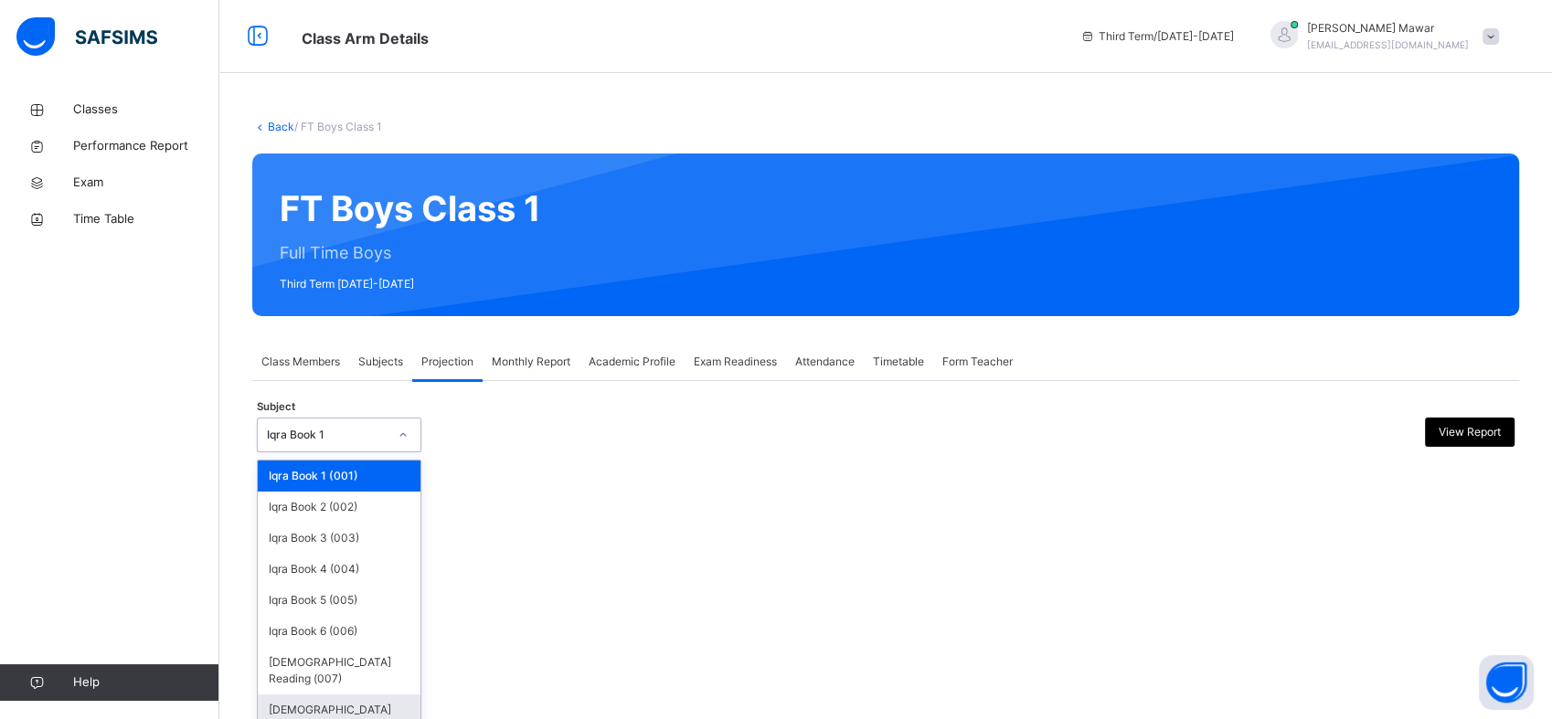
click at [305, 703] on div "[DEMOGRAPHIC_DATA] Memorisation (008)" at bounding box center [339, 719] width 163 height 48
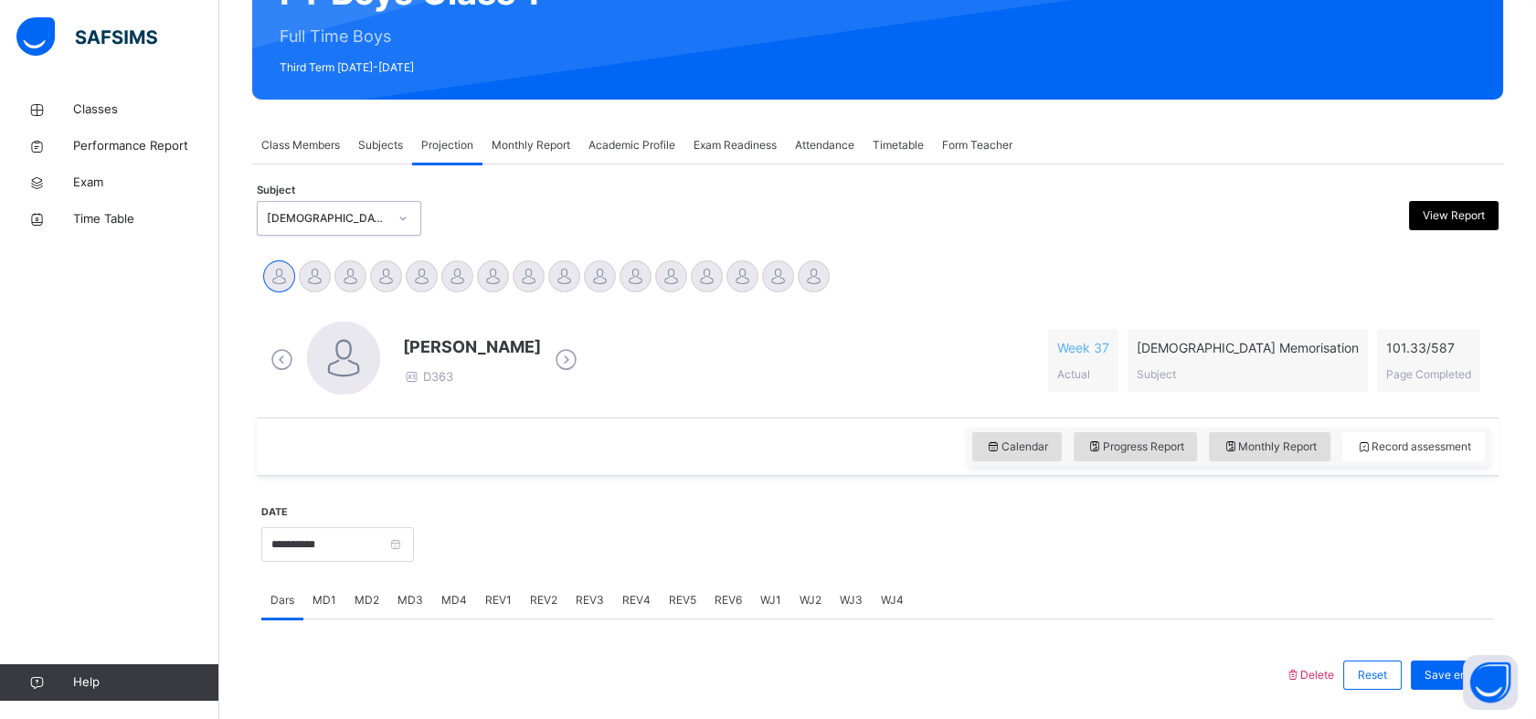
scroll to position [239, 0]
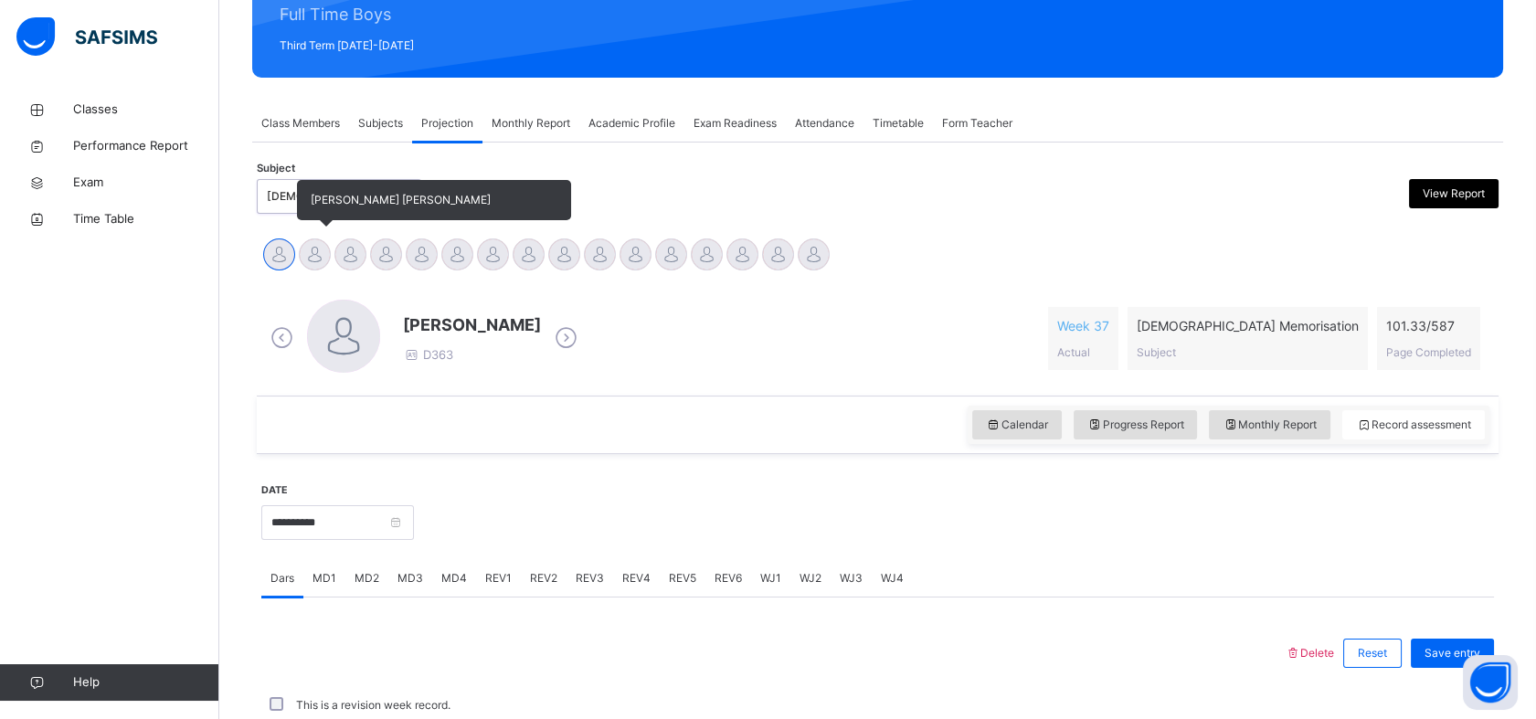
click at [303, 252] on div at bounding box center [315, 255] width 32 height 32
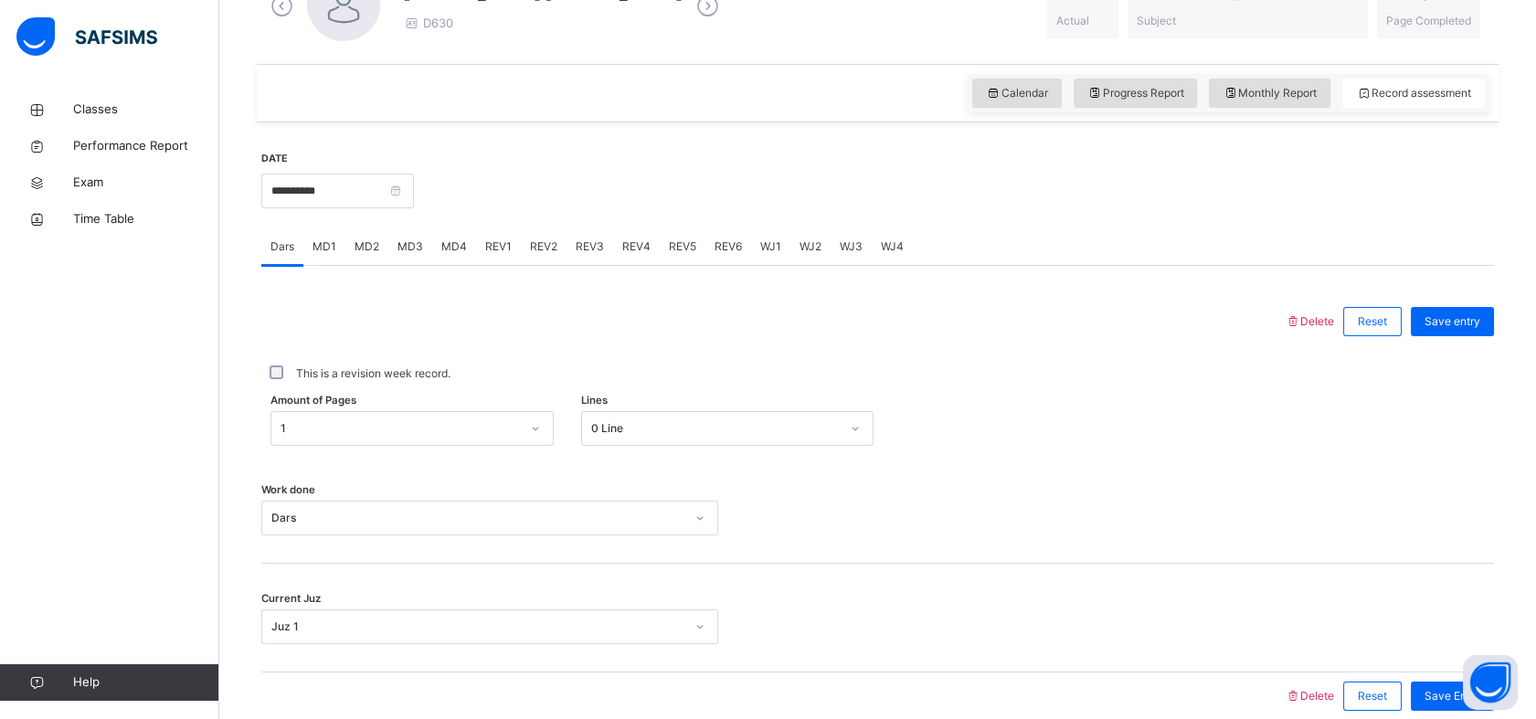
scroll to position [565, 0]
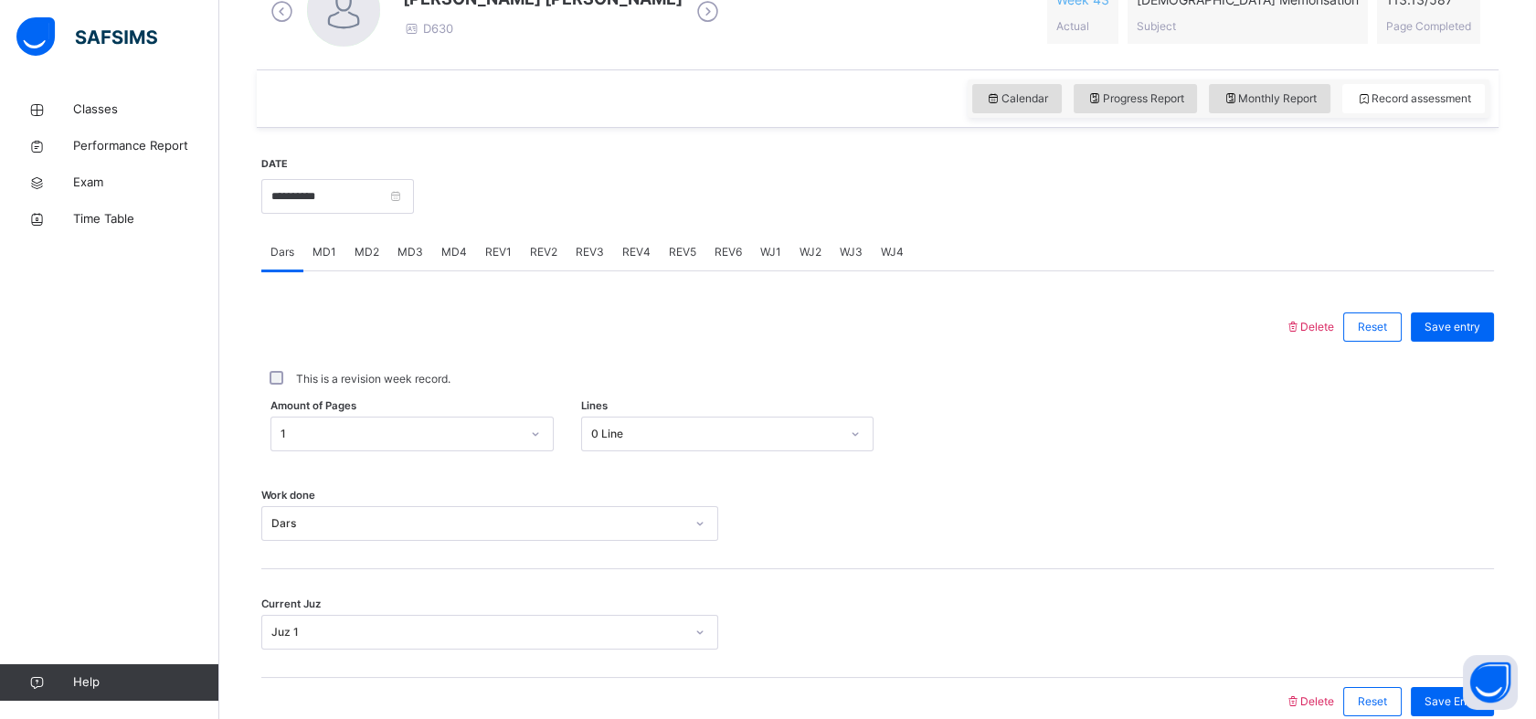
click at [321, 253] on span "MD1" at bounding box center [325, 252] width 24 height 16
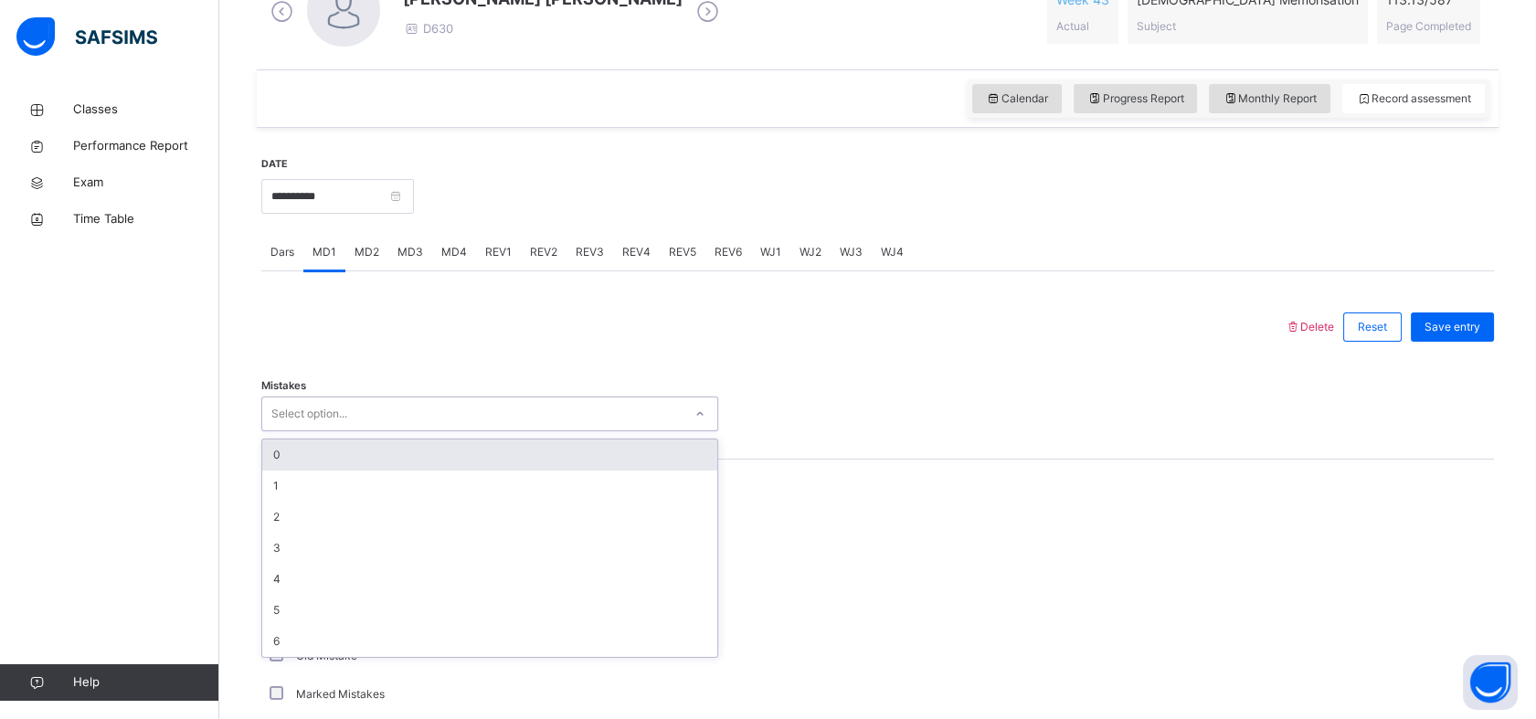
click at [281, 467] on div "0" at bounding box center [489, 455] width 455 height 31
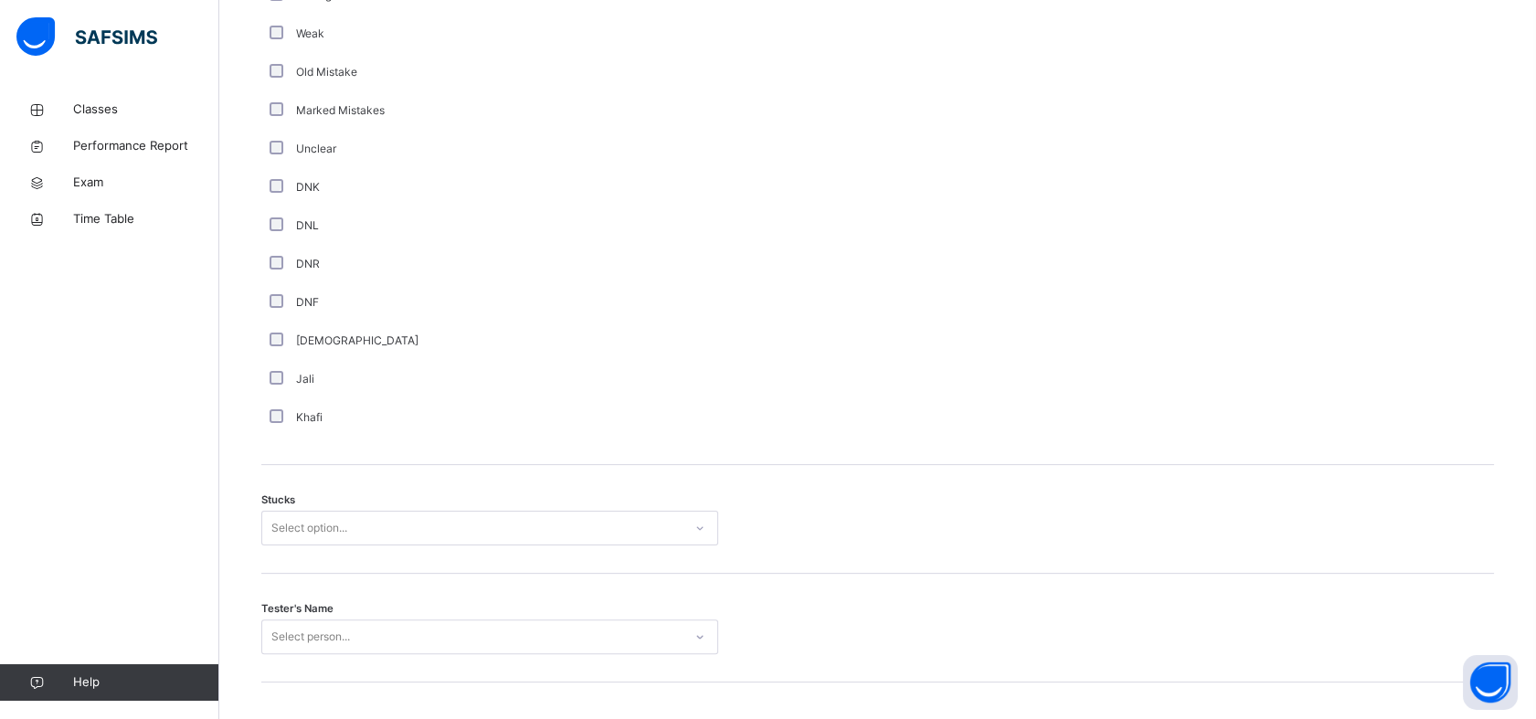
scroll to position [0, 0]
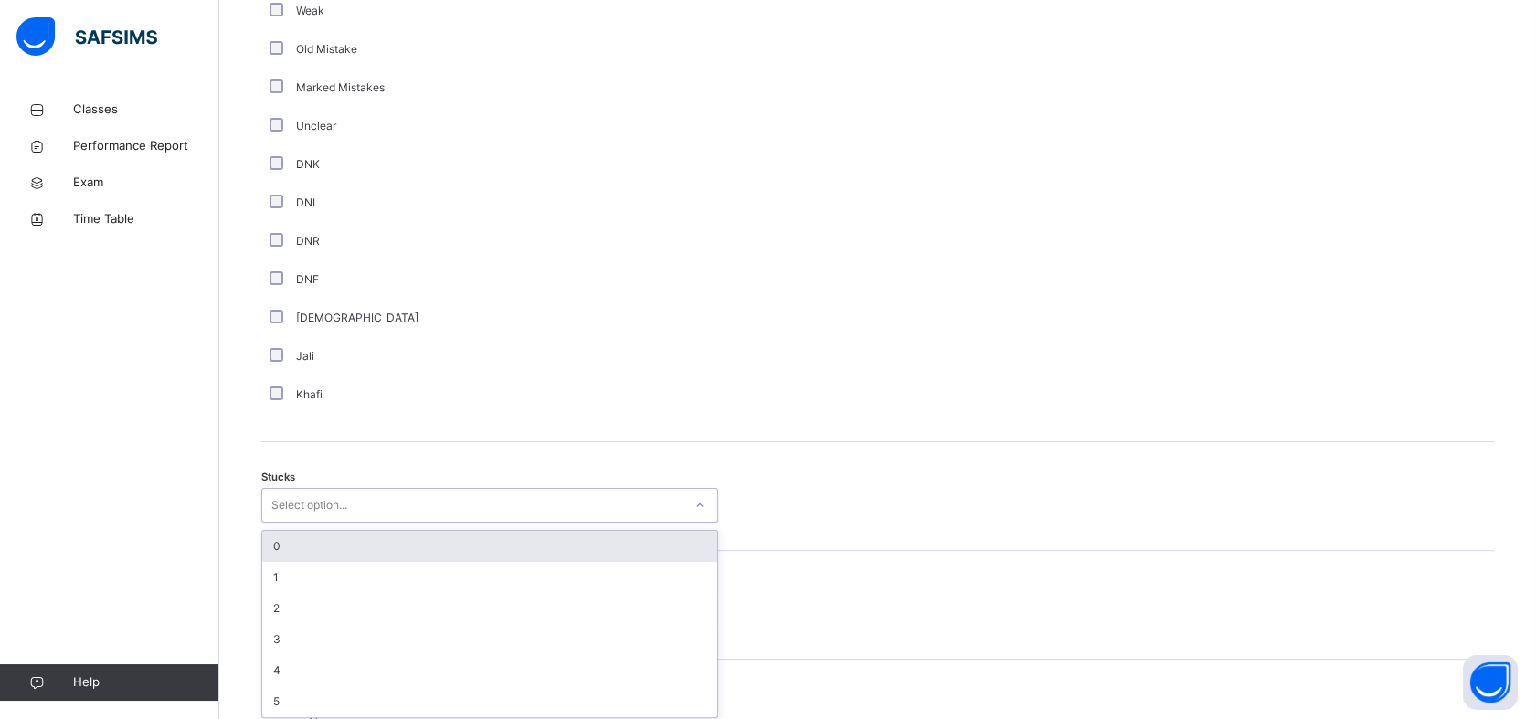
click at [281, 552] on div "0" at bounding box center [489, 546] width 455 height 31
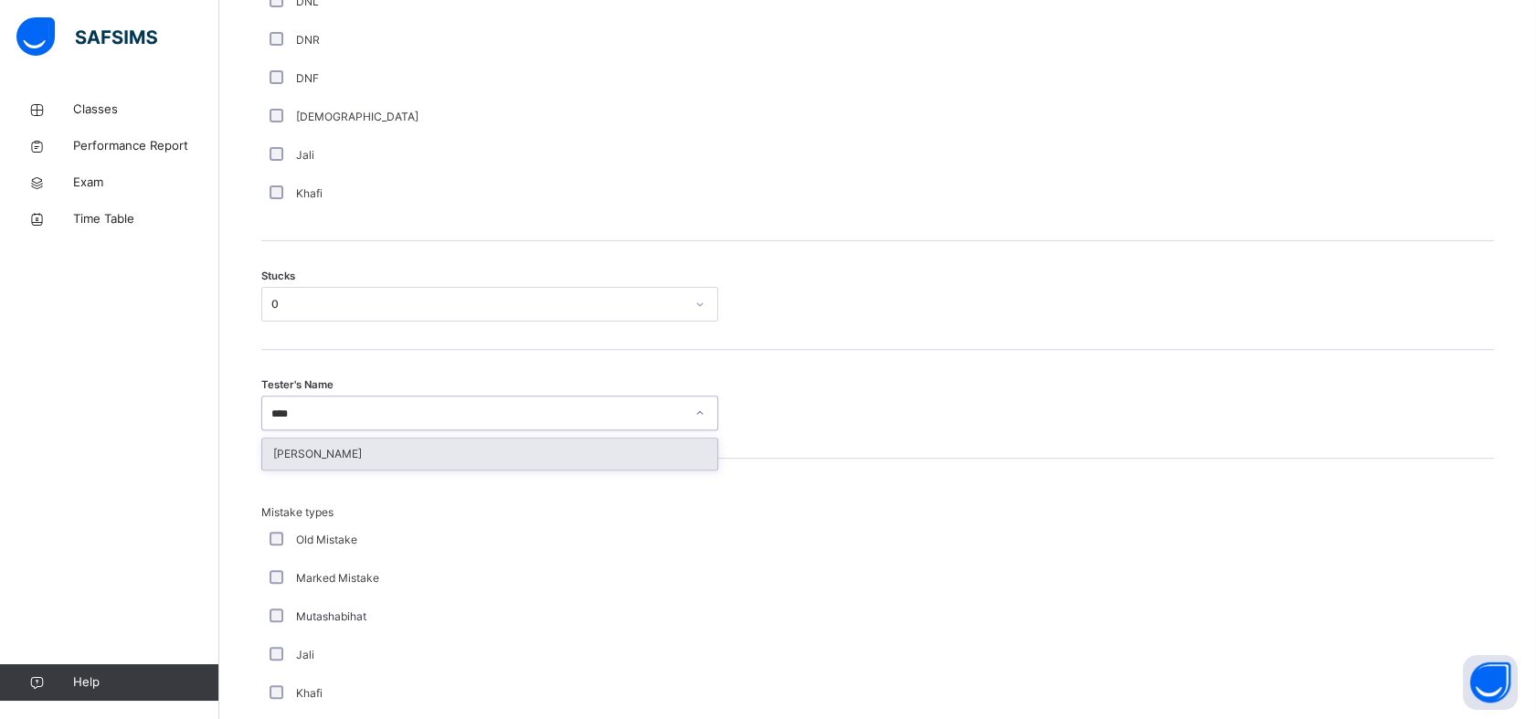
type input "*****"
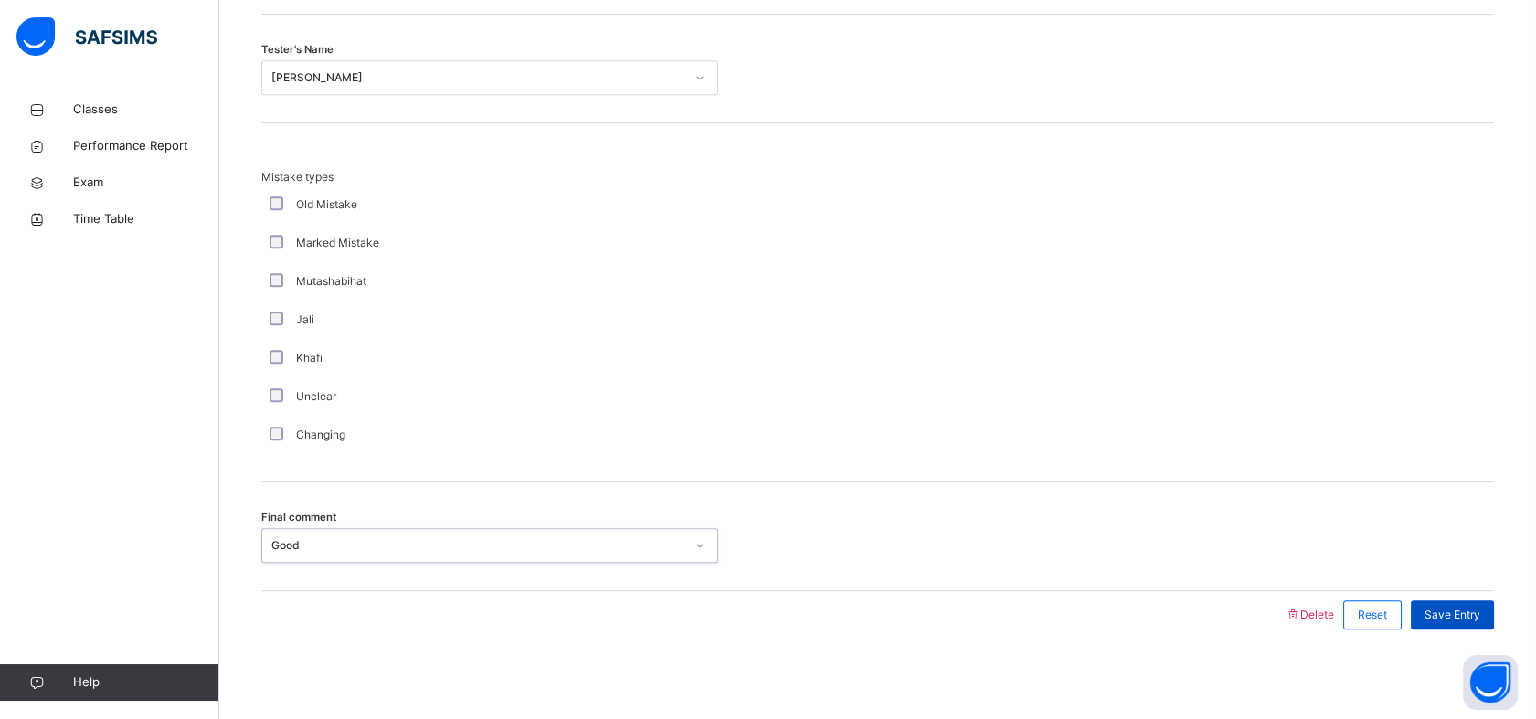
click at [1480, 615] on span "Save Entry" at bounding box center [1453, 615] width 56 height 16
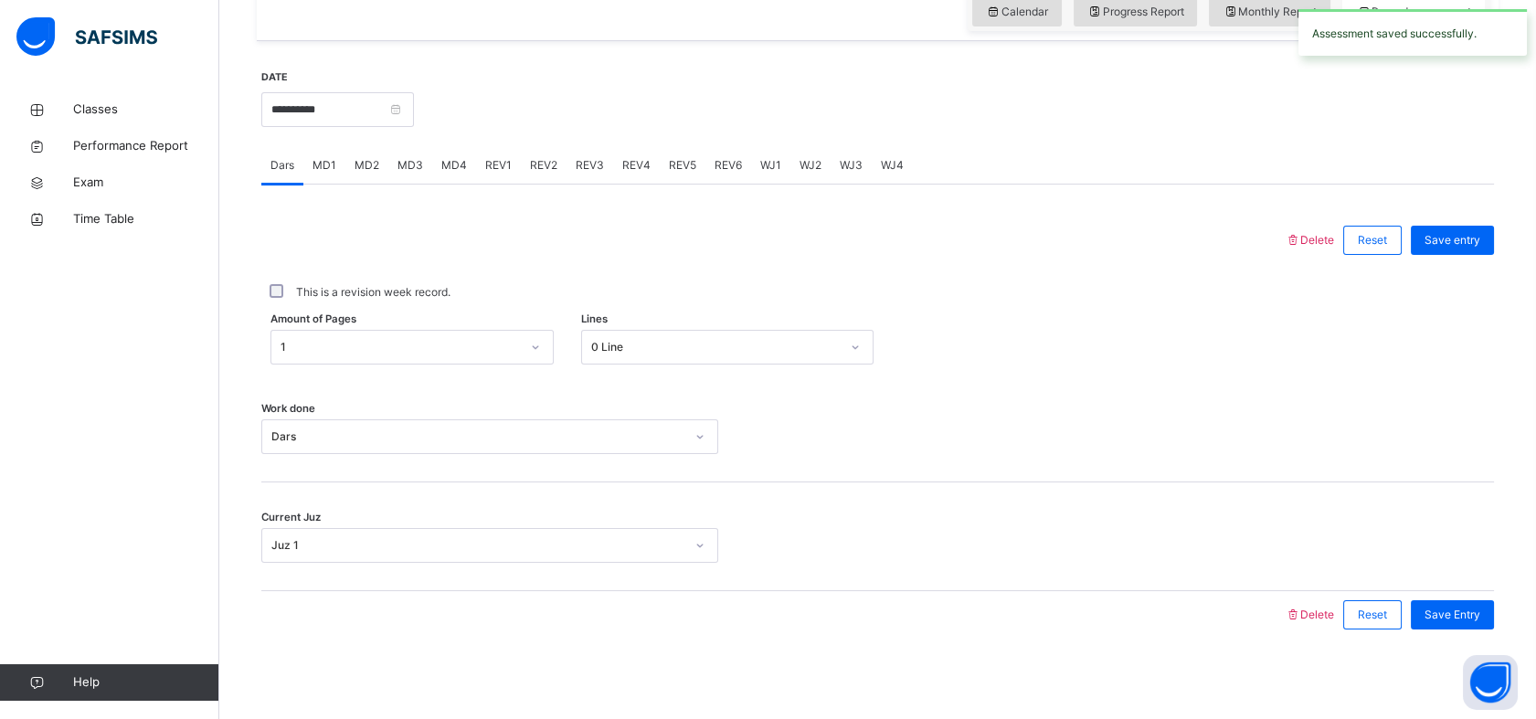
click at [531, 166] on span "REV2" at bounding box center [543, 165] width 27 height 16
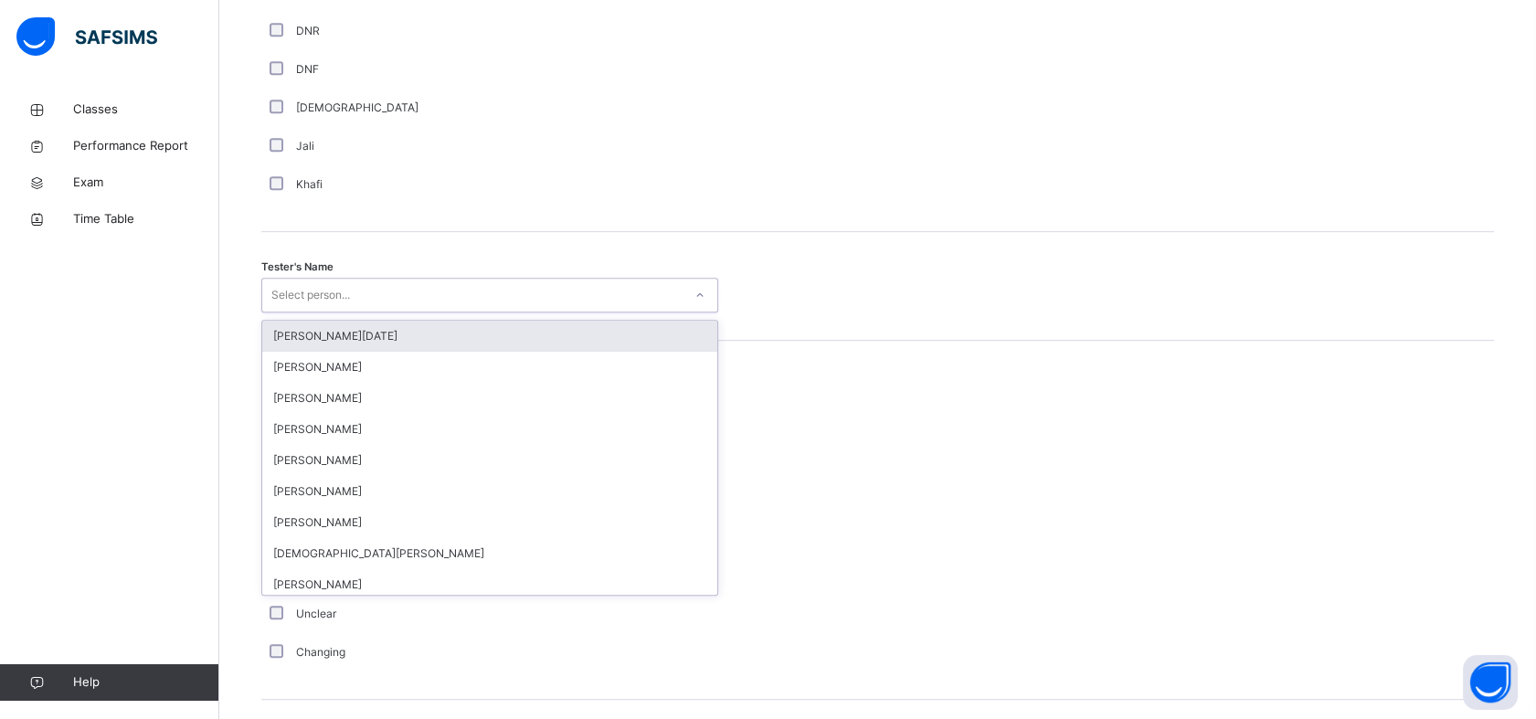
click at [436, 287] on div "Select person..." at bounding box center [472, 295] width 420 height 28
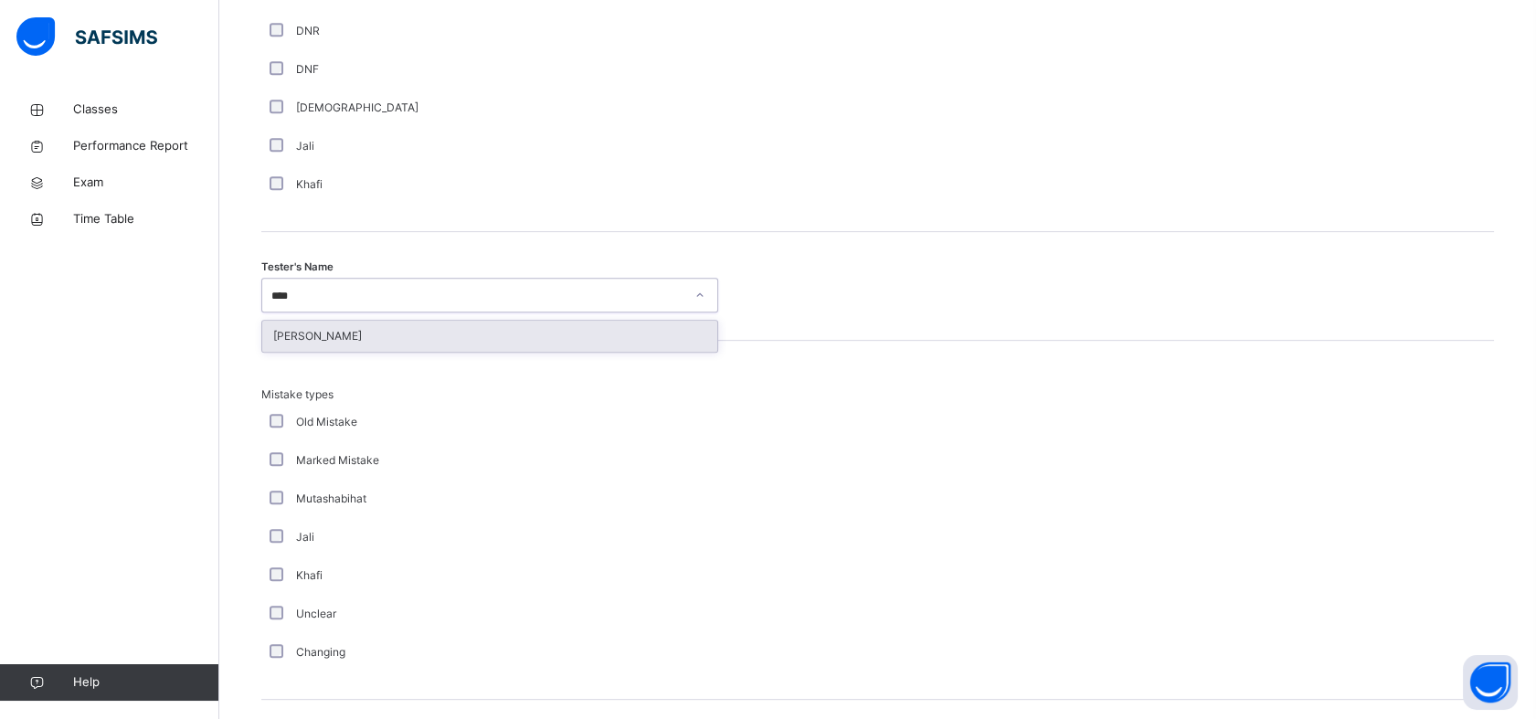
type input "*****"
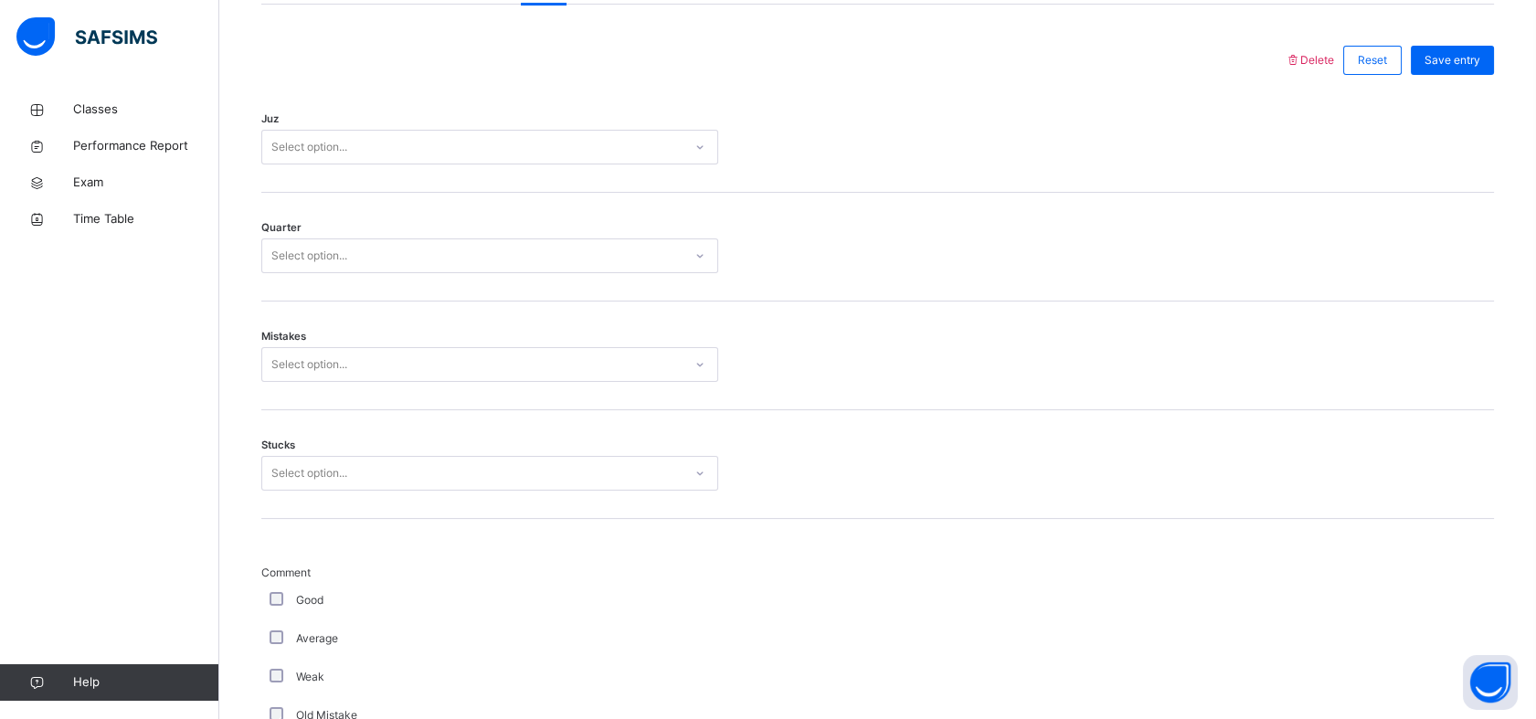
scroll to position [831, 0]
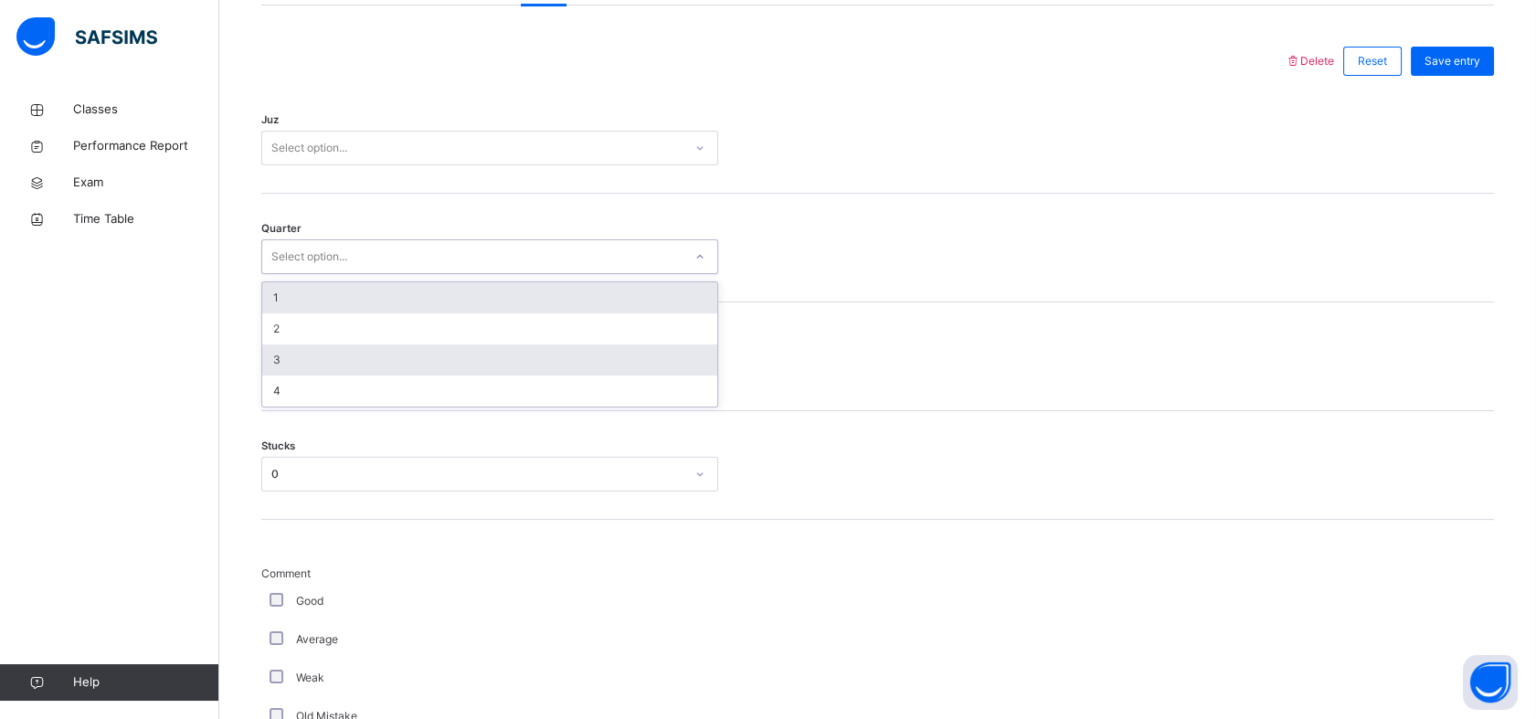
click at [271, 355] on div "3" at bounding box center [489, 360] width 455 height 31
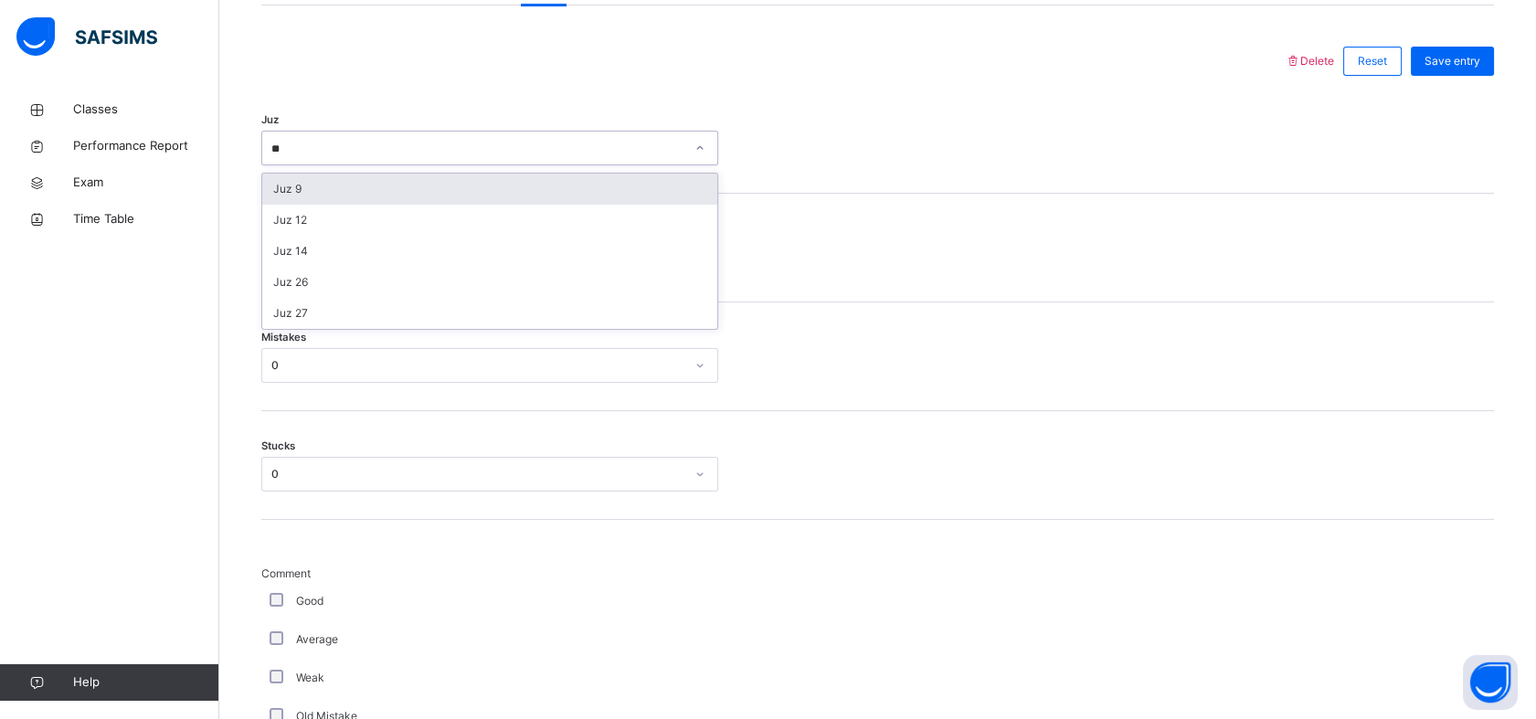
type input "**"
click at [1338, 408] on div "Mistakes 0" at bounding box center [877, 356] width 1233 height 109
type input "**"
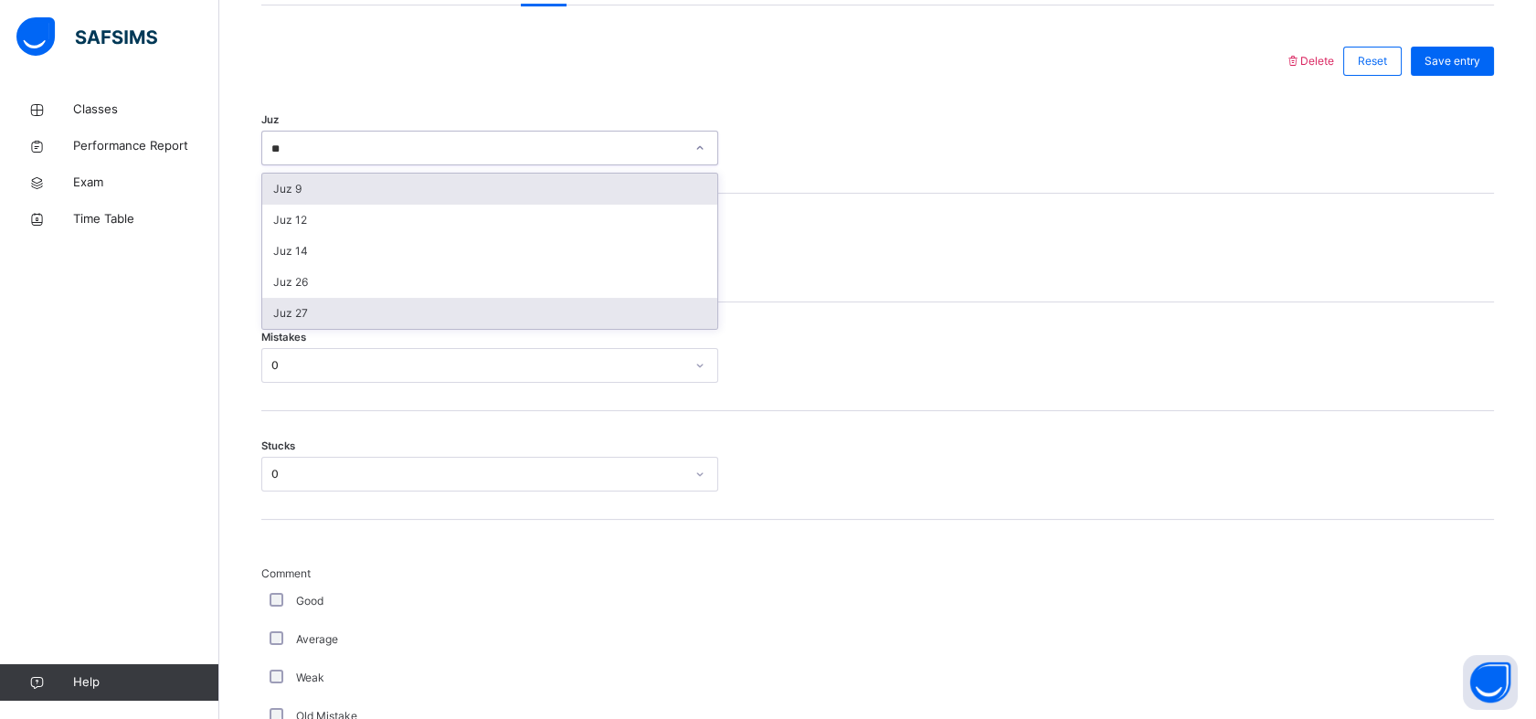
click at [280, 315] on div "Juz 27" at bounding box center [489, 313] width 455 height 31
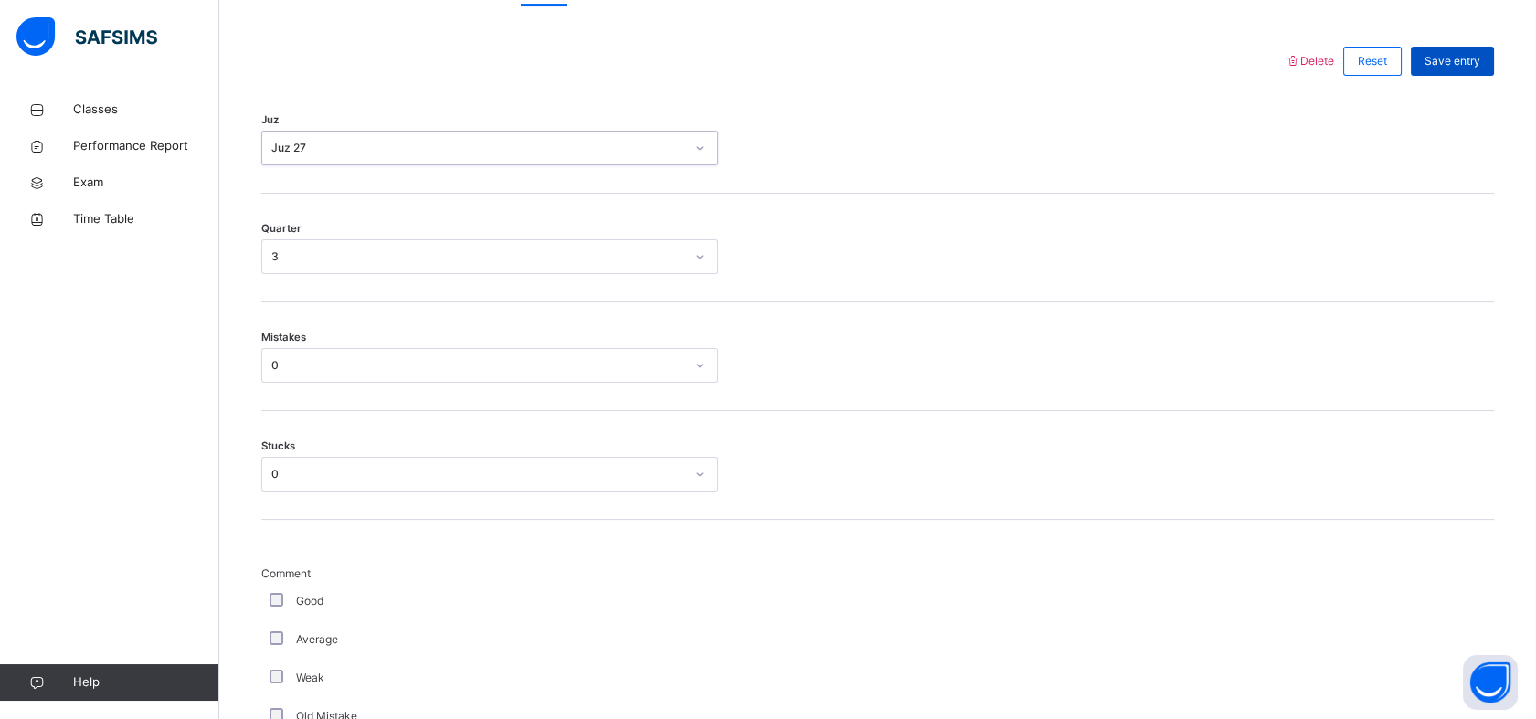
click at [1450, 69] on div "Save entry" at bounding box center [1452, 61] width 83 height 29
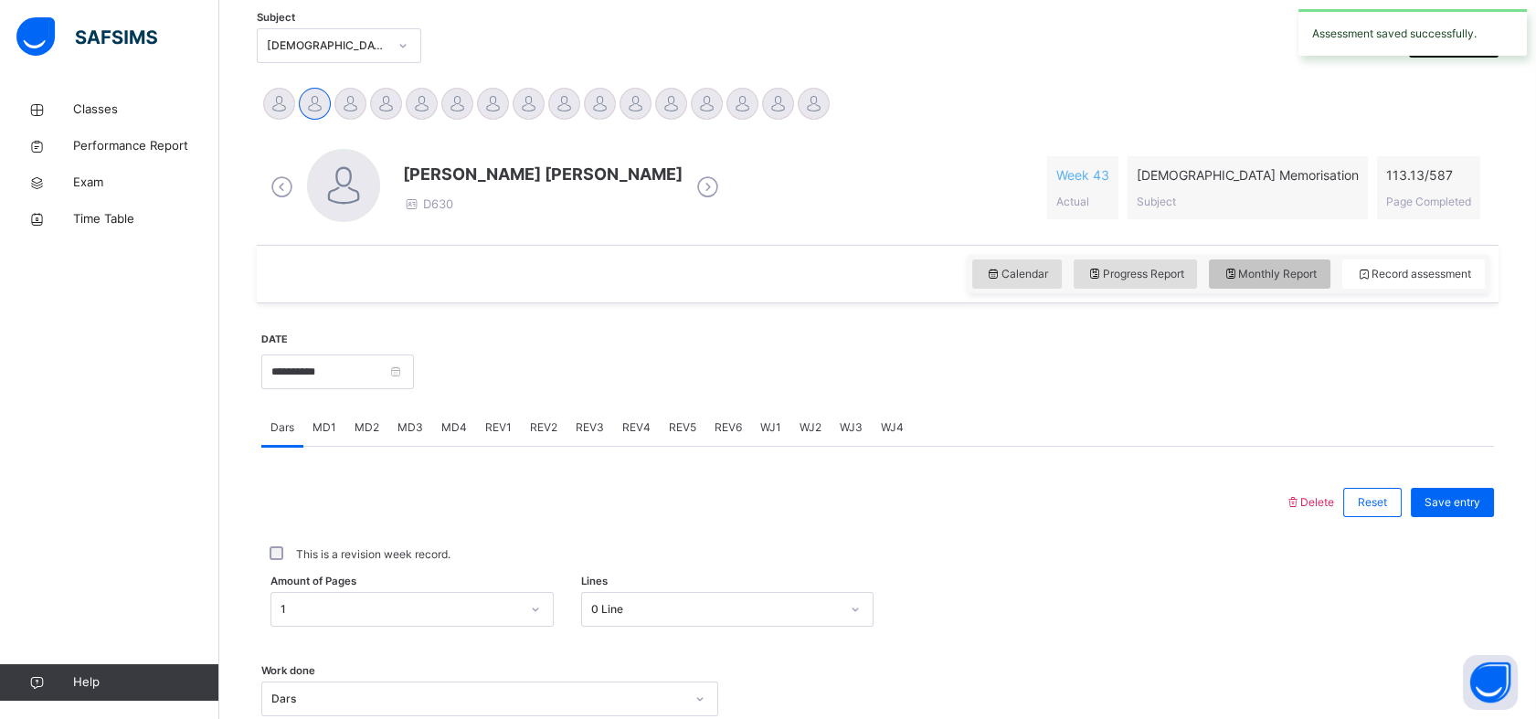
click at [1284, 272] on span "Monthly Report" at bounding box center [1270, 274] width 94 height 16
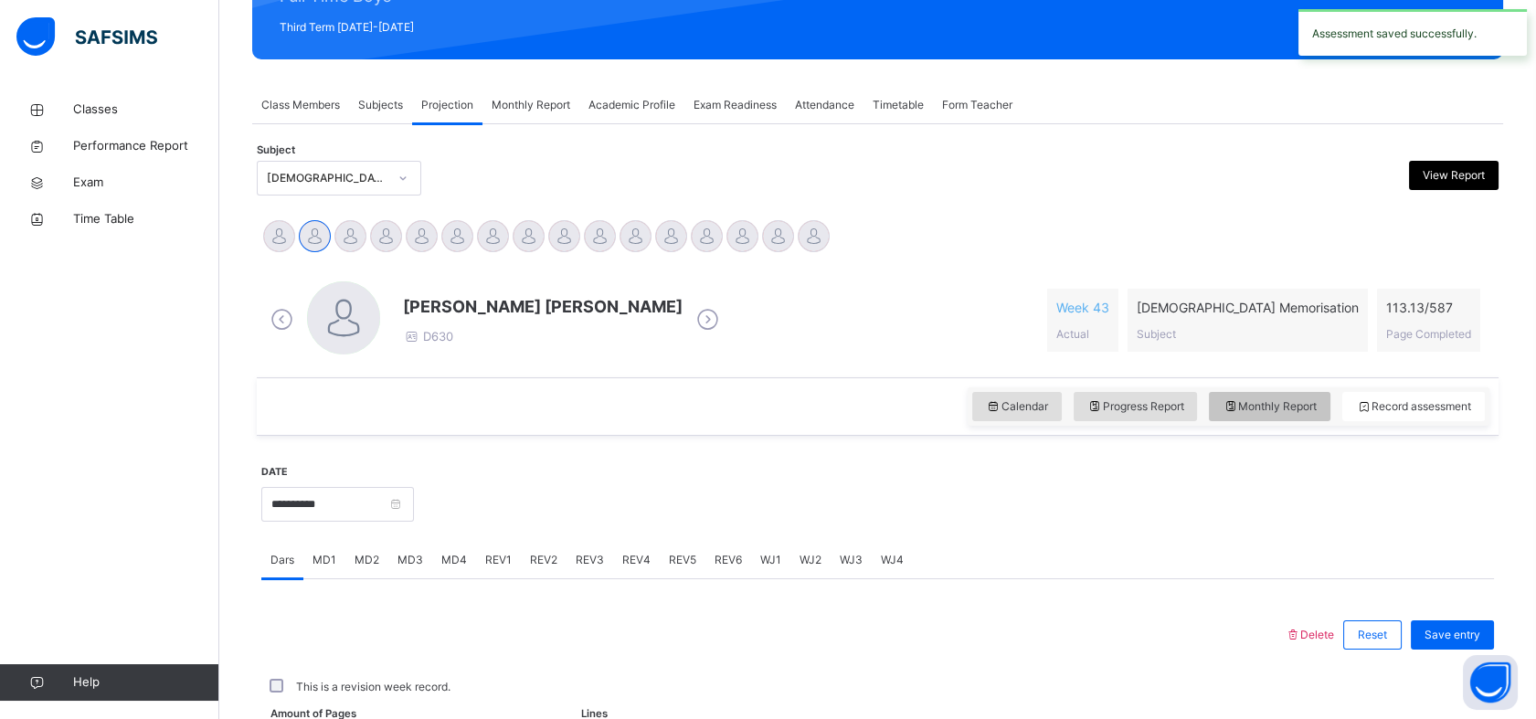
select select "****"
select select "*"
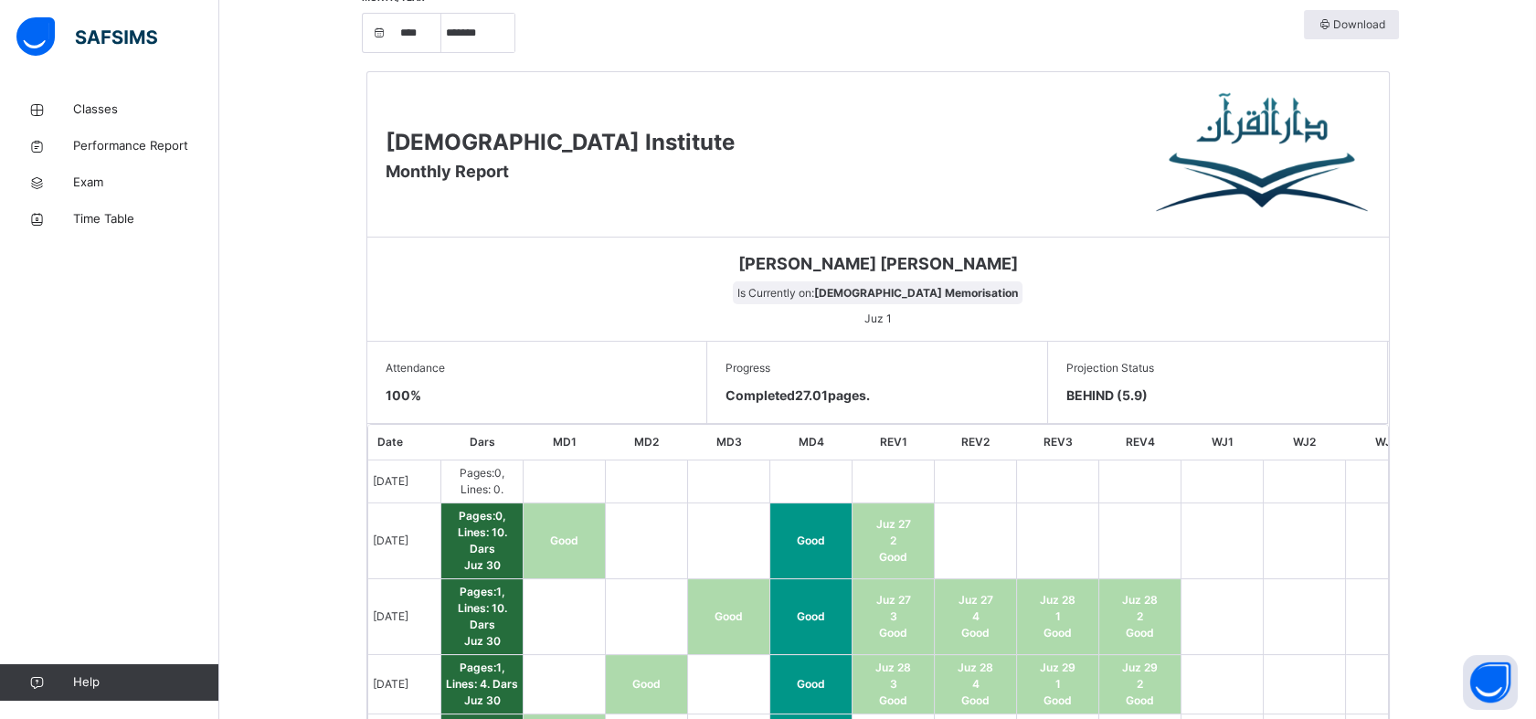
scroll to position [716, 0]
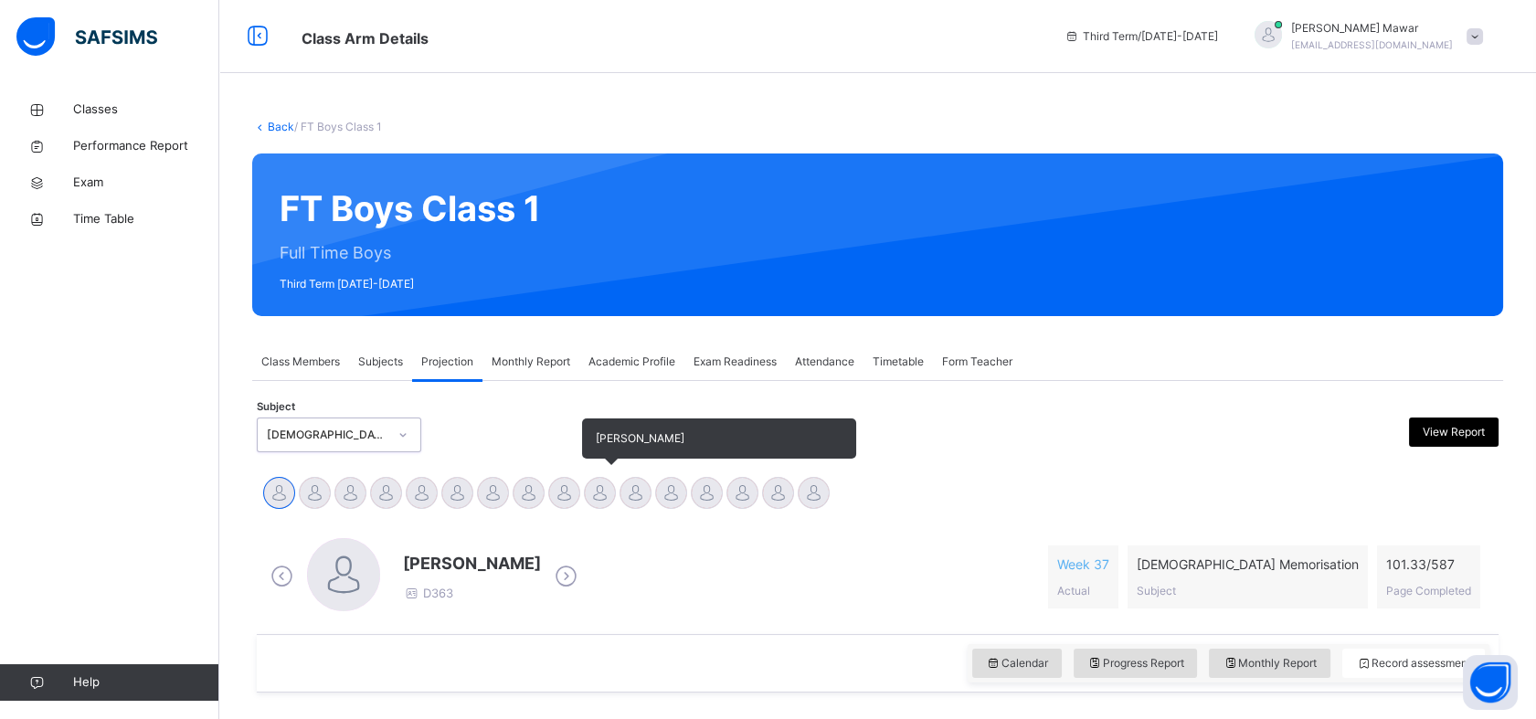
click at [608, 512] on div "[PERSON_NAME]" at bounding box center [600, 495] width 36 height 40
click at [599, 500] on div at bounding box center [600, 493] width 32 height 32
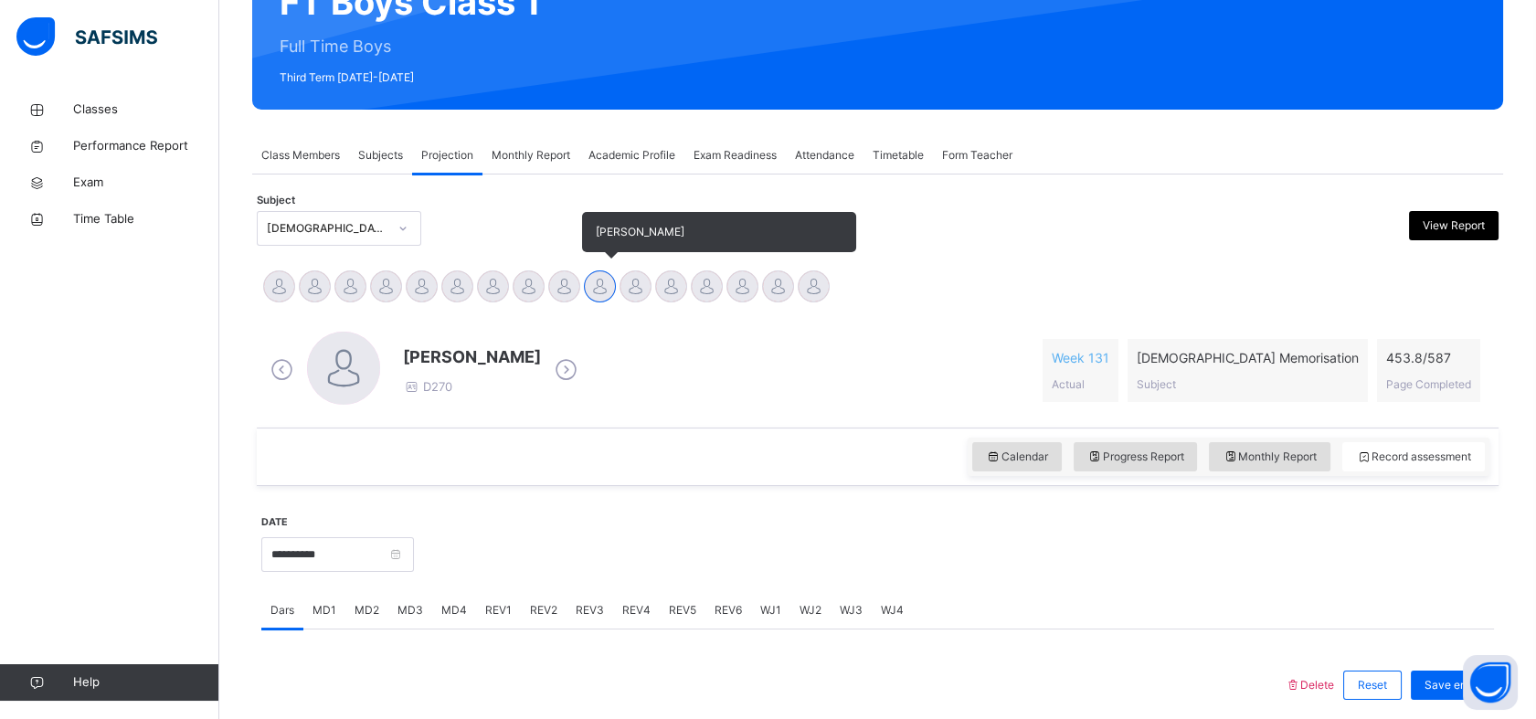
scroll to position [244, 0]
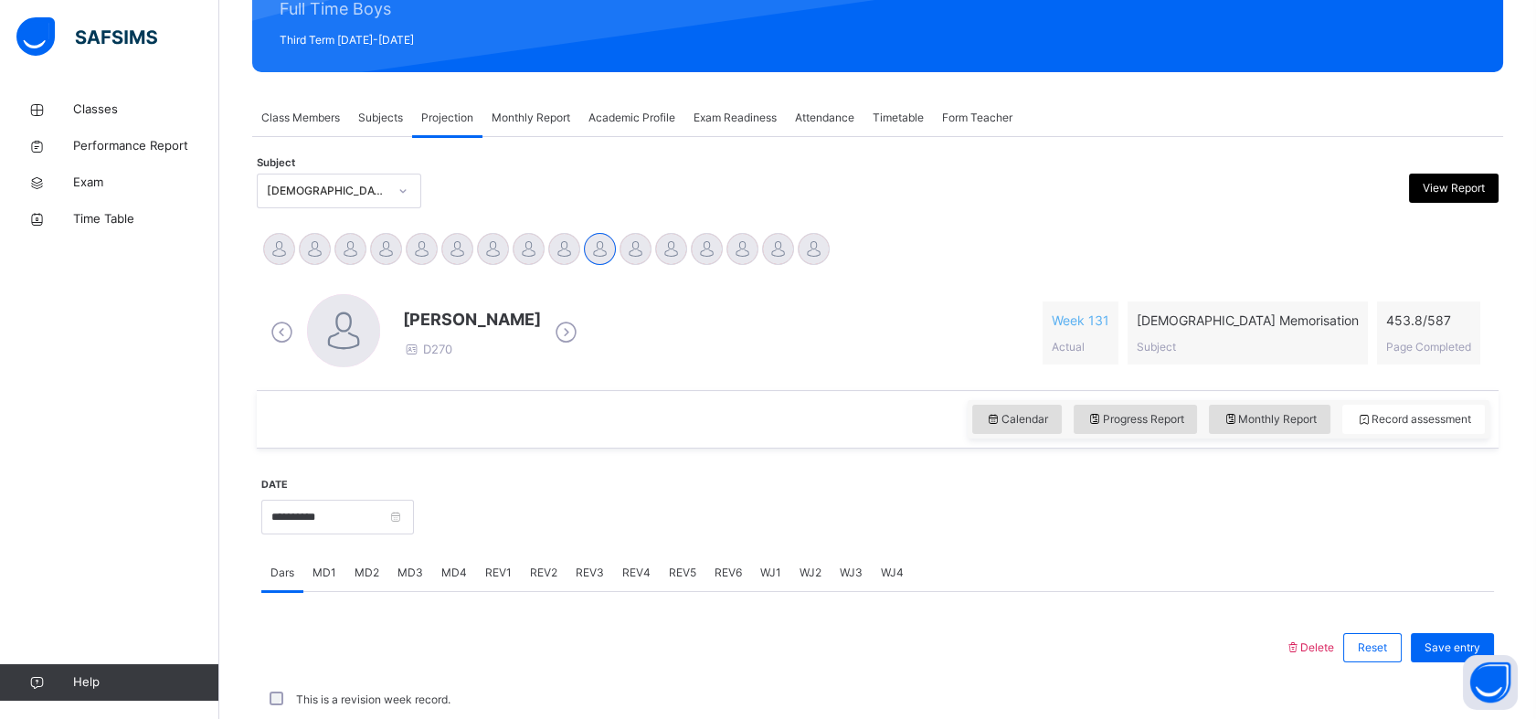
click at [493, 583] on div "REV1" at bounding box center [498, 573] width 45 height 37
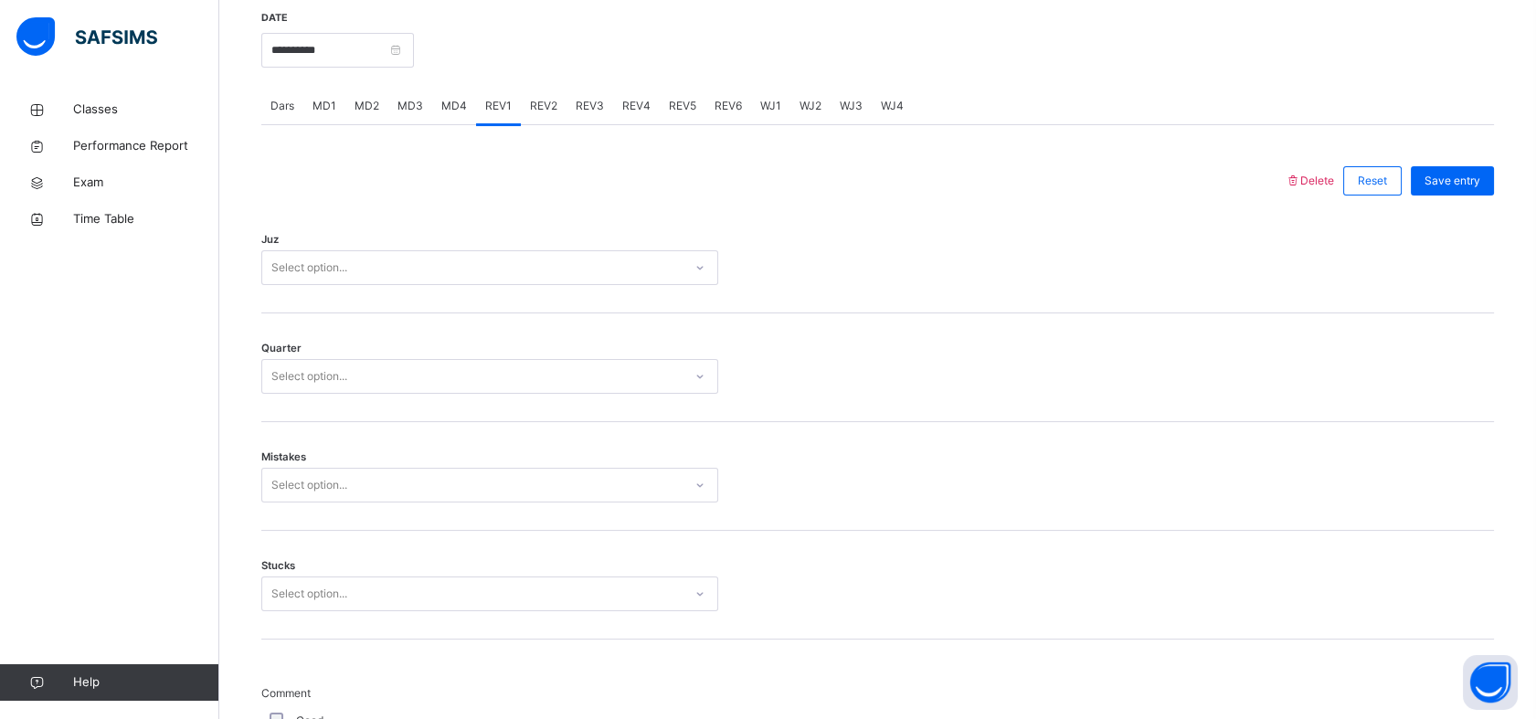
scroll to position [735, 0]
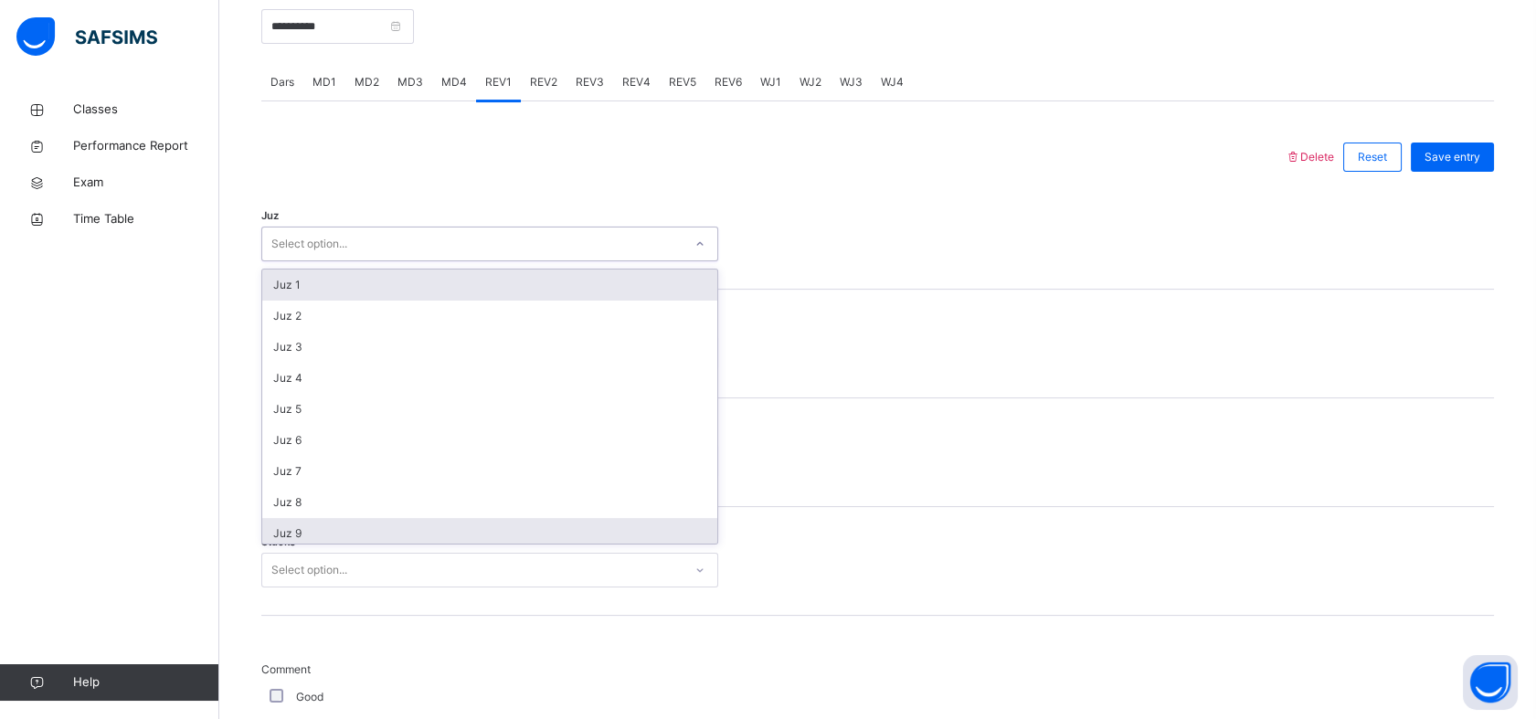
click at [286, 531] on div "Juz 9" at bounding box center [489, 533] width 455 height 31
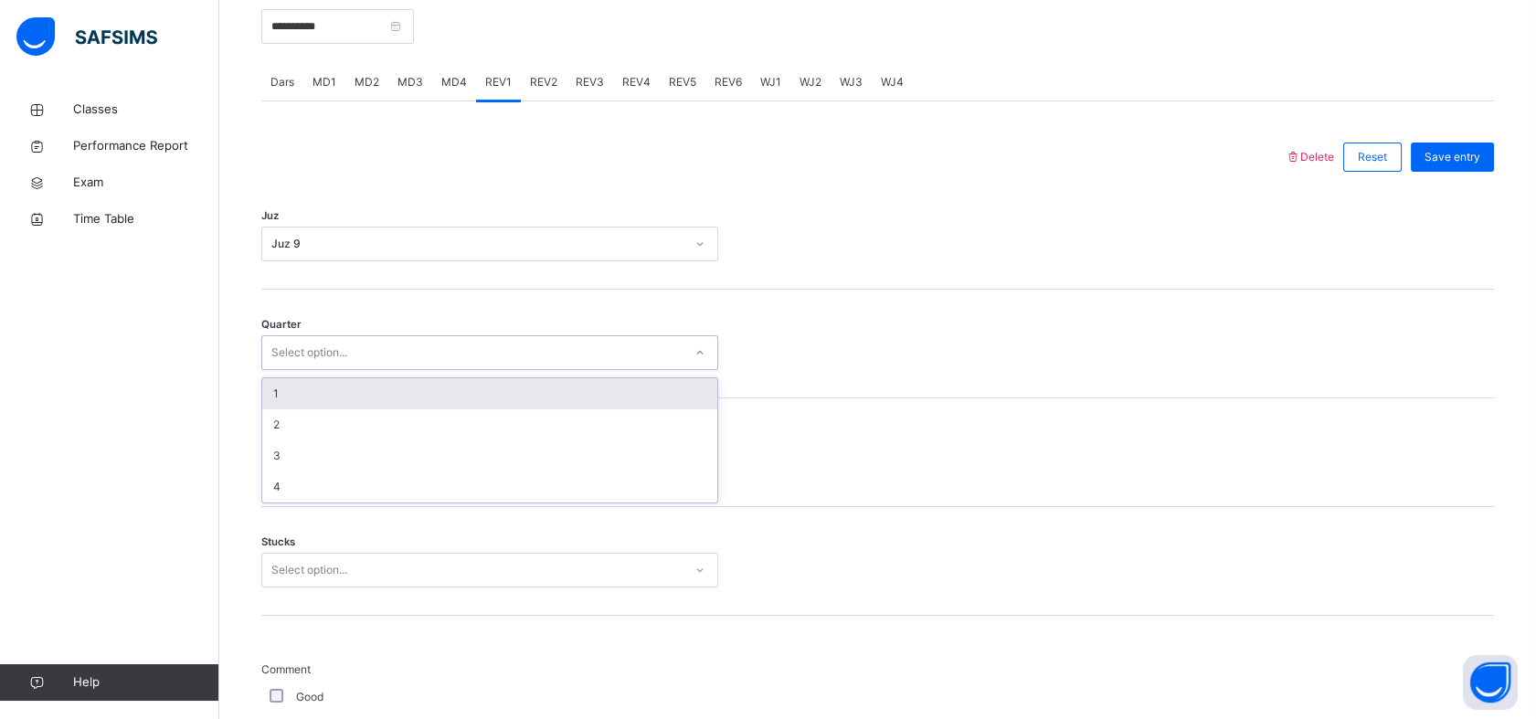
click at [270, 397] on div "1" at bounding box center [489, 393] width 455 height 31
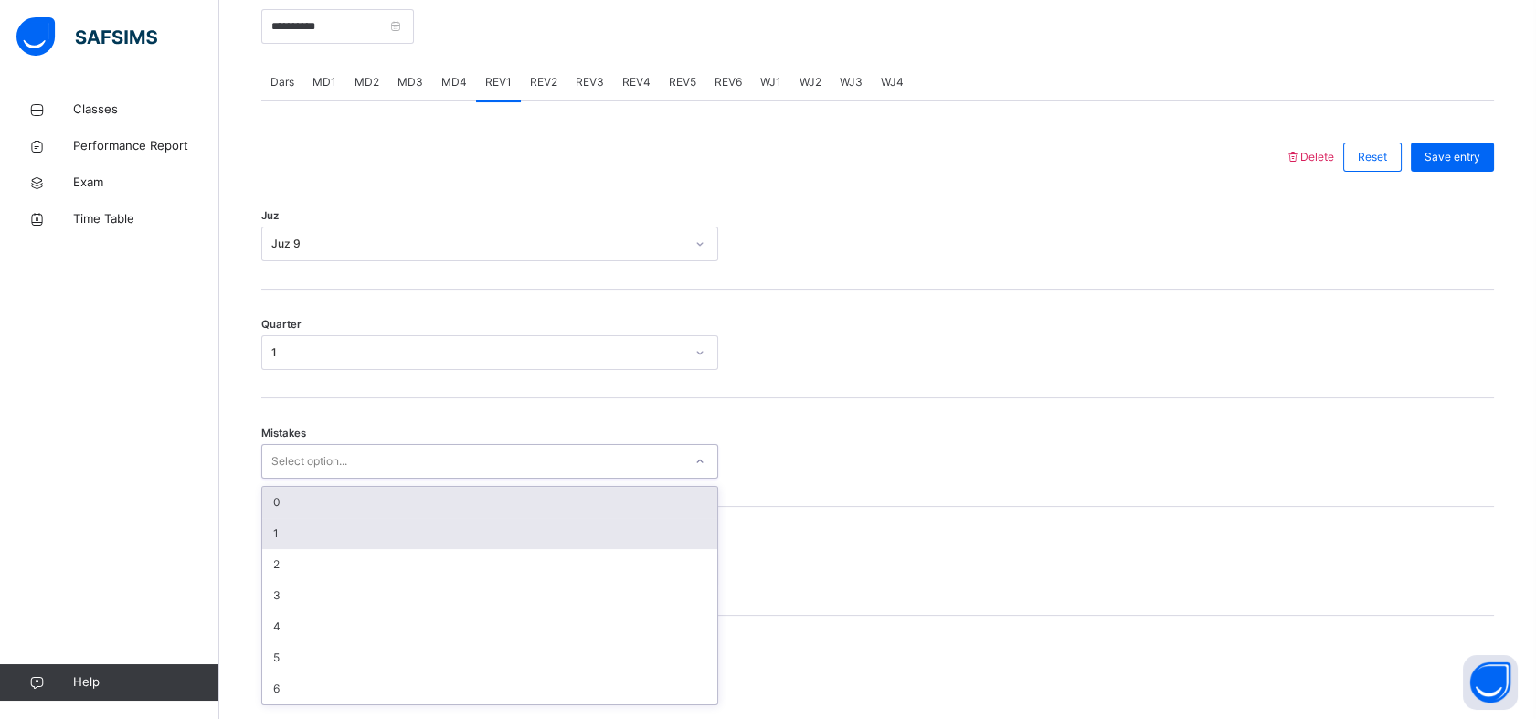
click at [279, 534] on div "1" at bounding box center [489, 533] width 455 height 31
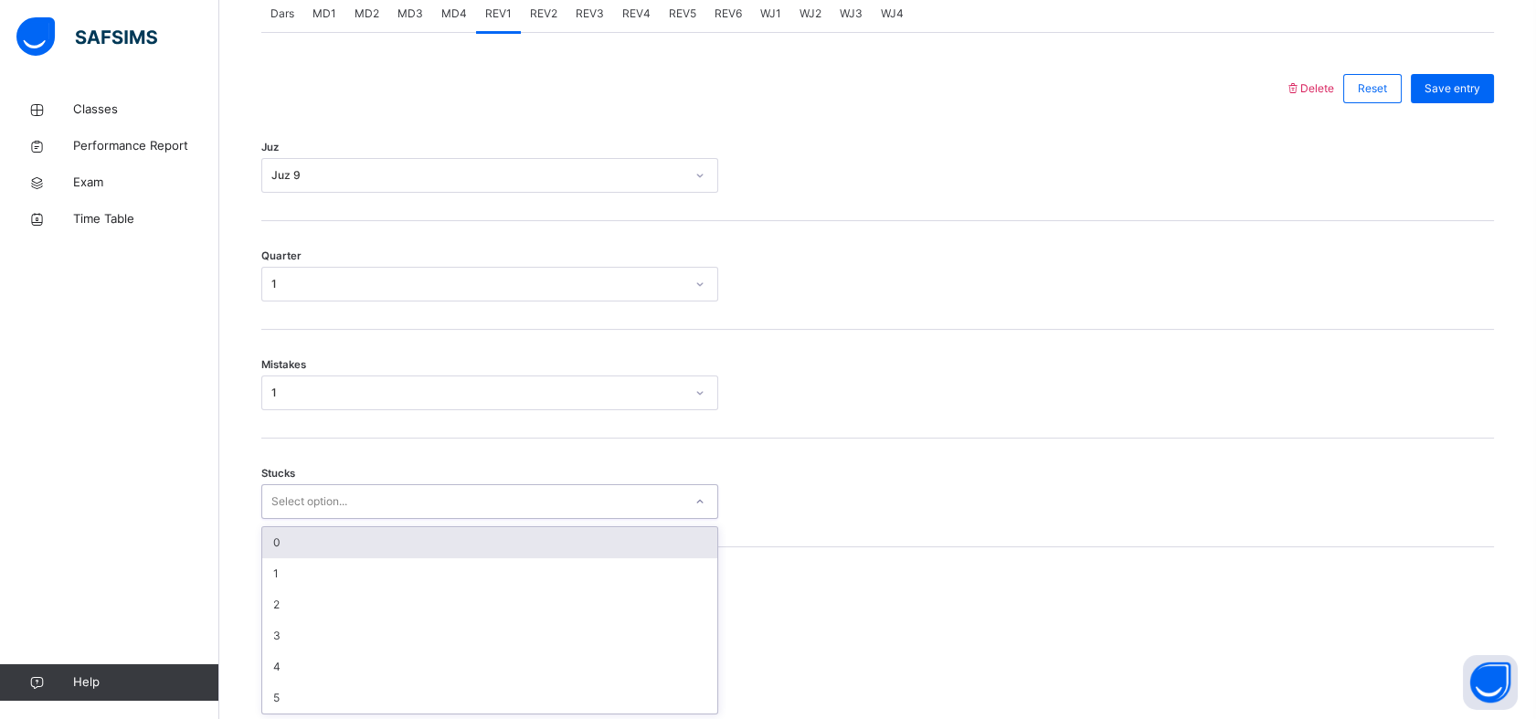
scroll to position [804, 0]
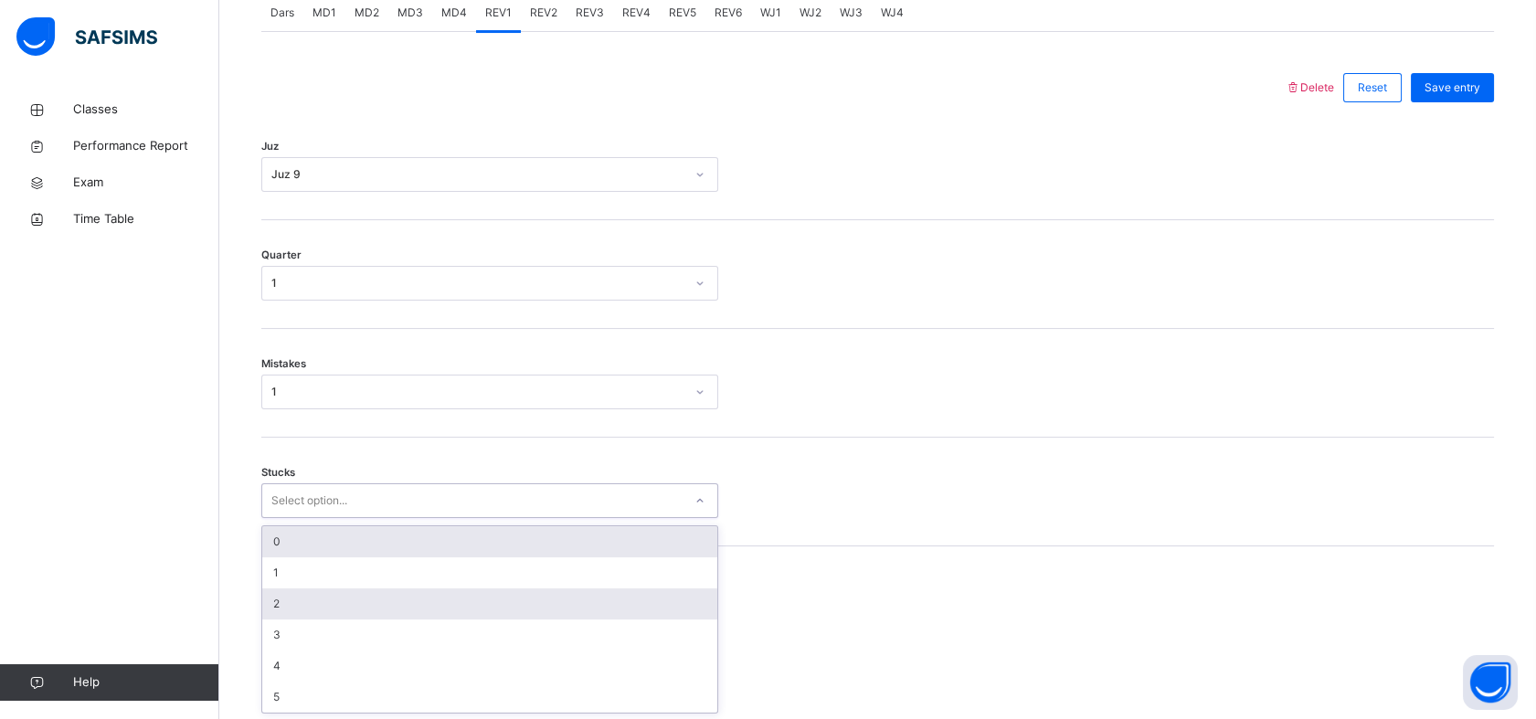
click at [271, 603] on div "2" at bounding box center [489, 604] width 455 height 31
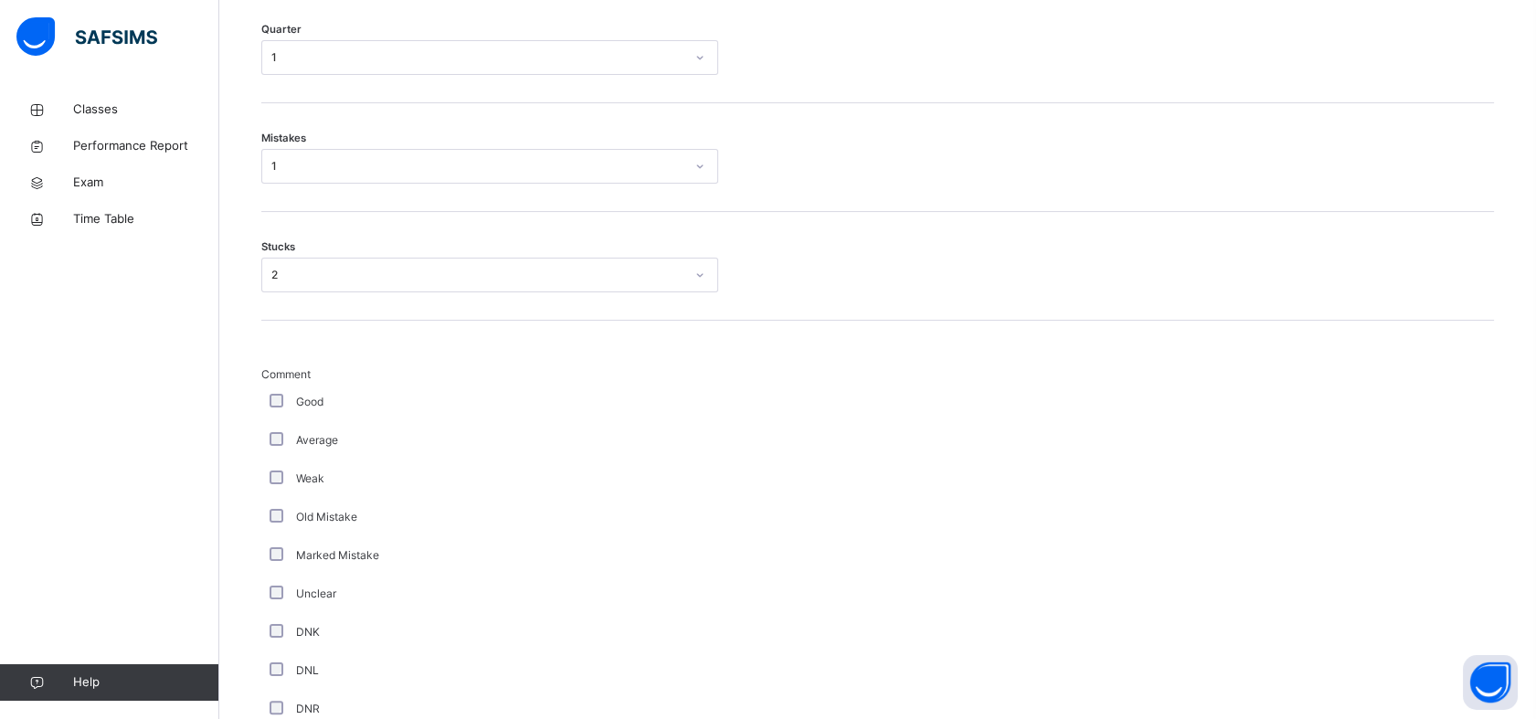
scroll to position [1670, 0]
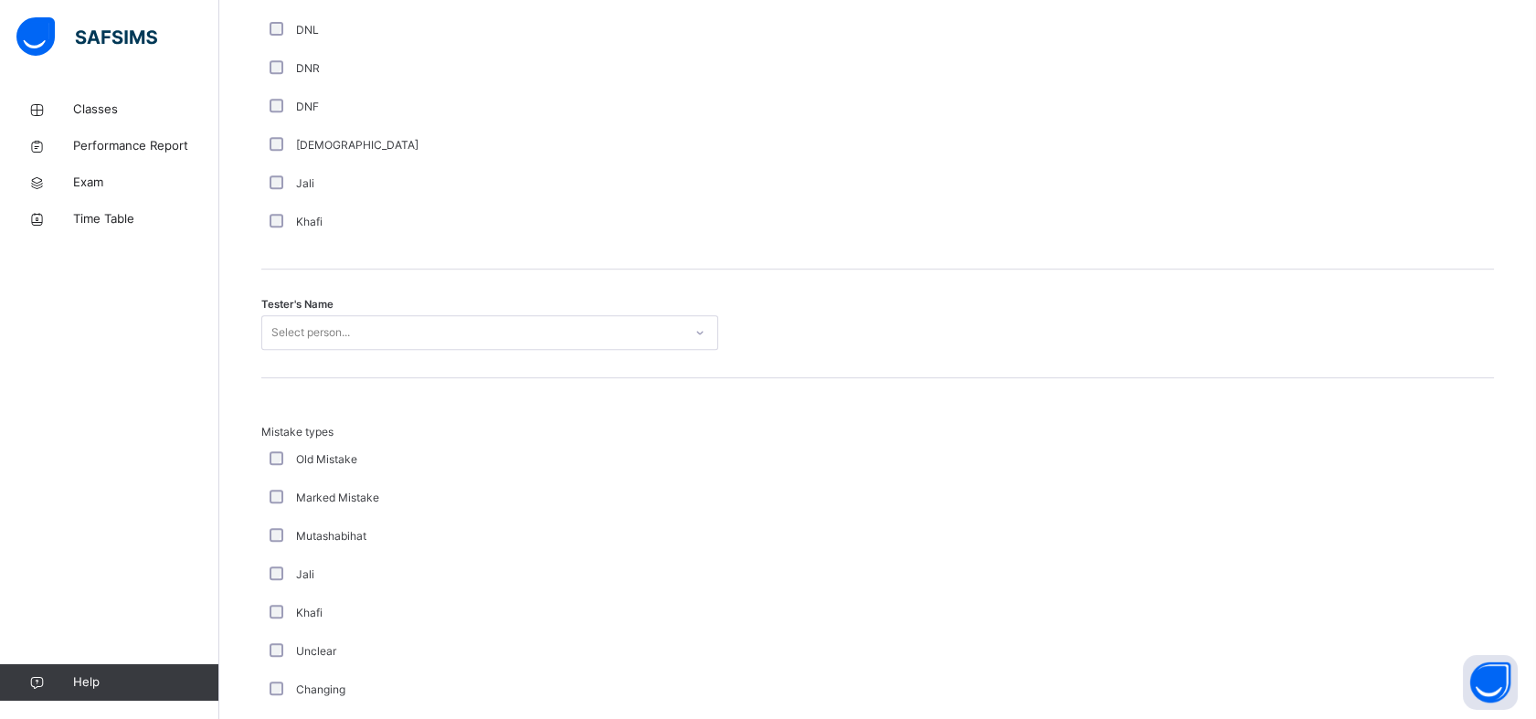
click at [281, 300] on span "Tester's Name" at bounding box center [297, 305] width 72 height 16
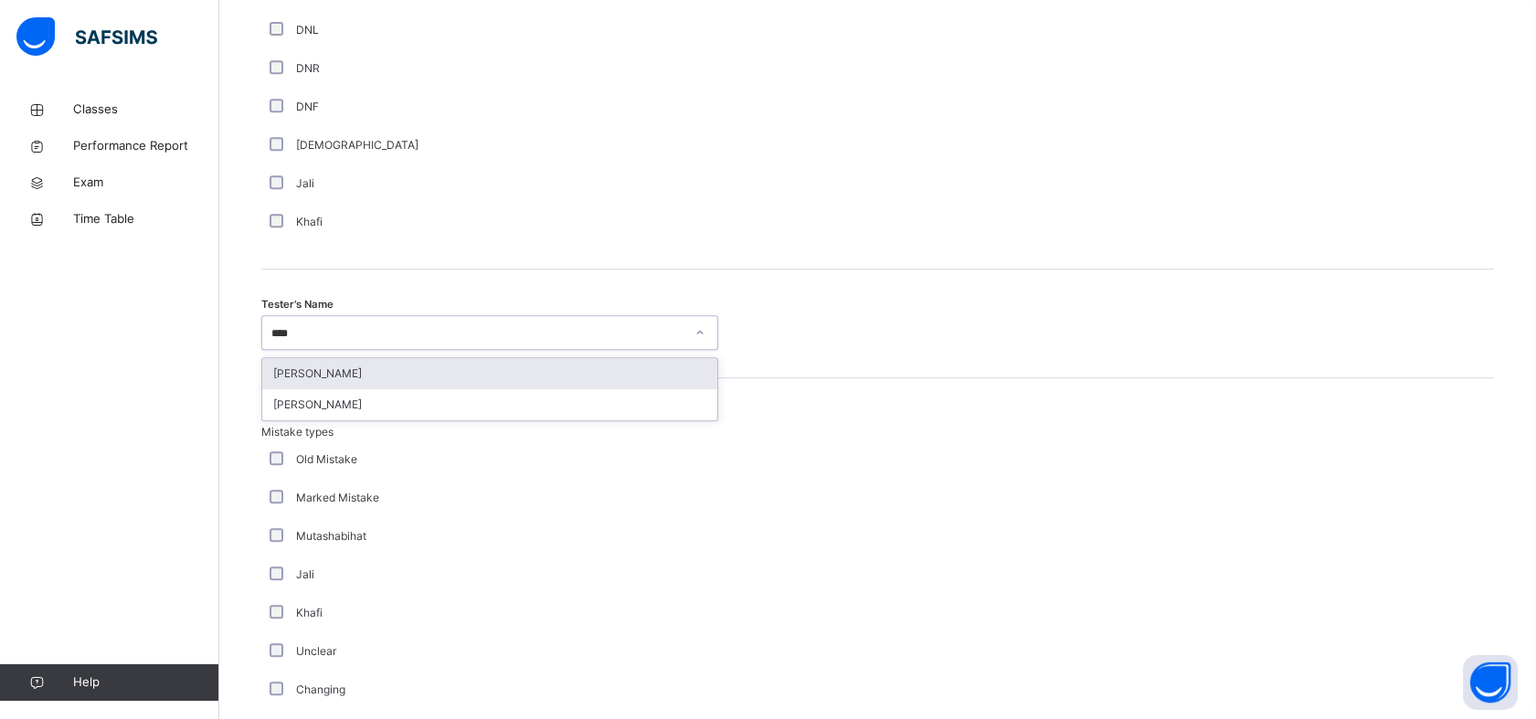
type input "*****"
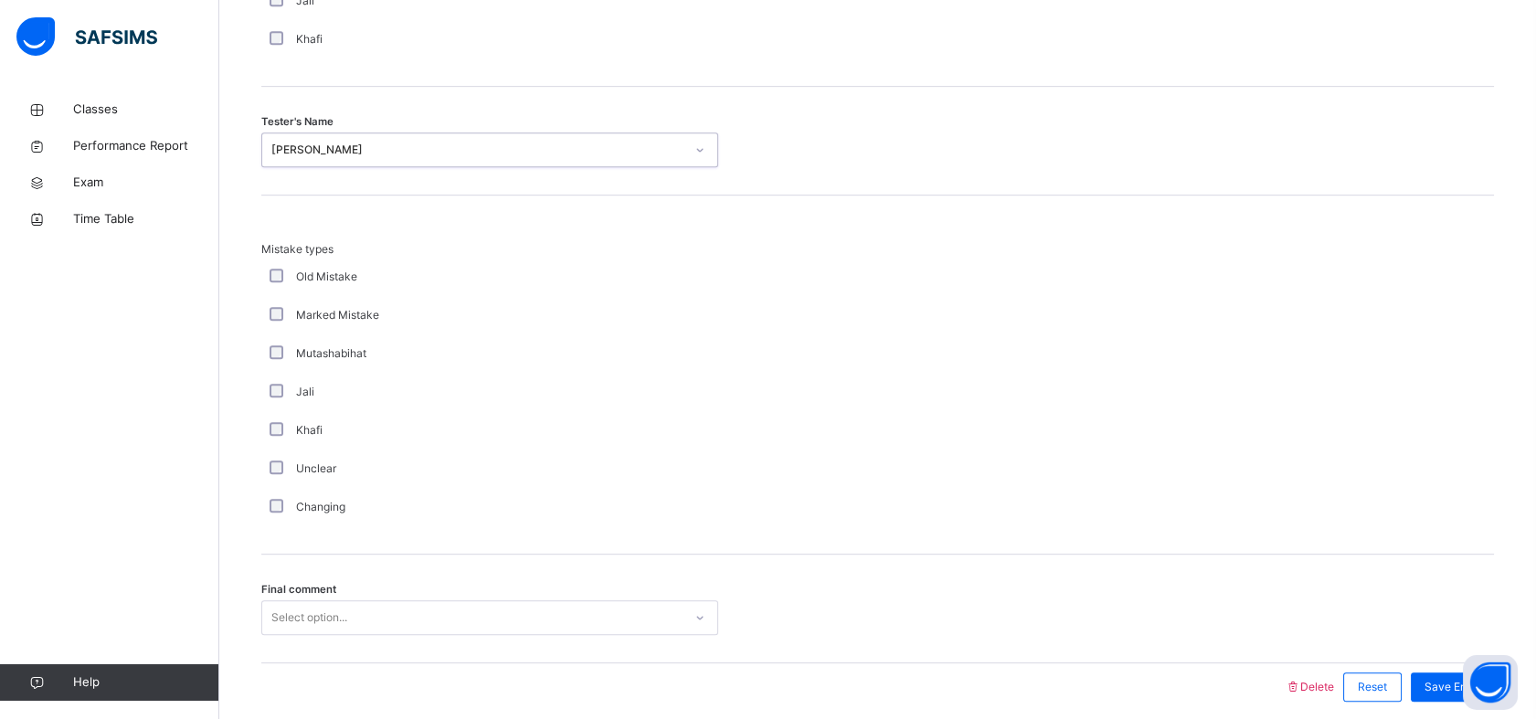
scroll to position [1925, 0]
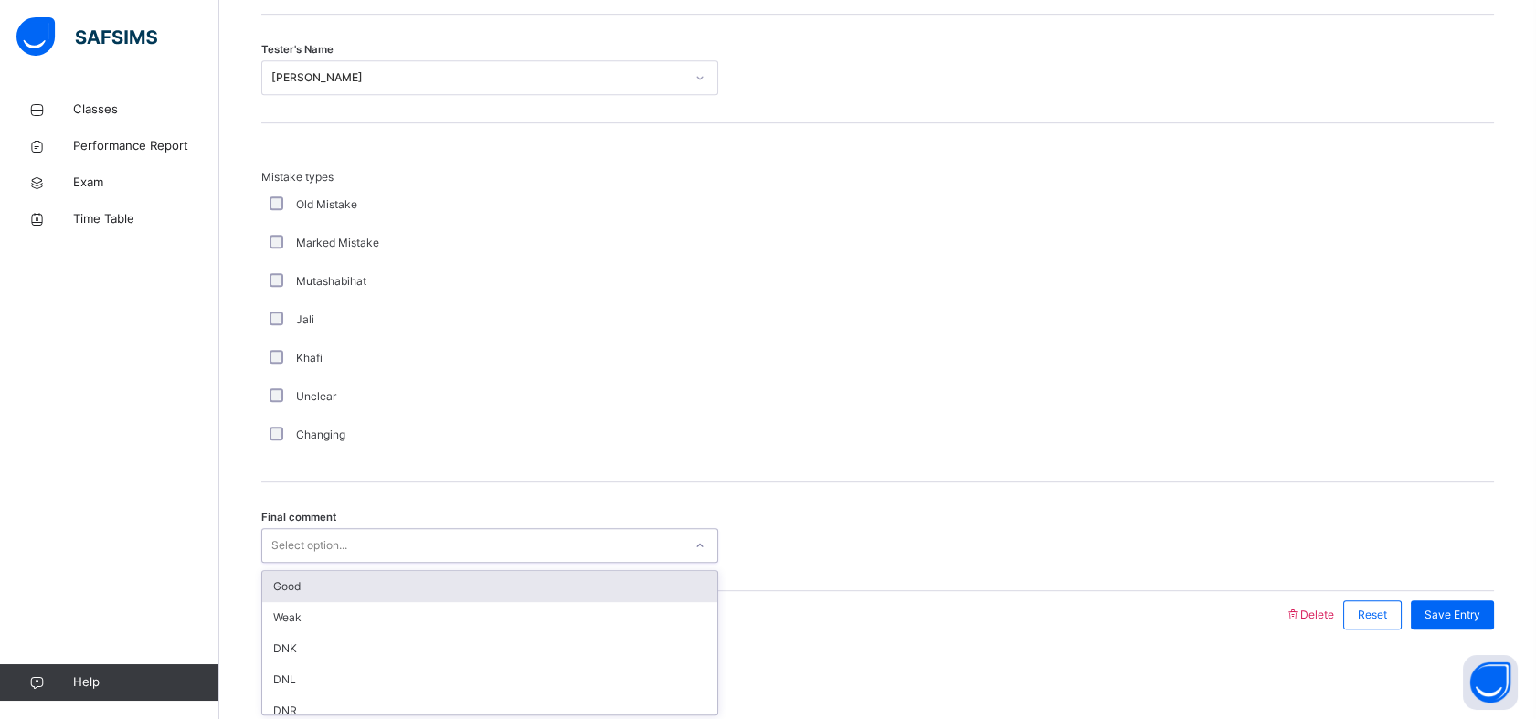
click at [280, 585] on div "Good" at bounding box center [489, 586] width 455 height 31
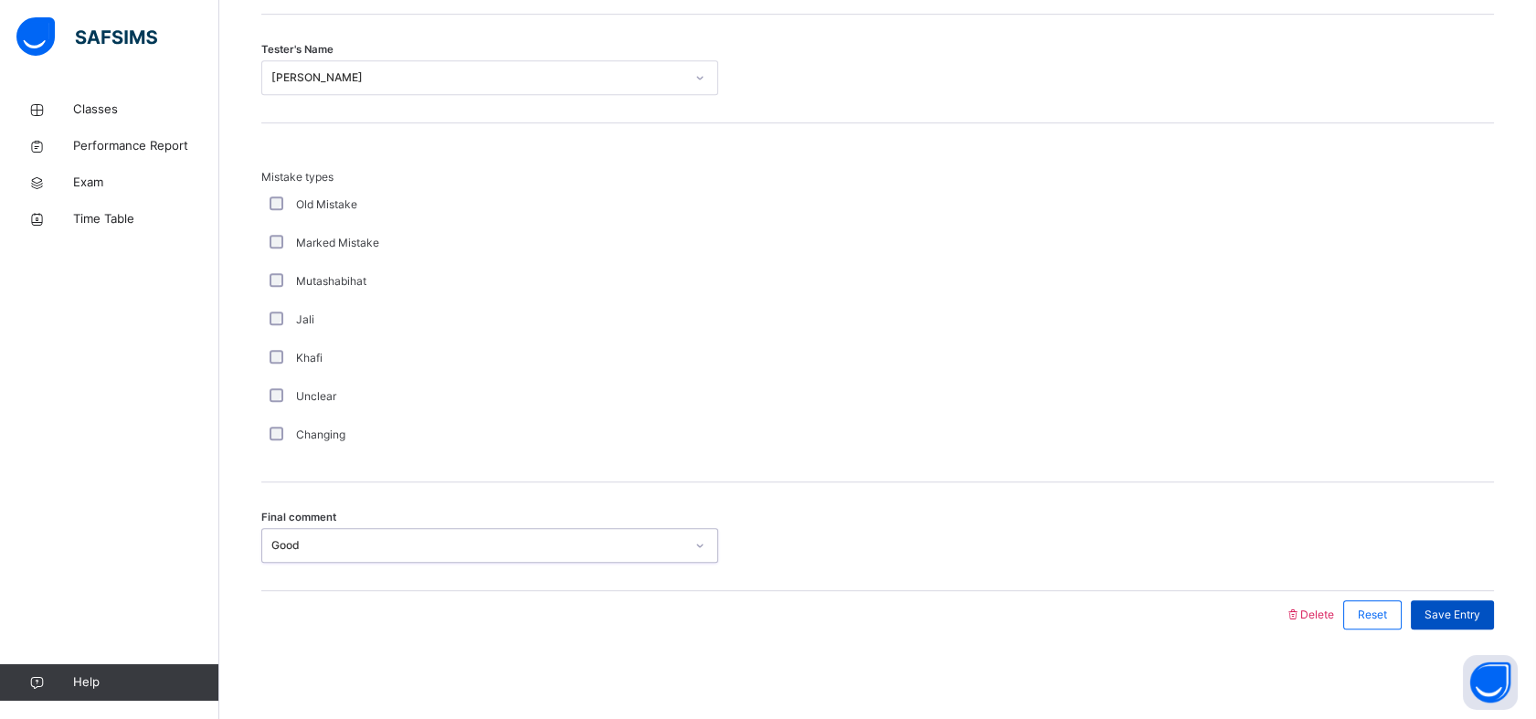
click at [1465, 609] on span "Save Entry" at bounding box center [1453, 615] width 56 height 16
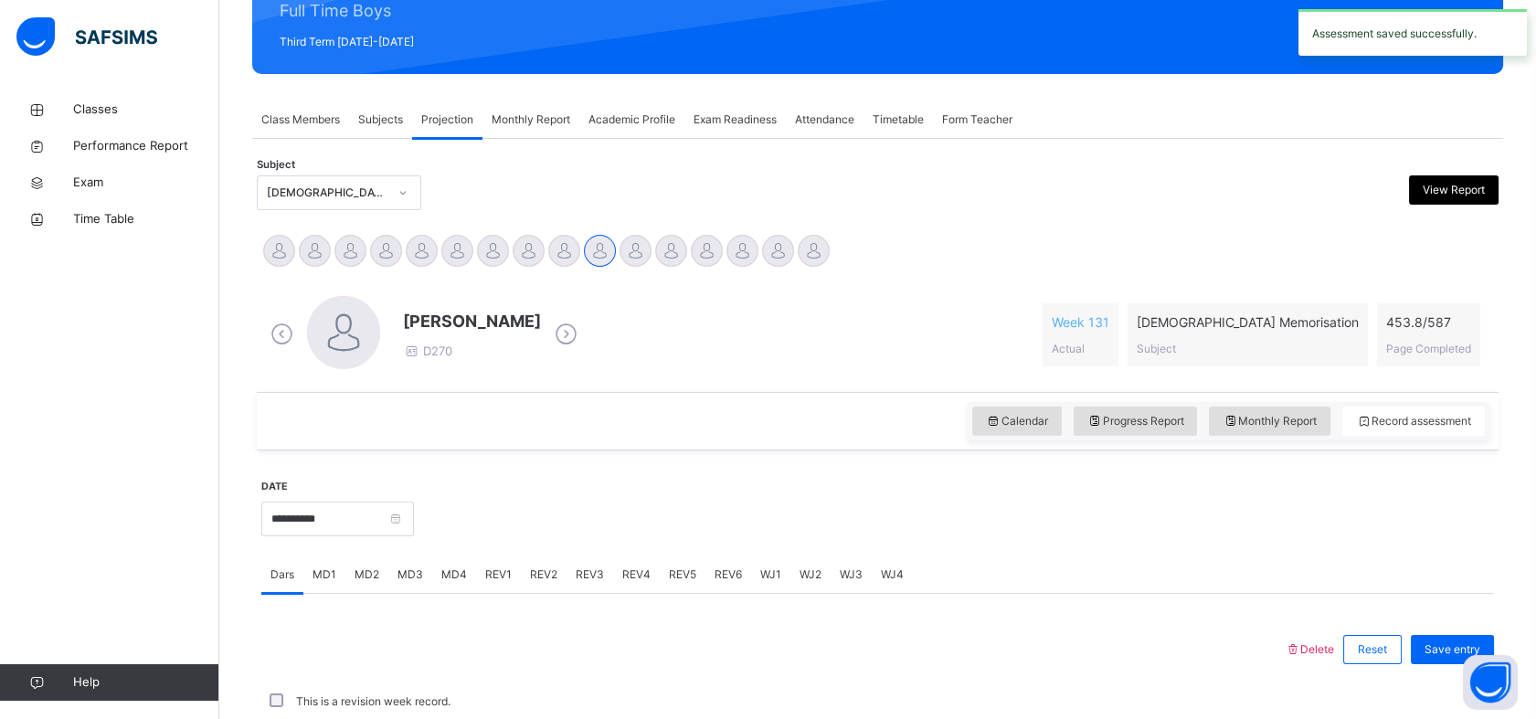
scroll to position [0, 0]
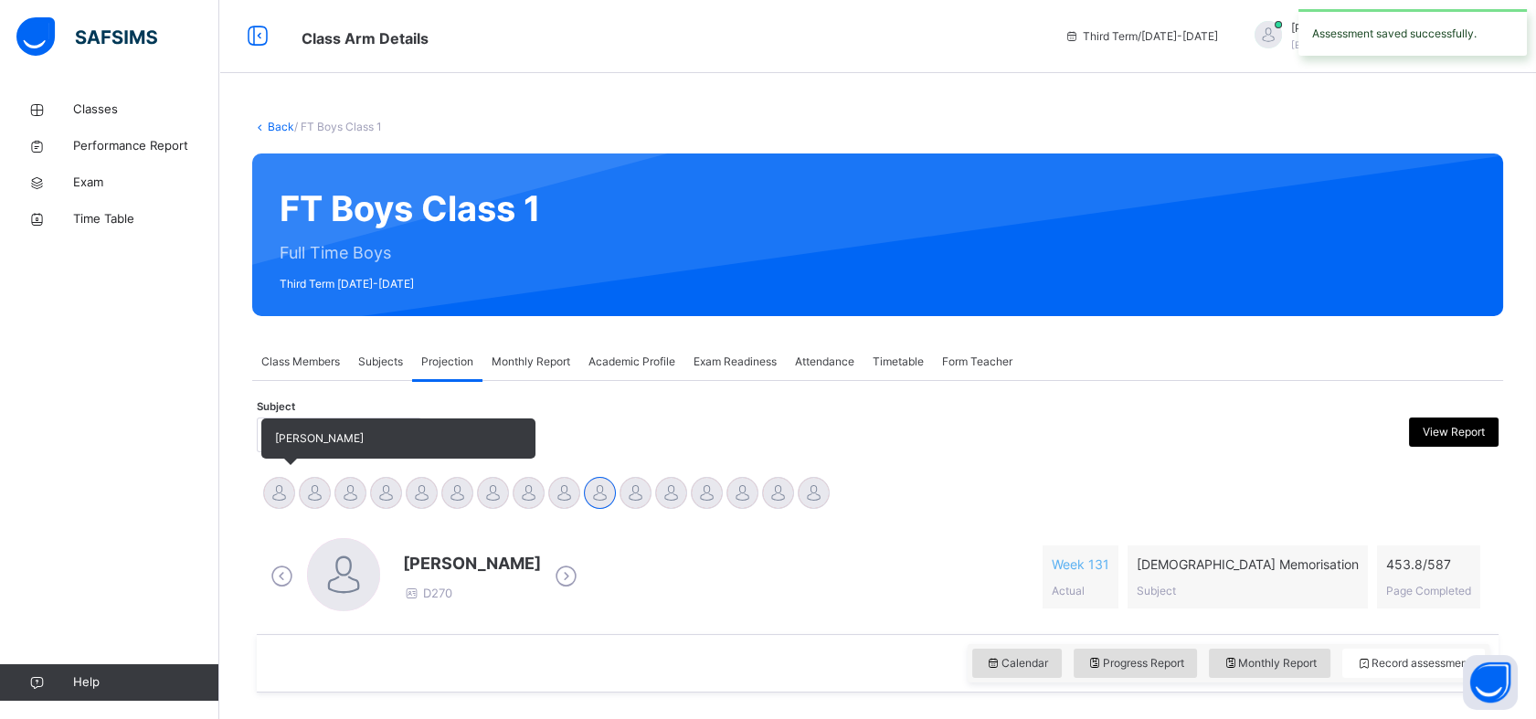
click at [275, 492] on div at bounding box center [279, 493] width 32 height 32
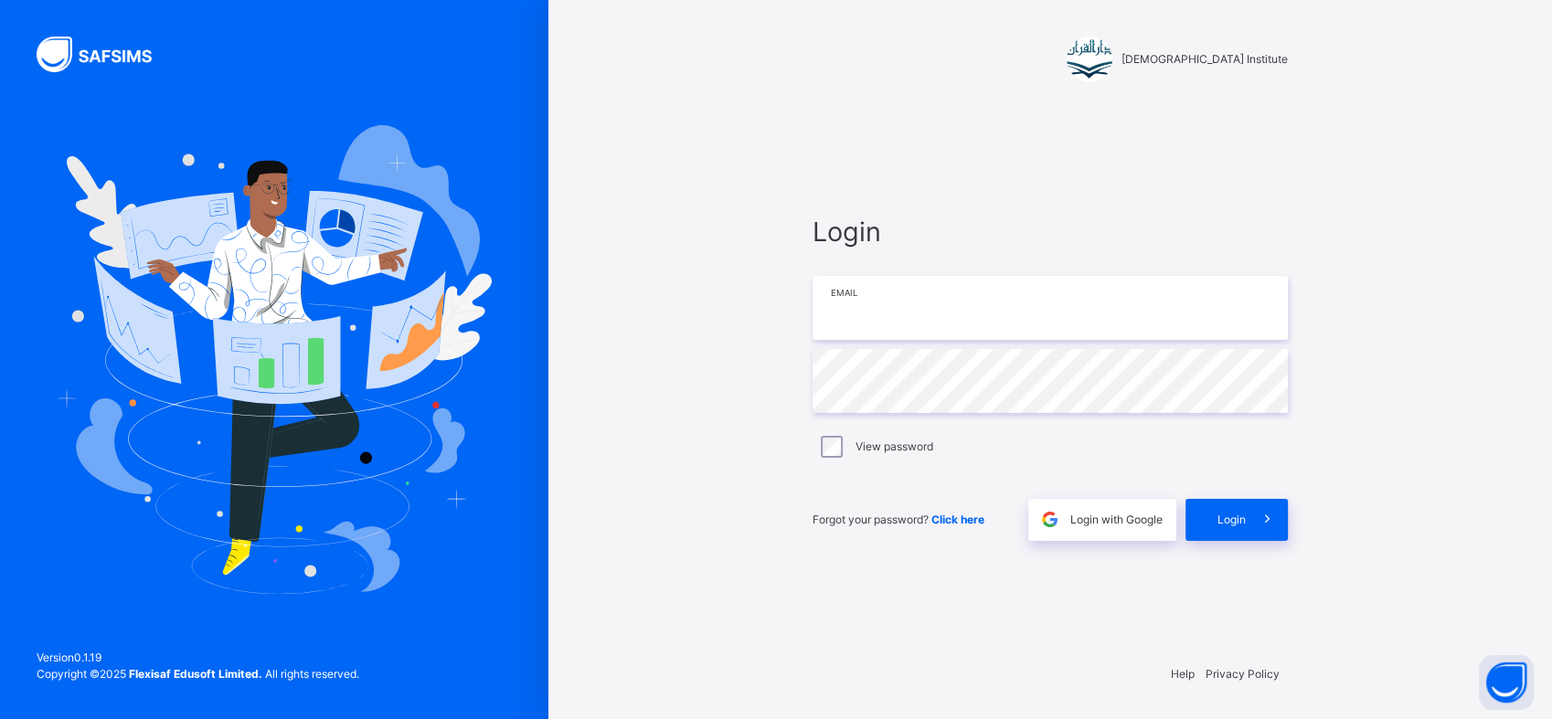
type input "**********"
click at [1279, 462] on div "View password" at bounding box center [1049, 447] width 475 height 38
click at [1235, 512] on span "Login" at bounding box center [1231, 520] width 28 height 16
click at [1255, 562] on div "**********" at bounding box center [1050, 376] width 512 height 543
click at [1284, 532] on span at bounding box center [1267, 520] width 42 height 42
